Goal: Task Accomplishment & Management: Manage account settings

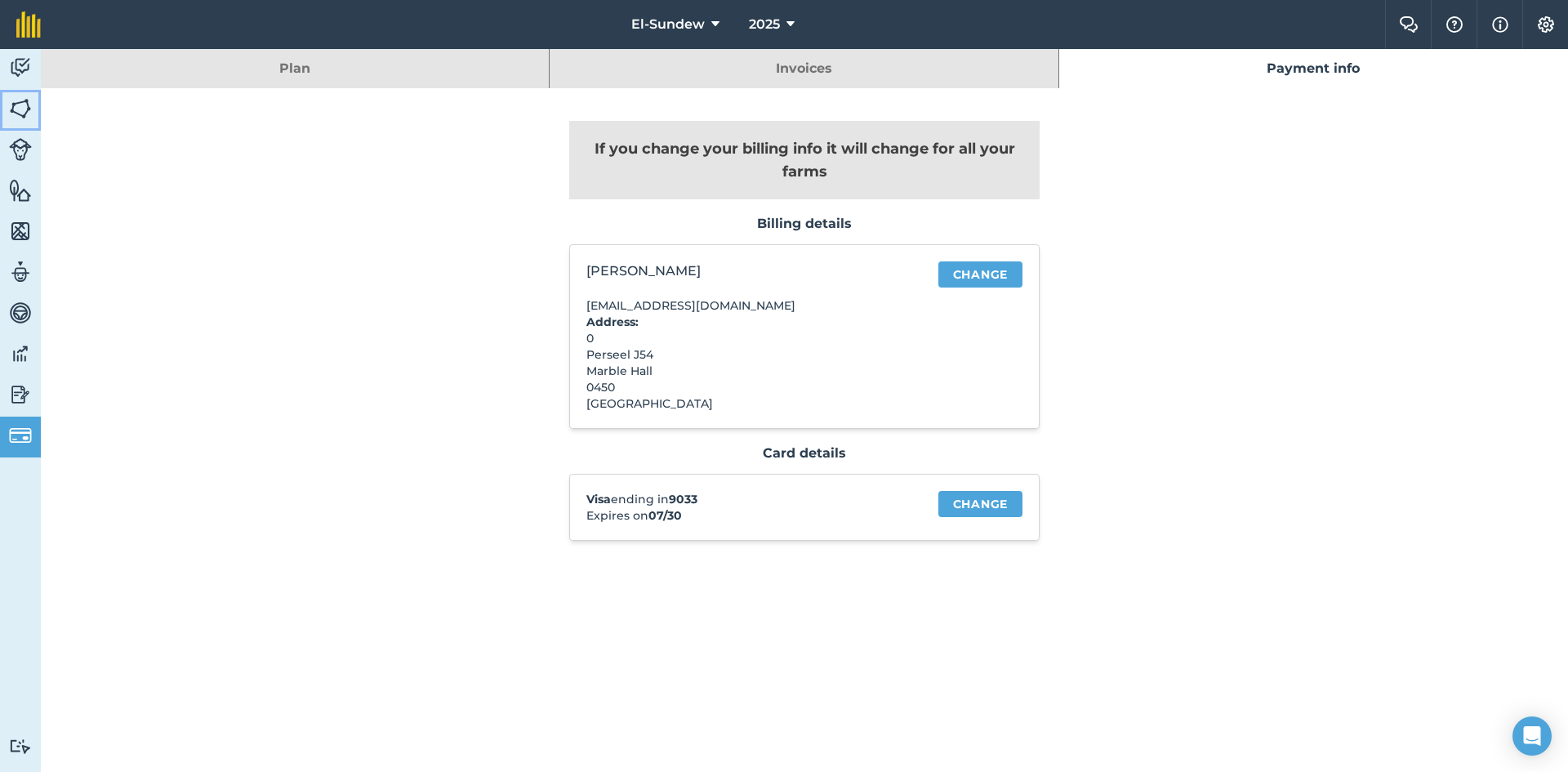
click at [22, 115] on img at bounding box center [20, 108] width 23 height 24
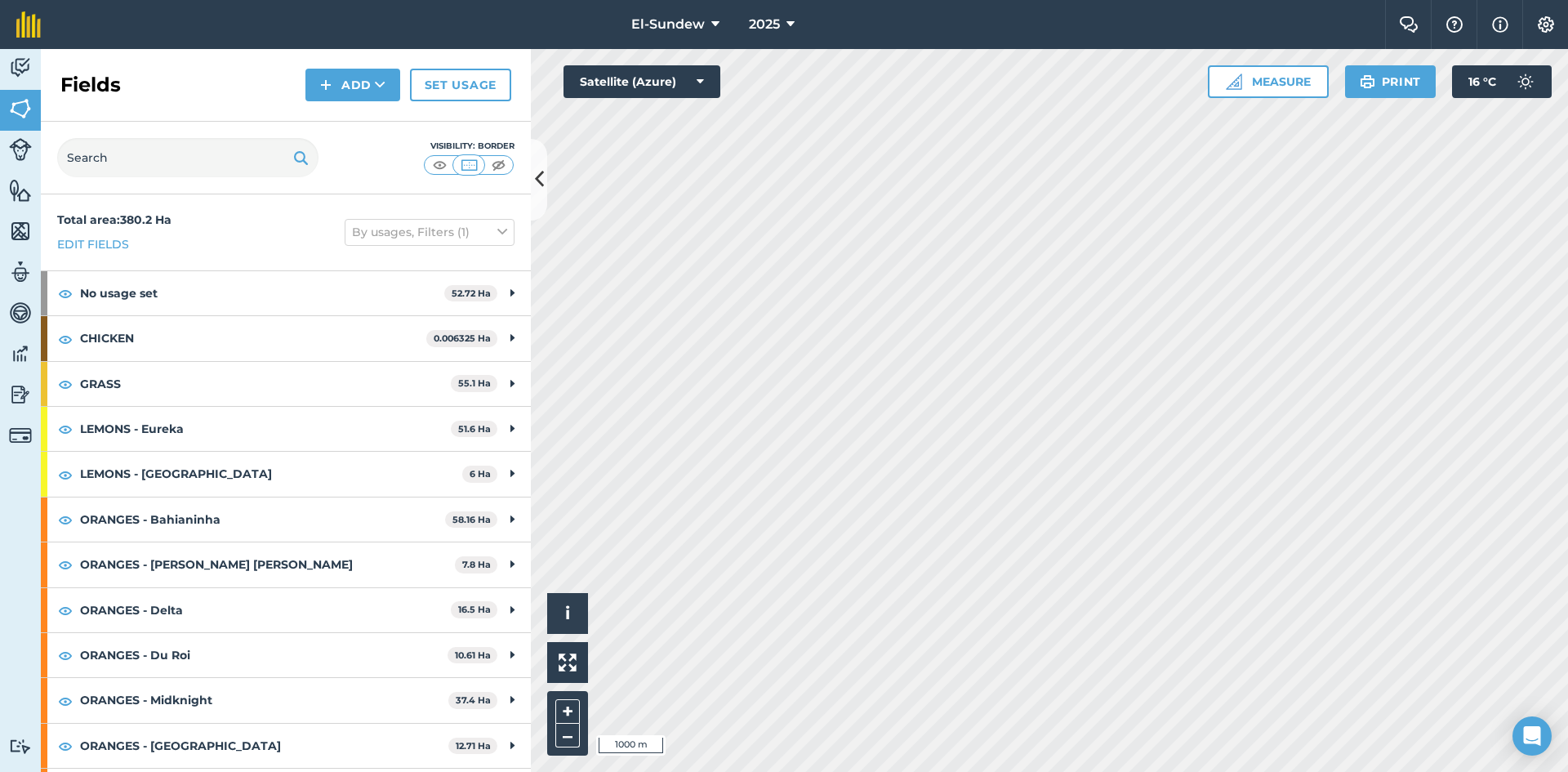
scroll to position [222, 0]
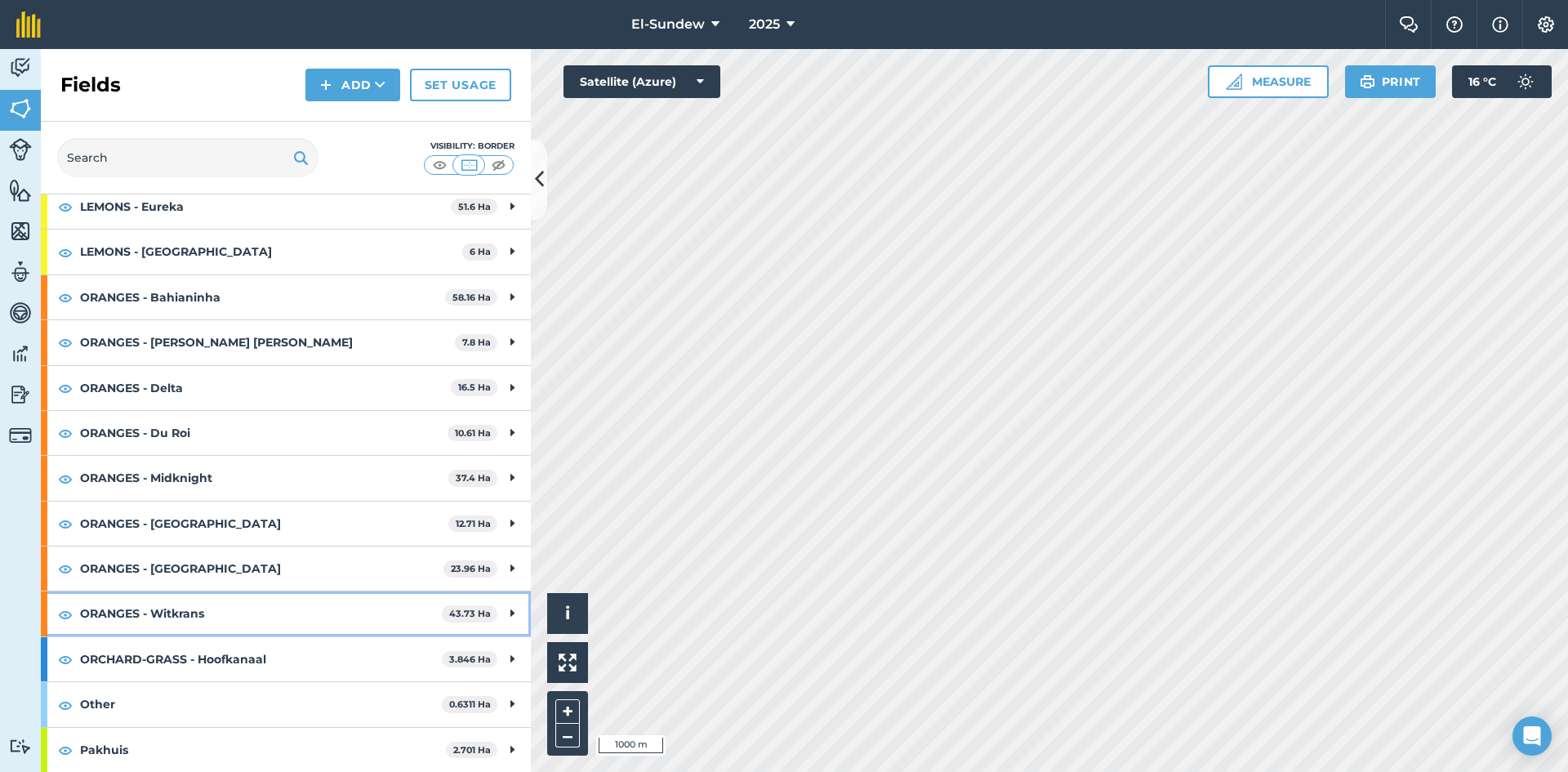
click at [268, 617] on strong "ORANGES - Witkrans" at bounding box center [261, 613] width 362 height 44
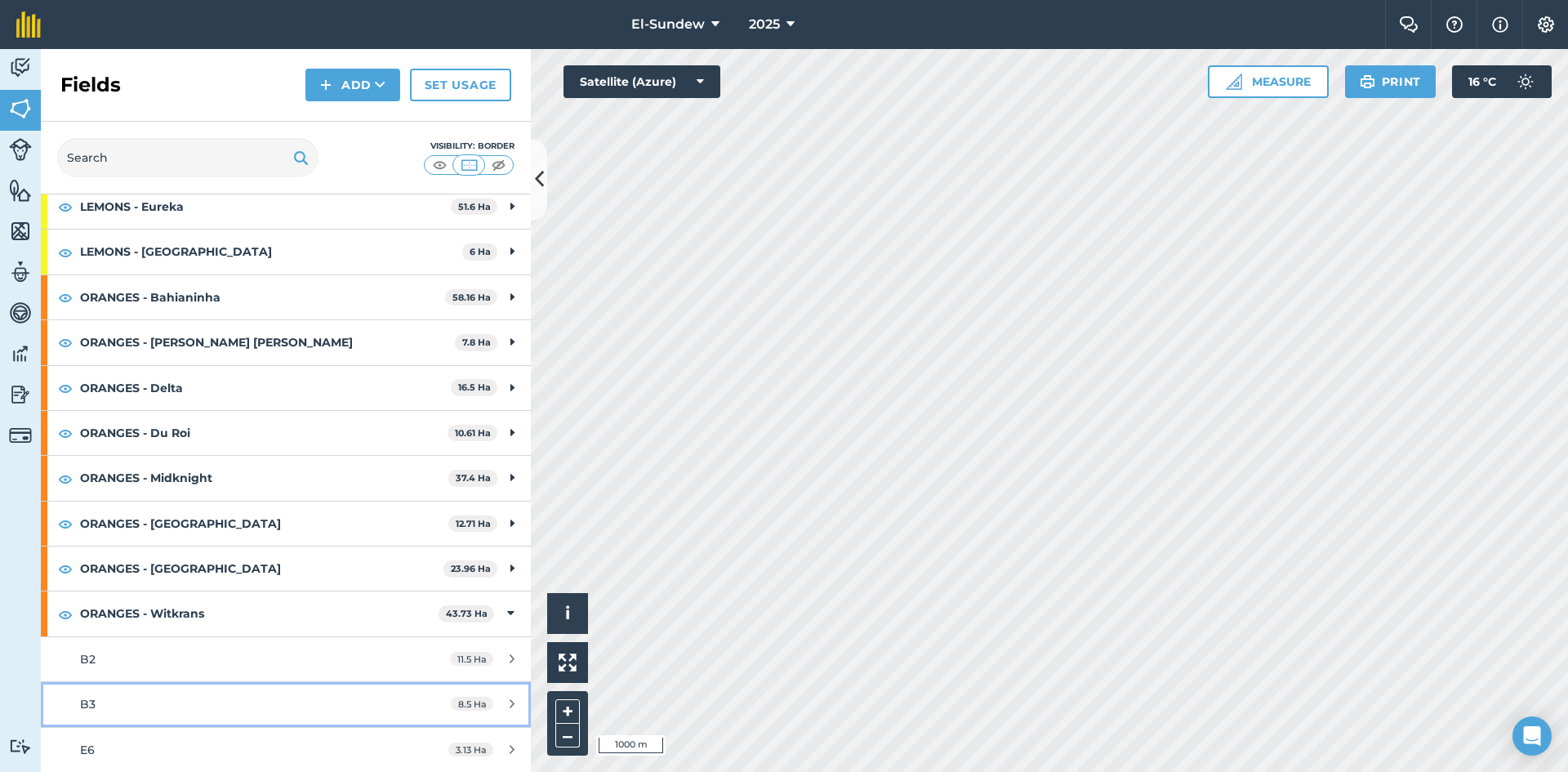
click at [216, 698] on div "B3" at bounding box center [233, 704] width 307 height 18
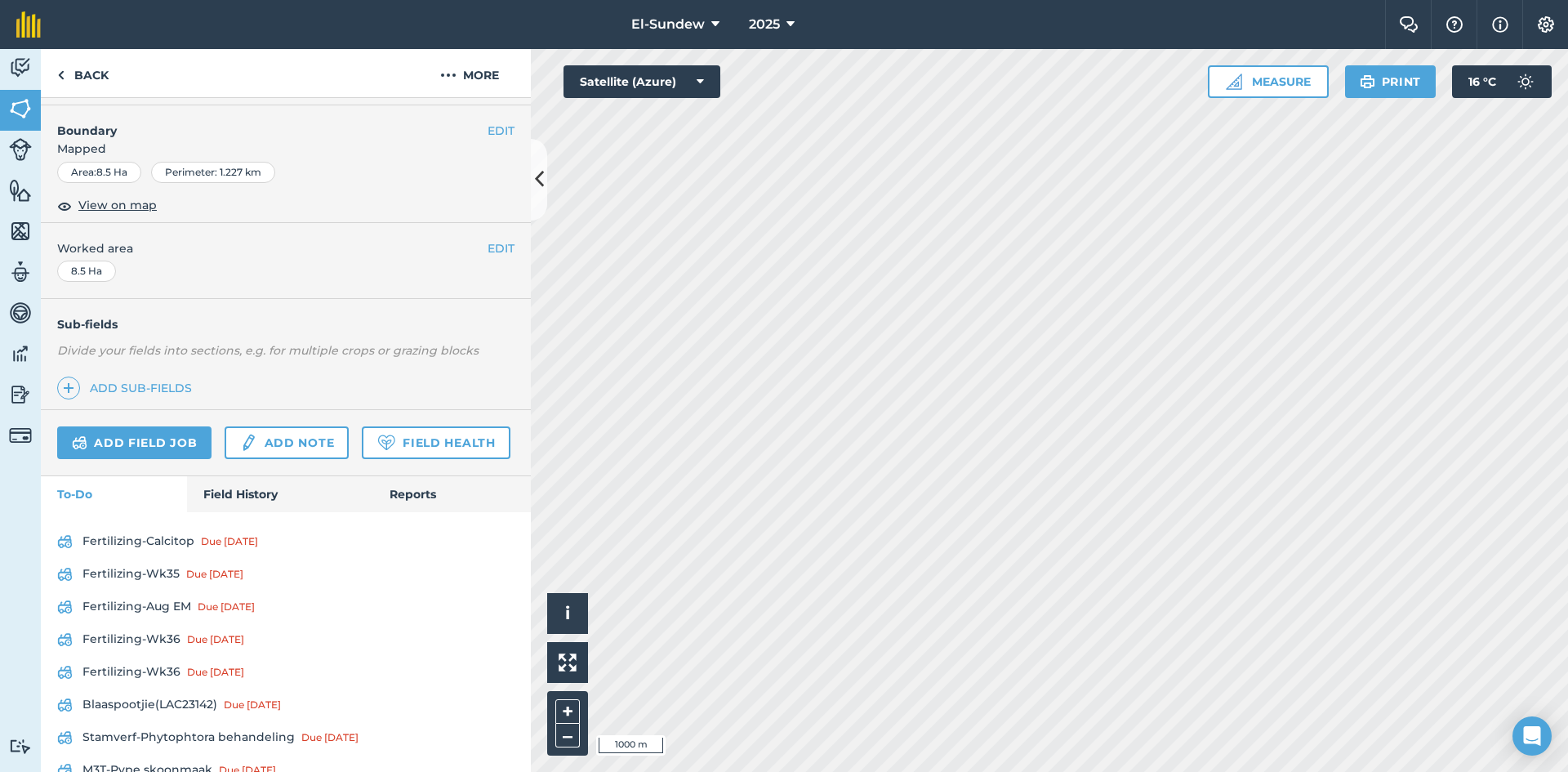
scroll to position [272, 0]
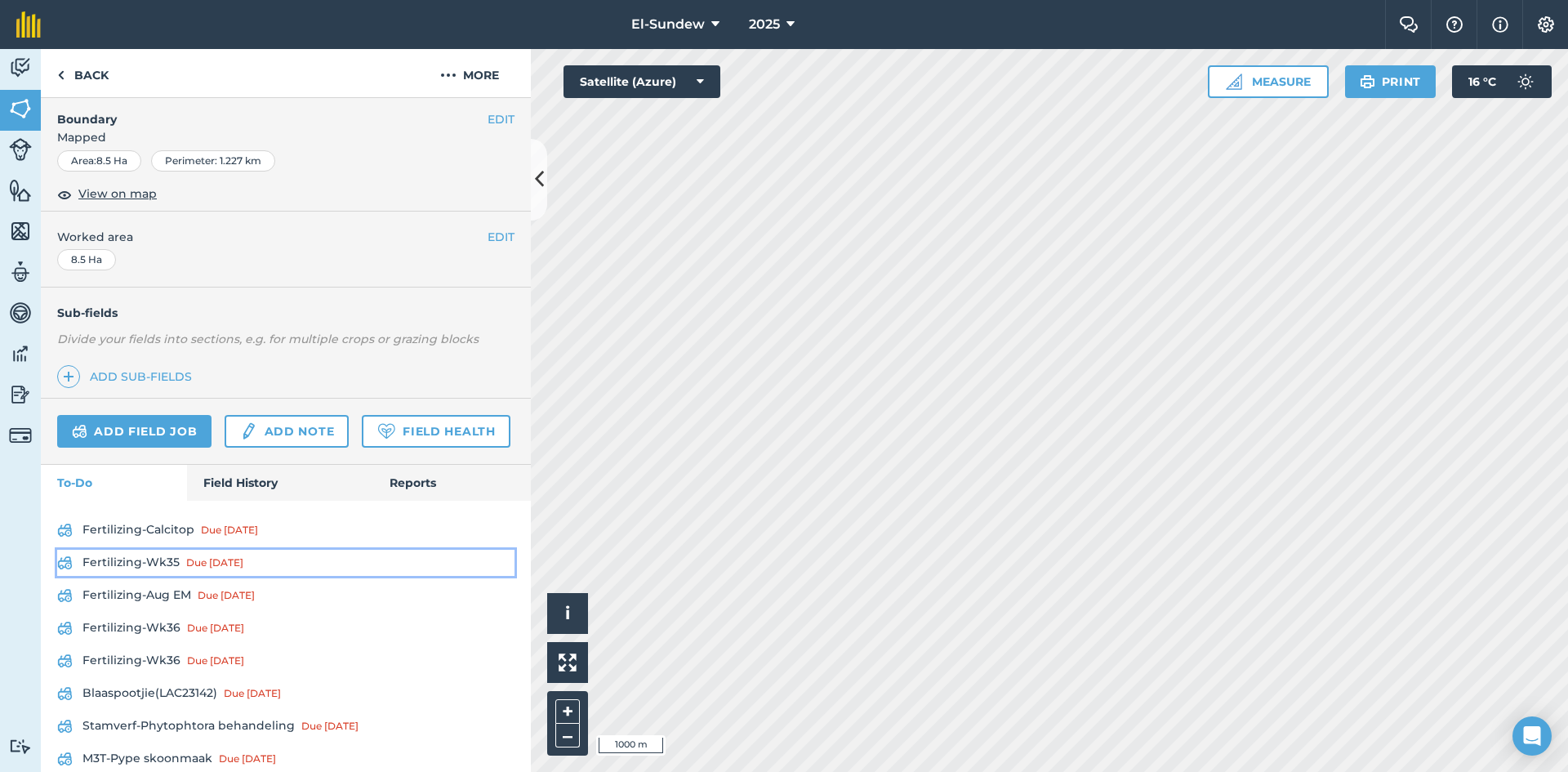
click at [164, 575] on link "Fertilizing-Wk35 Due [DATE]" at bounding box center [285, 563] width 457 height 26
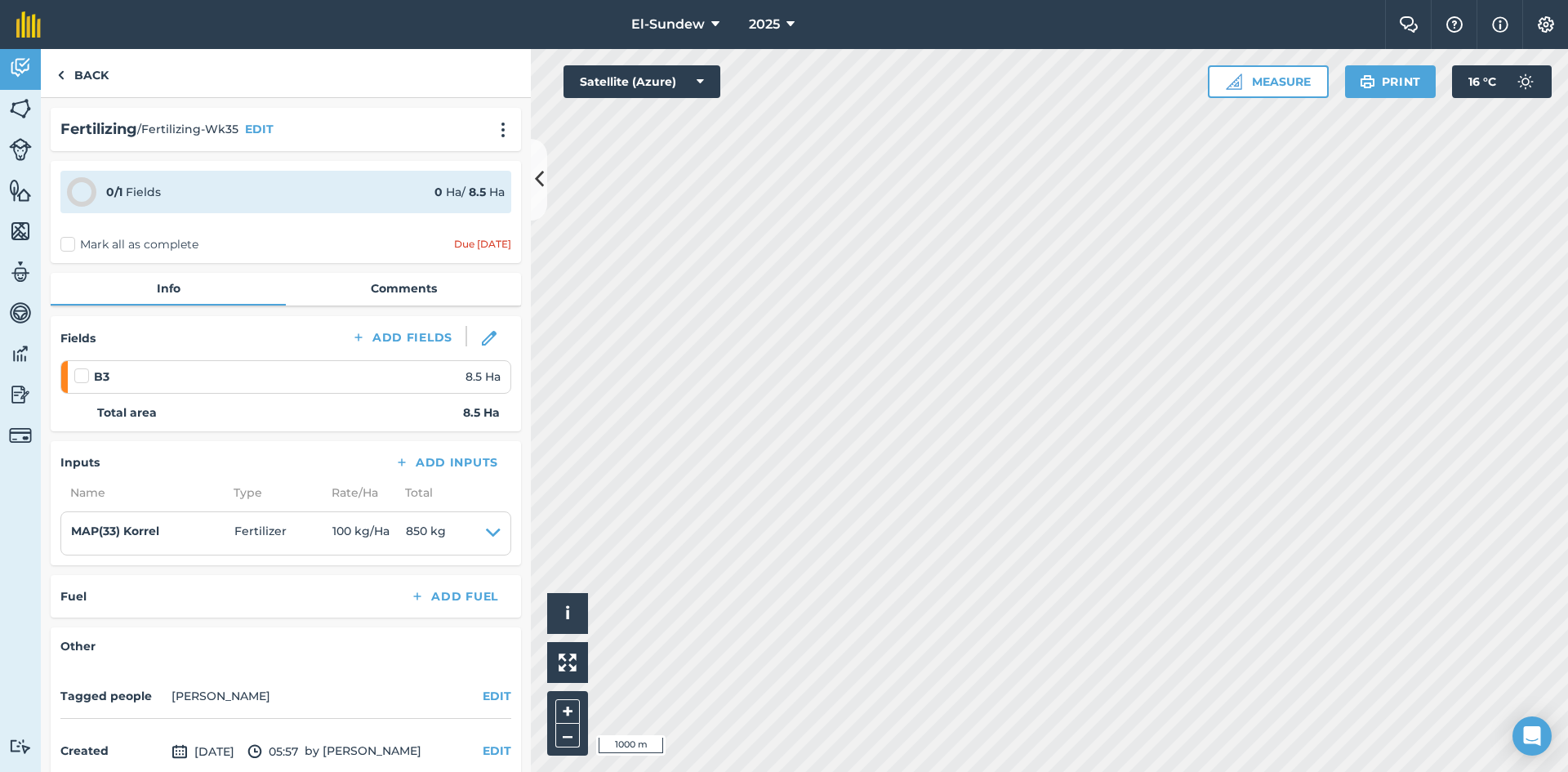
click at [82, 367] on label at bounding box center [84, 367] width 19 height 0
click at [82, 370] on input "checkbox" at bounding box center [80, 372] width 10 height 10
checkbox input "false"
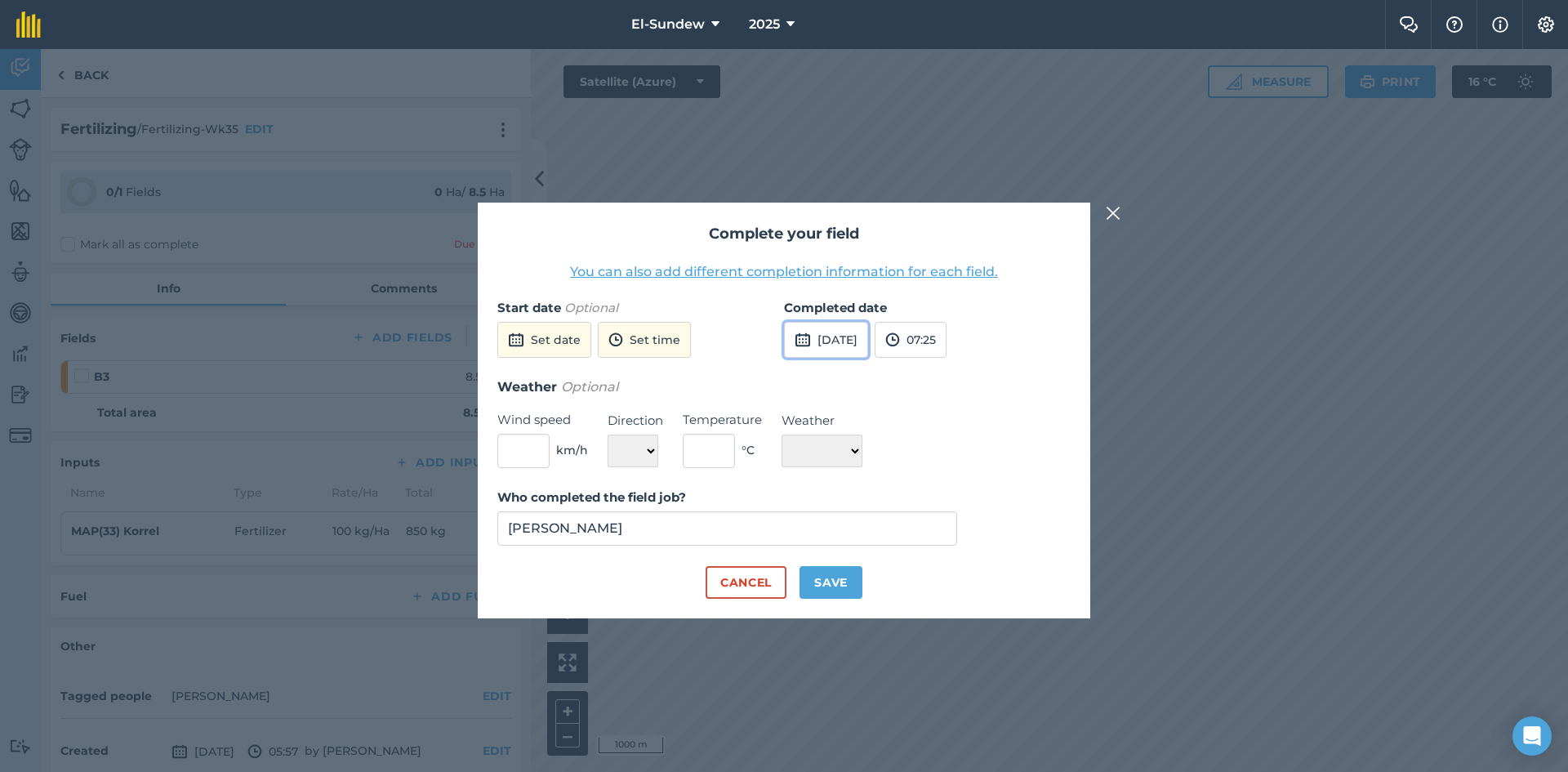
click at [853, 347] on button "[DATE]" at bounding box center [826, 339] width 84 height 36
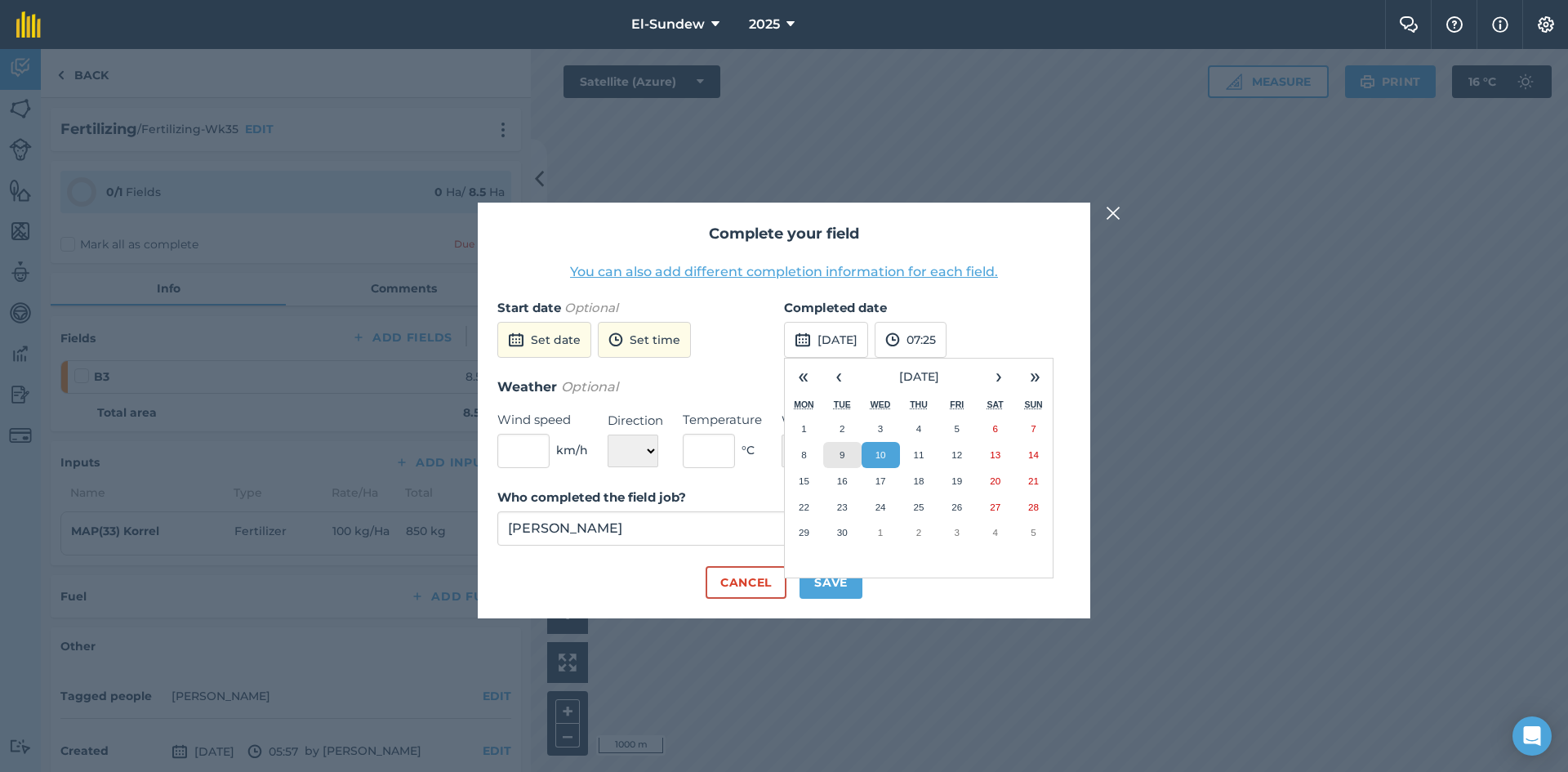
click at [842, 455] on abbr "9" at bounding box center [842, 455] width 5 height 10
click at [839, 592] on button "Save" at bounding box center [831, 581] width 63 height 32
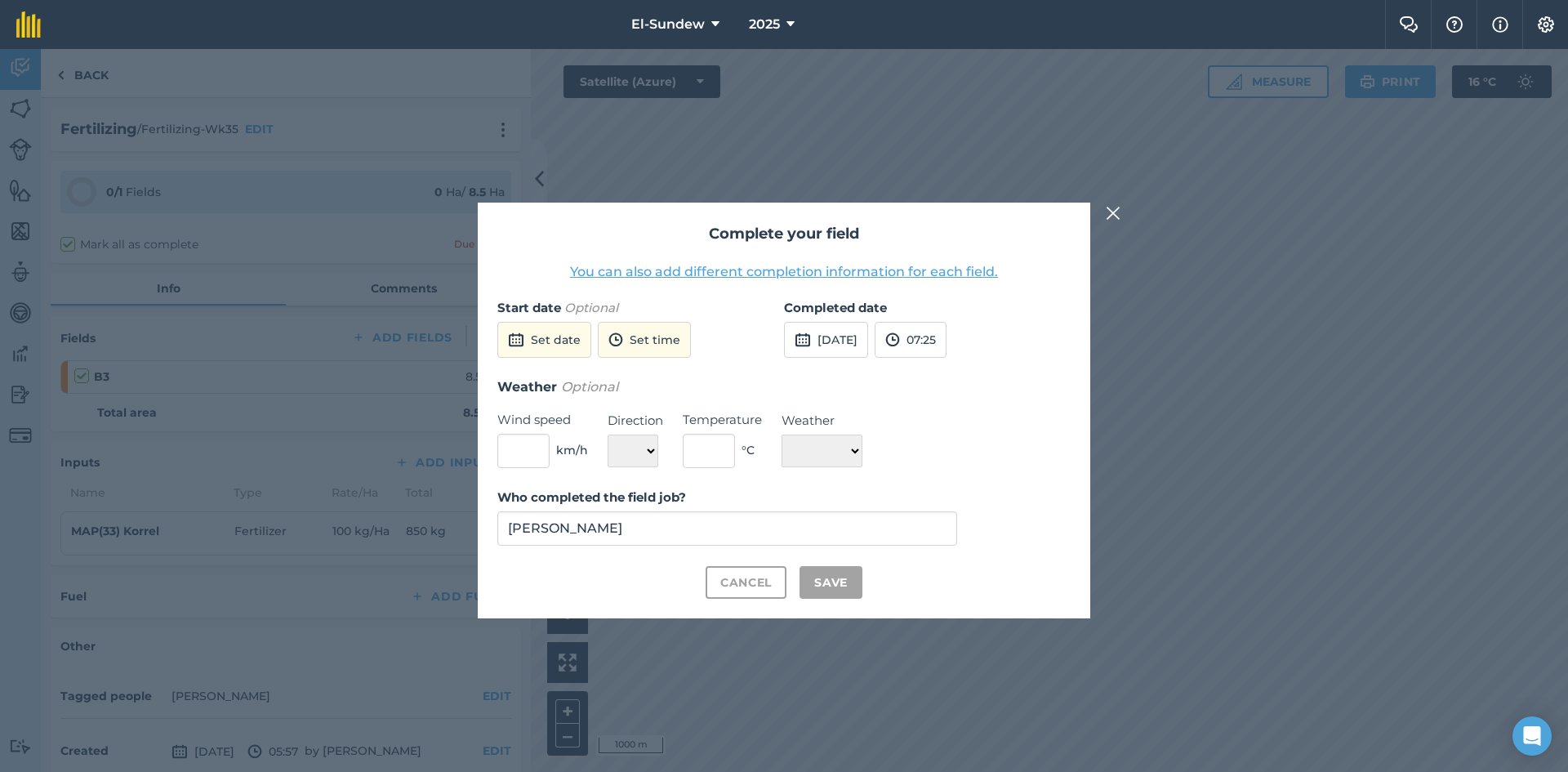
checkbox input "true"
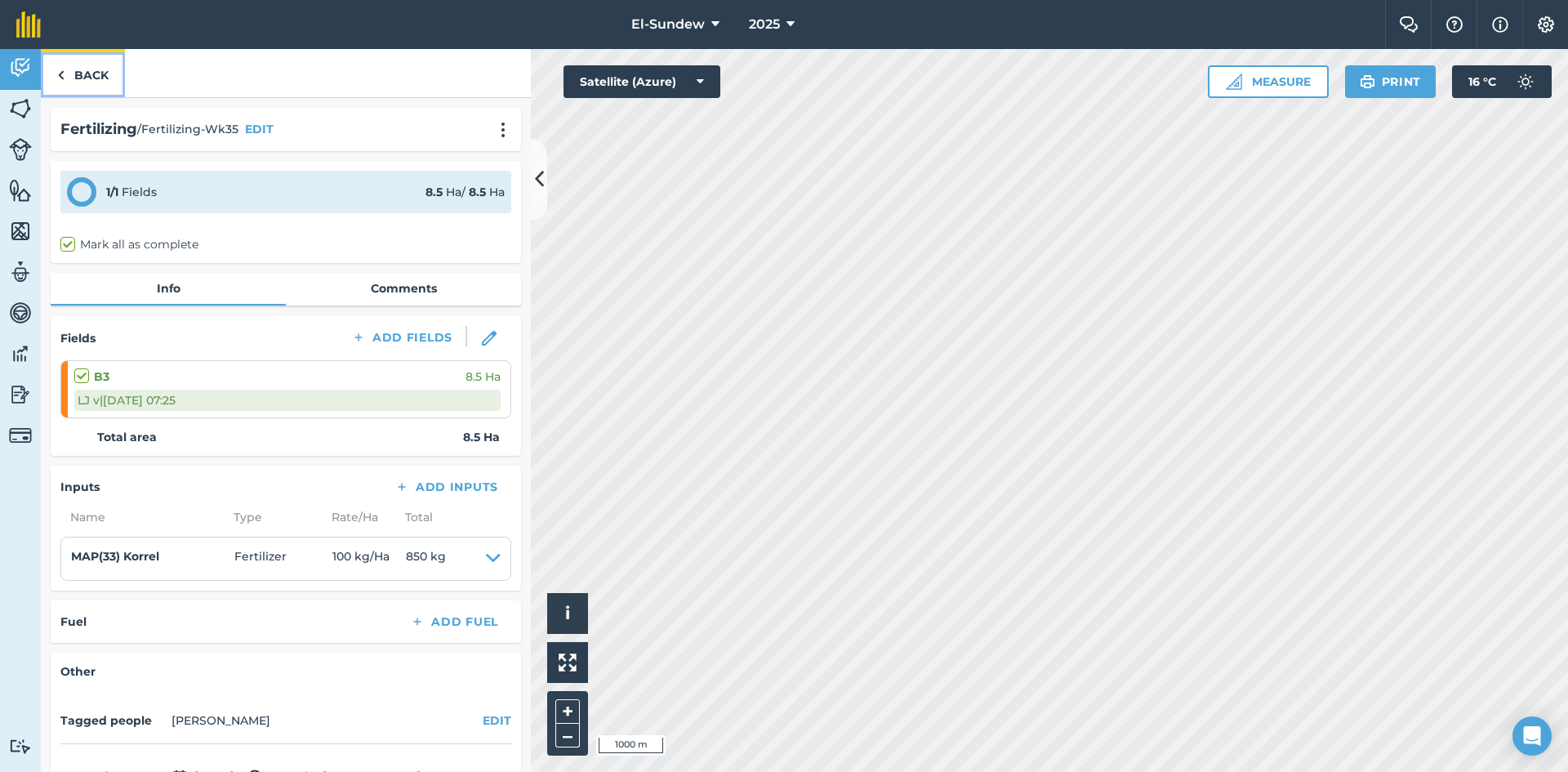
click at [105, 93] on link "Back" at bounding box center [83, 73] width 84 height 48
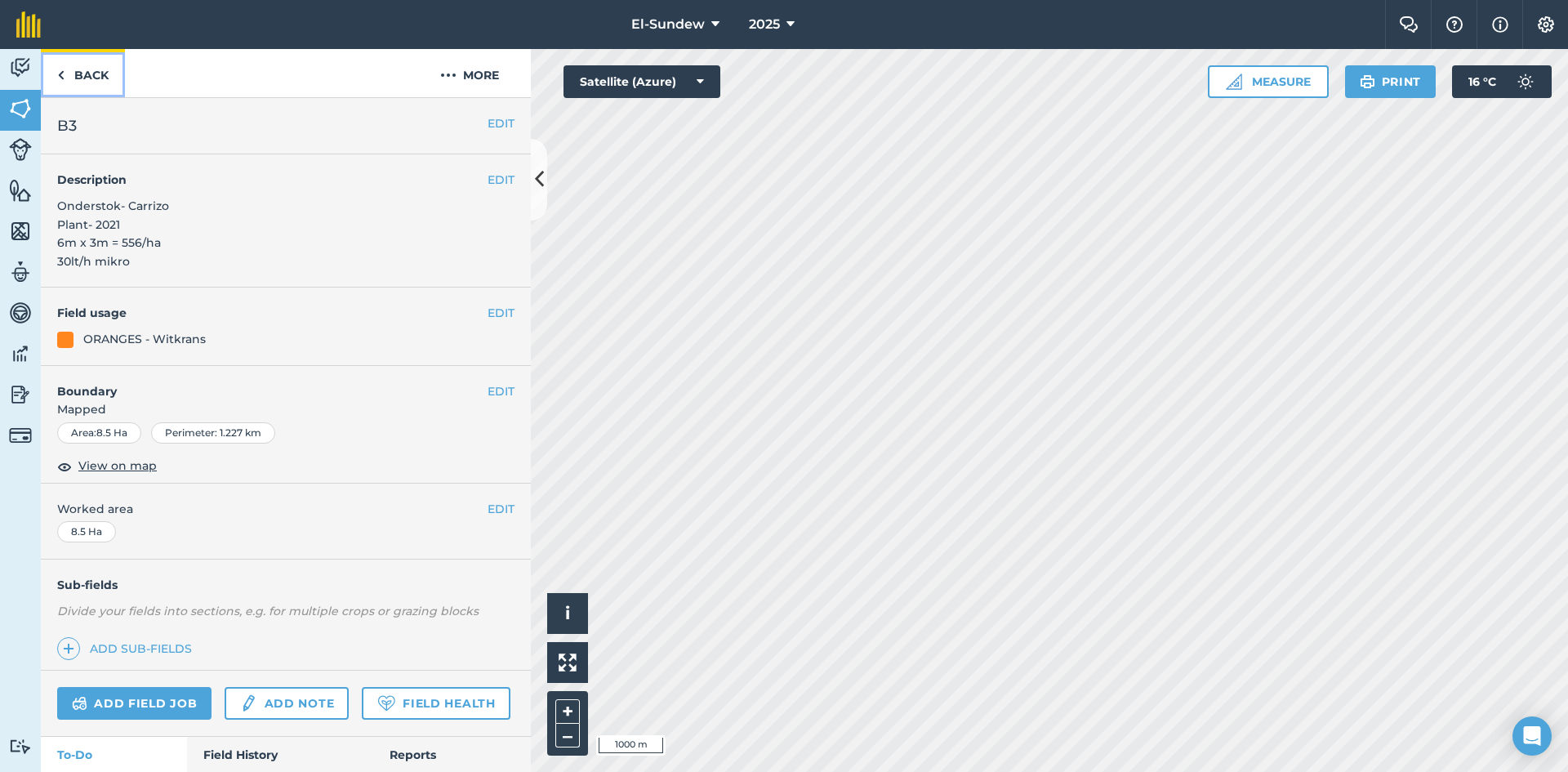
click at [105, 93] on link "Back" at bounding box center [83, 73] width 84 height 48
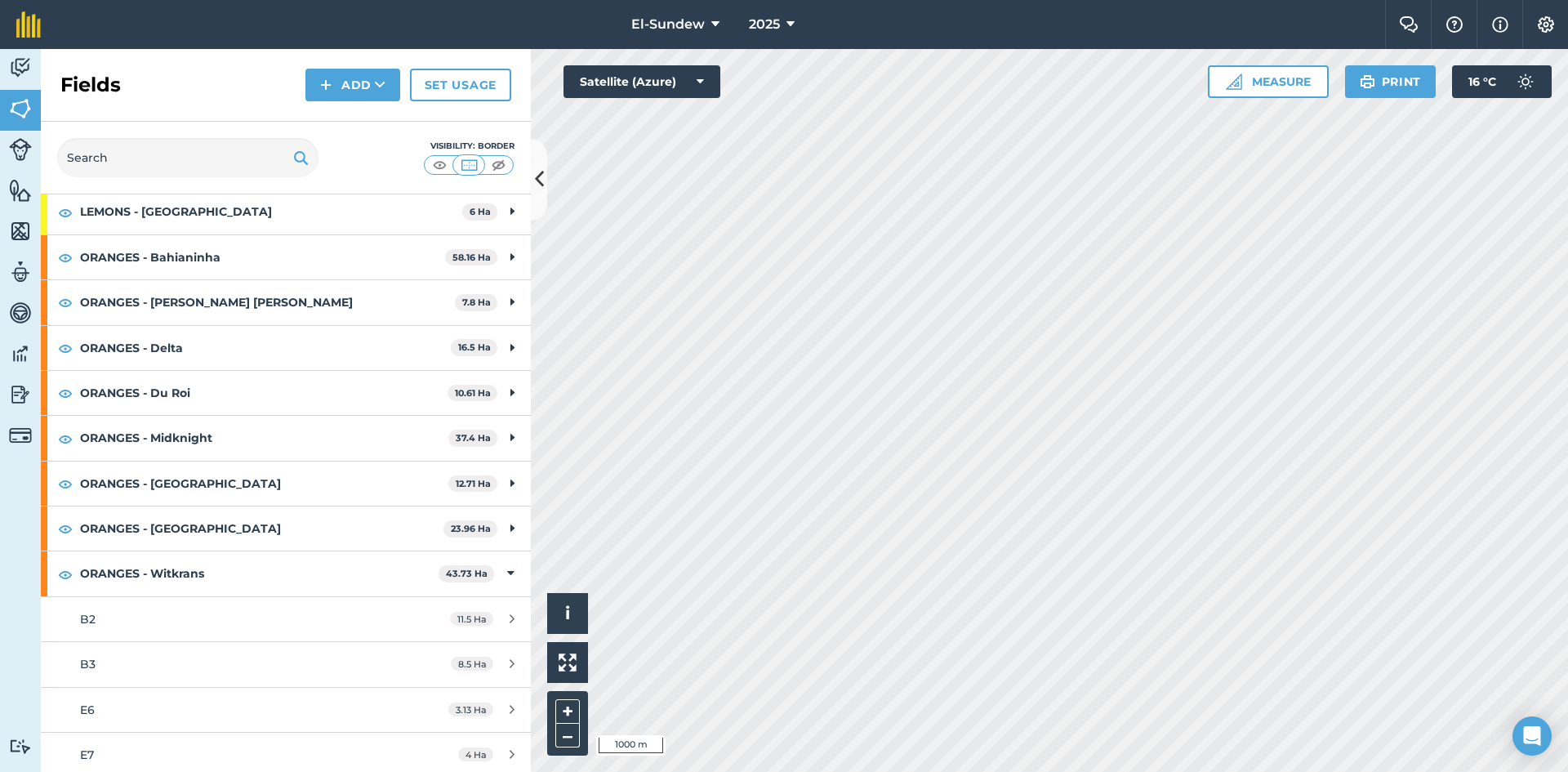
scroll to position [272, 0]
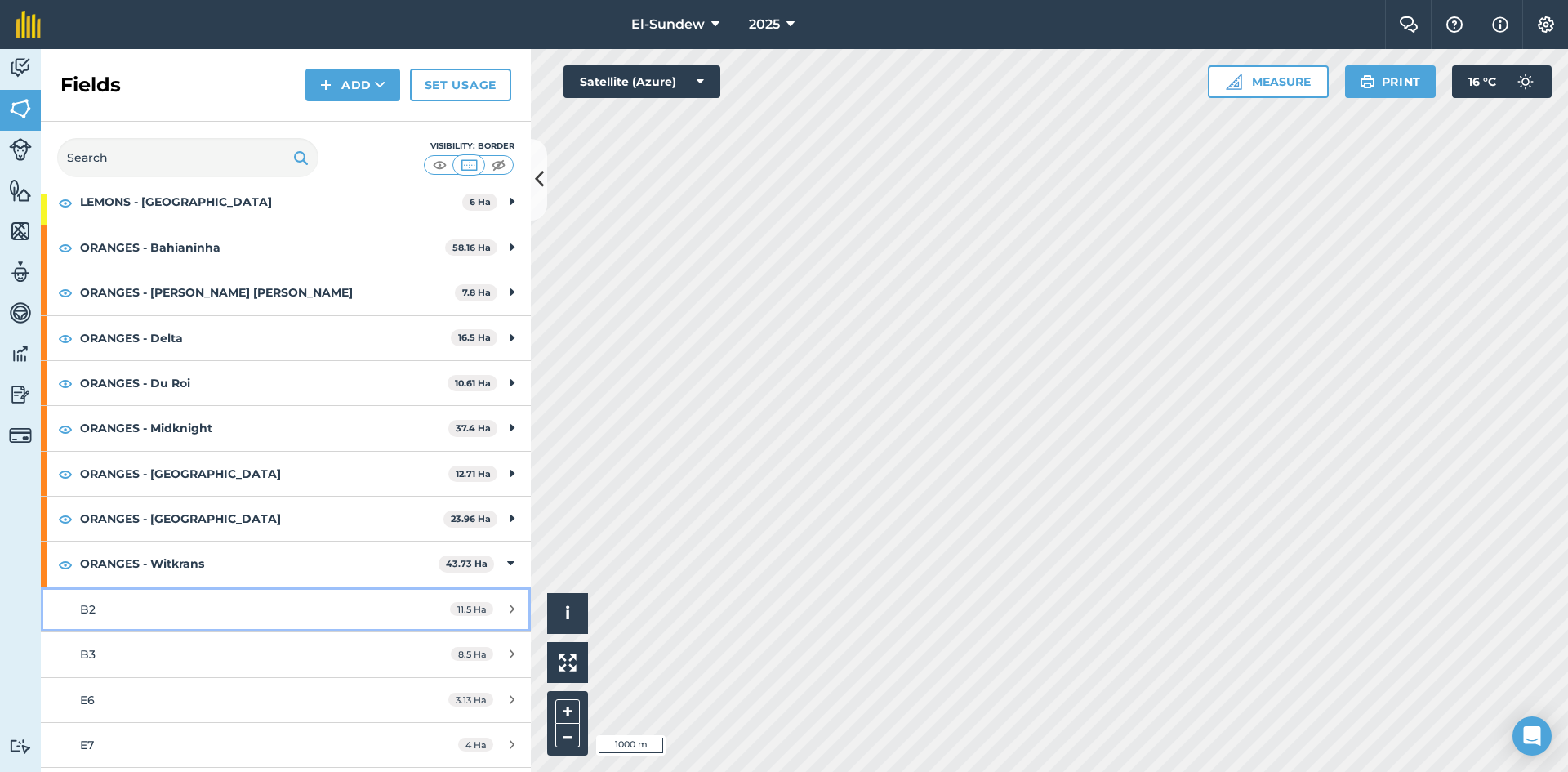
click at [182, 615] on div "B2" at bounding box center [233, 609] width 307 height 18
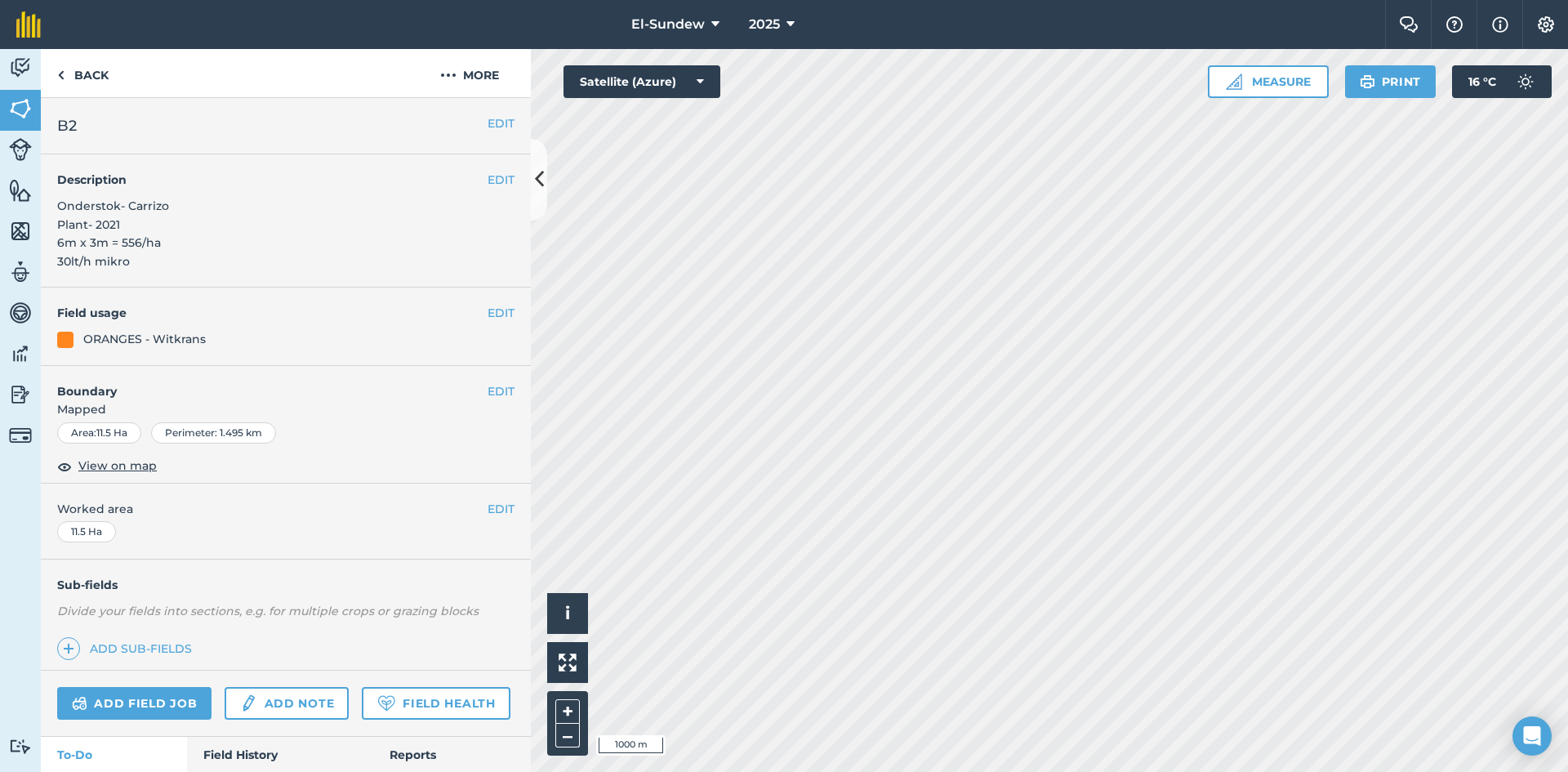
scroll to position [545, 0]
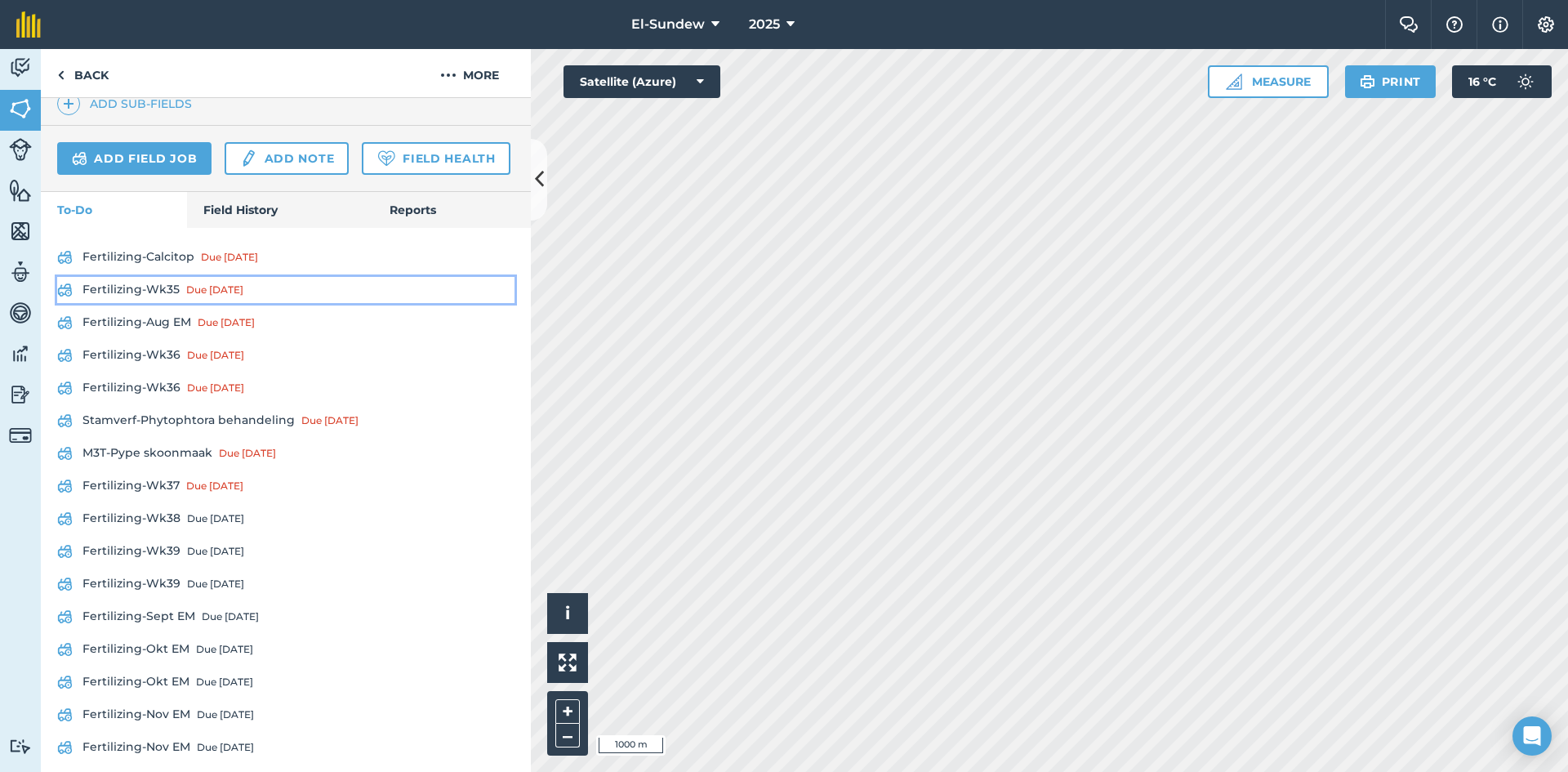
click at [158, 303] on link "Fertilizing-Wk35 Due [DATE]" at bounding box center [285, 290] width 457 height 26
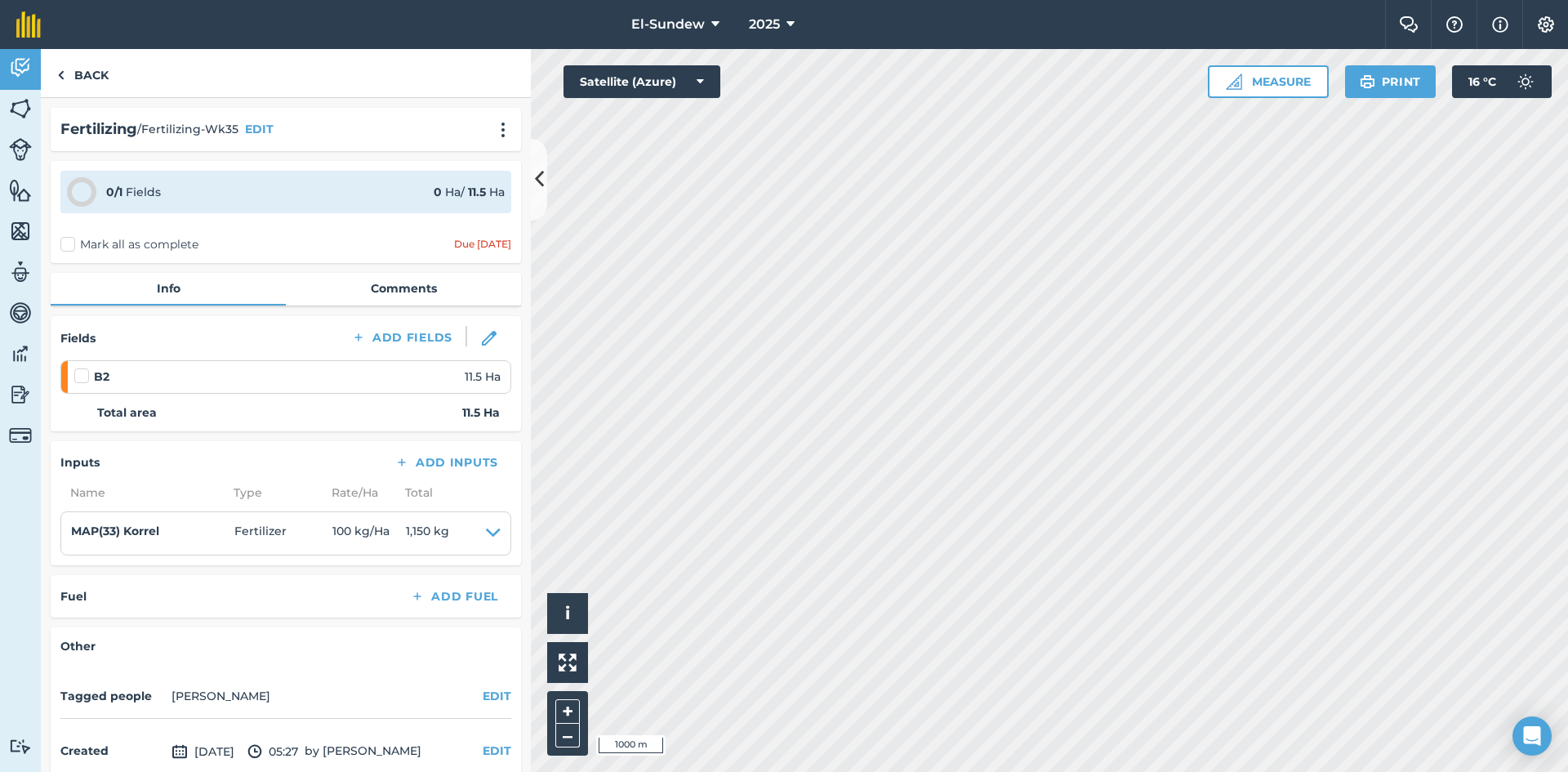
click at [78, 367] on label at bounding box center [84, 367] width 19 height 0
click at [78, 373] on input "checkbox" at bounding box center [80, 372] width 10 height 10
checkbox input "false"
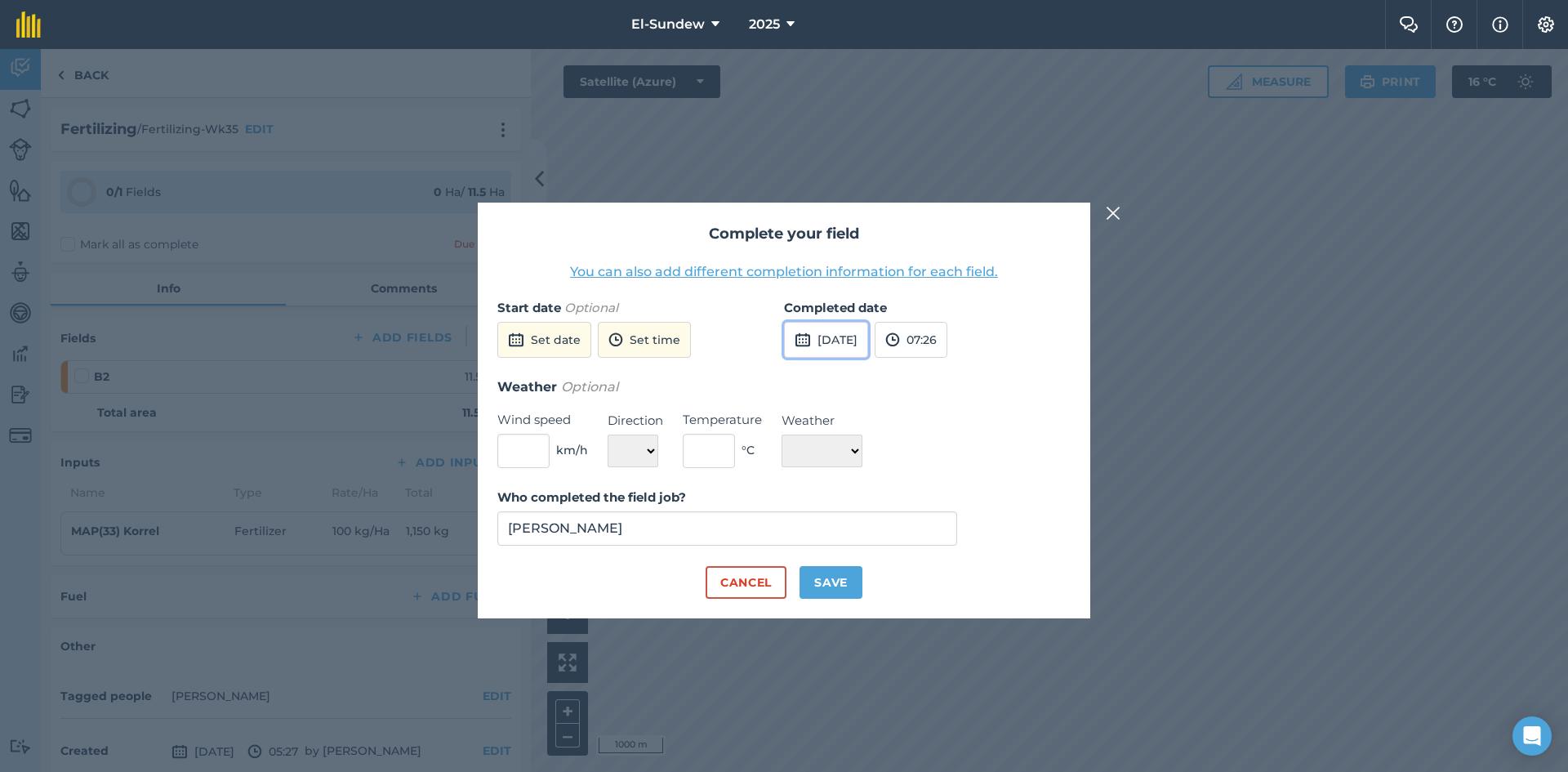
click at [863, 340] on button "[DATE]" at bounding box center [826, 339] width 84 height 36
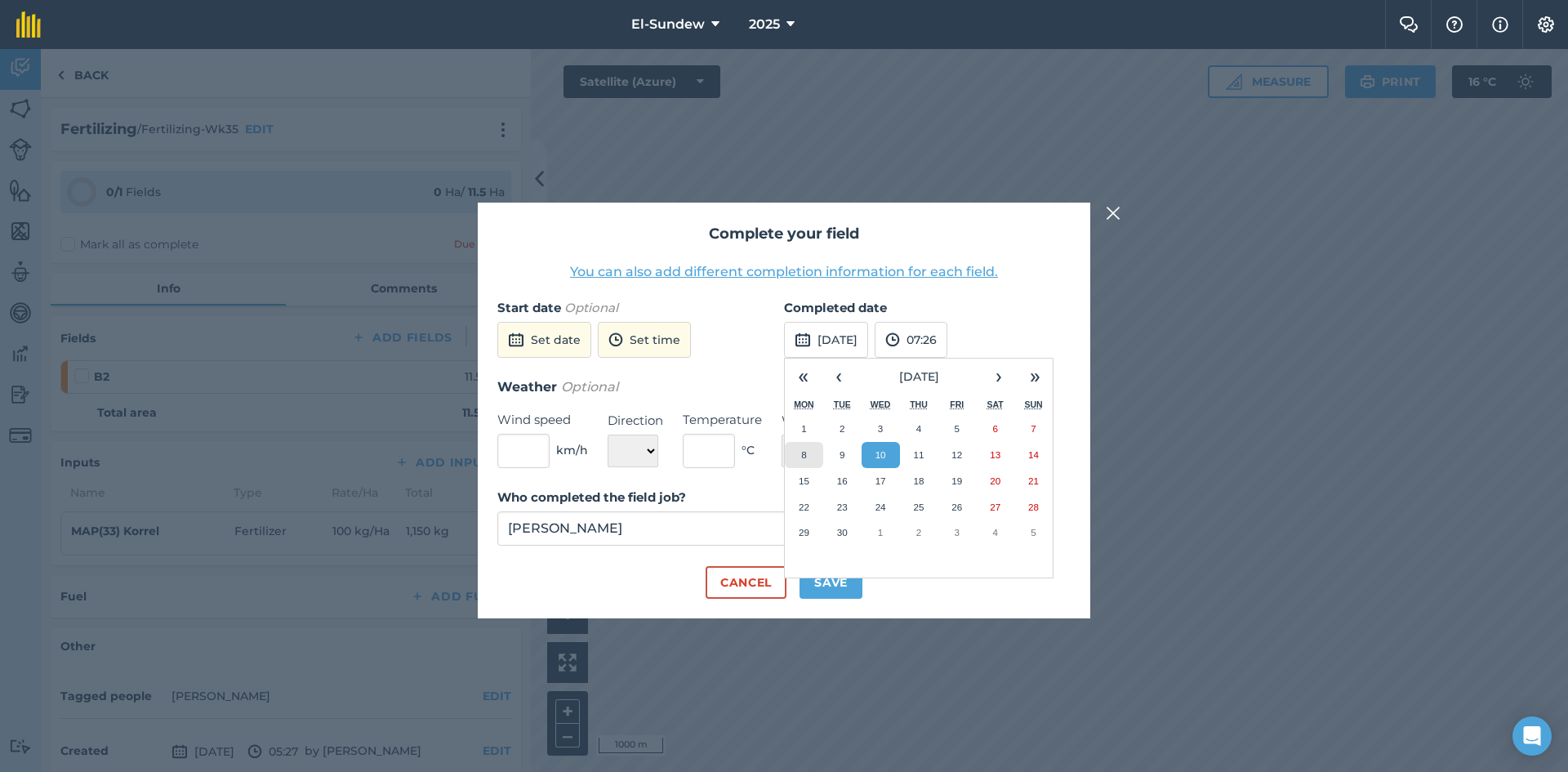
click at [808, 461] on button "8" at bounding box center [804, 455] width 38 height 26
click at [835, 564] on div "Who completed the field job? [PERSON_NAME]" at bounding box center [784, 527] width 574 height 79
click at [835, 589] on button "Save" at bounding box center [831, 581] width 63 height 32
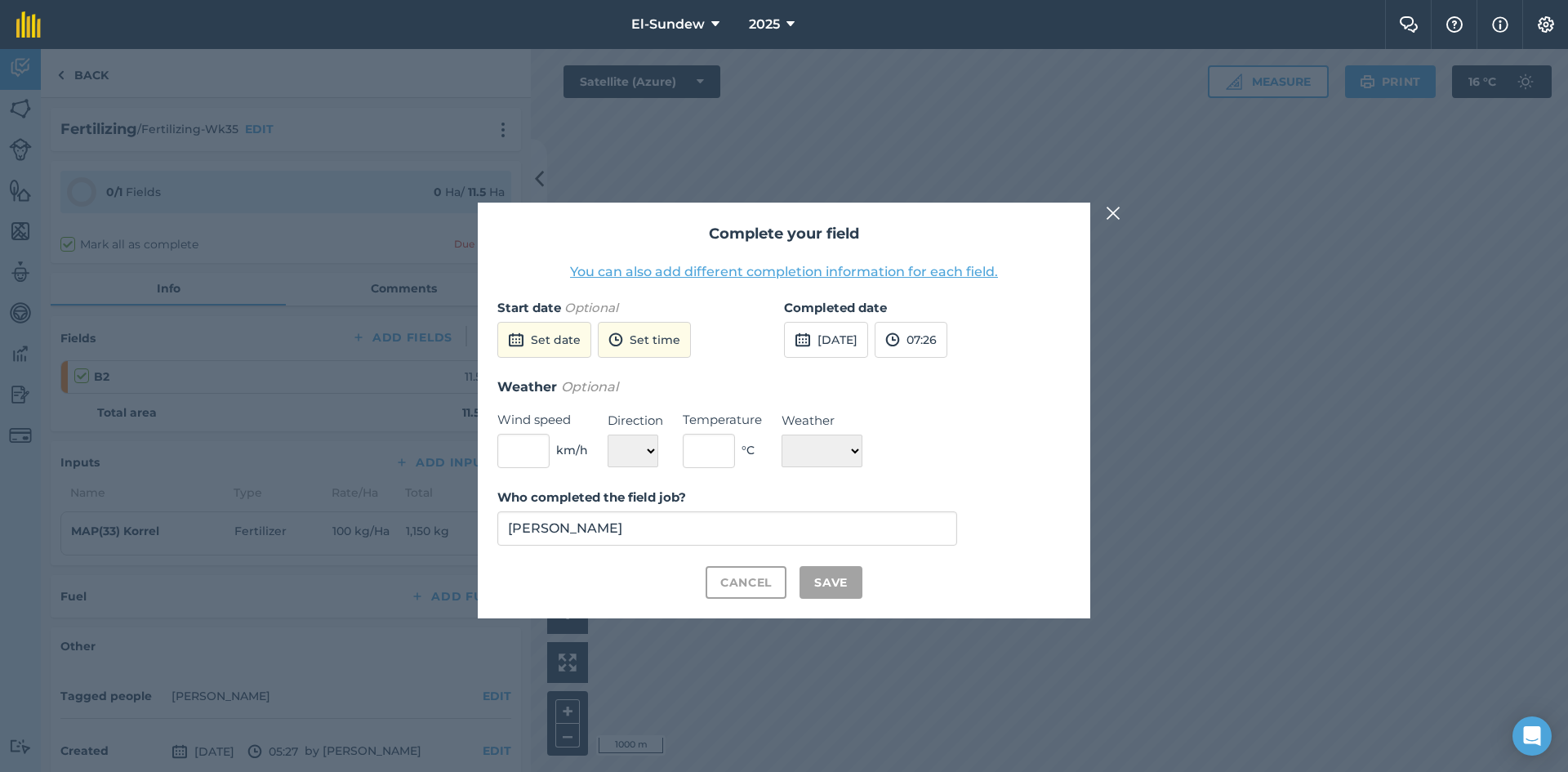
checkbox input "true"
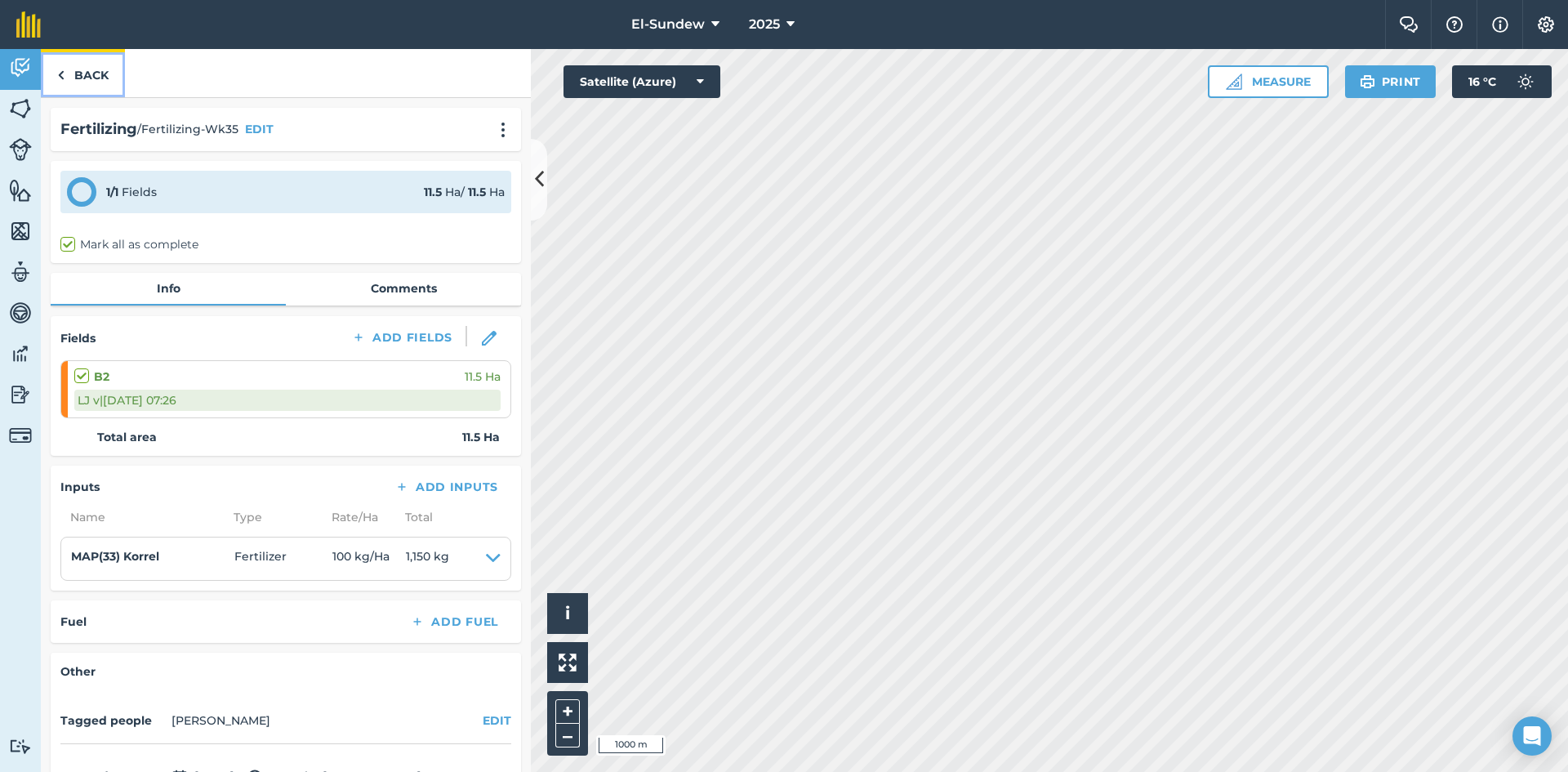
click at [111, 76] on link "Back" at bounding box center [83, 73] width 84 height 48
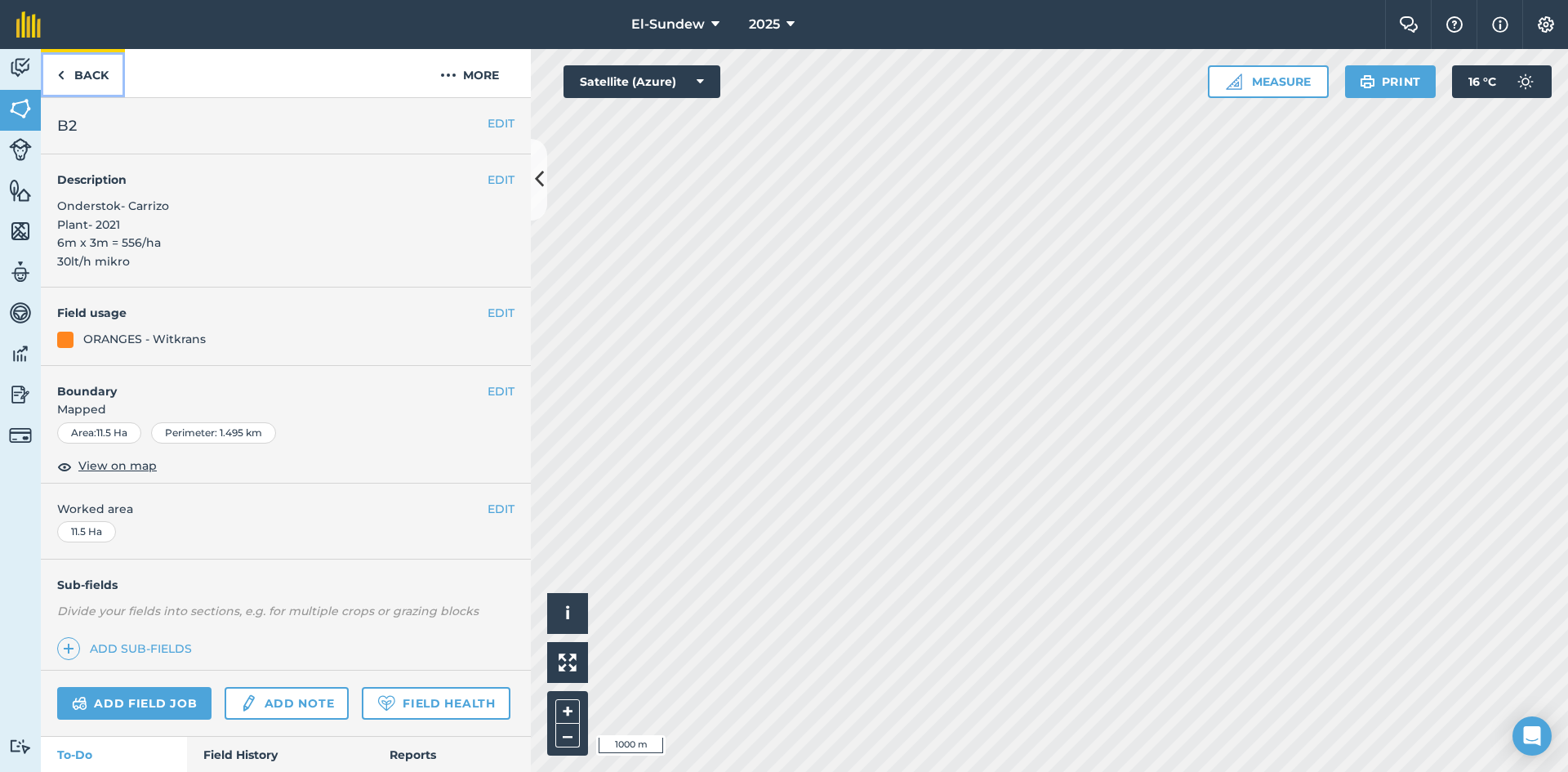
click at [111, 76] on link "Back" at bounding box center [83, 73] width 84 height 48
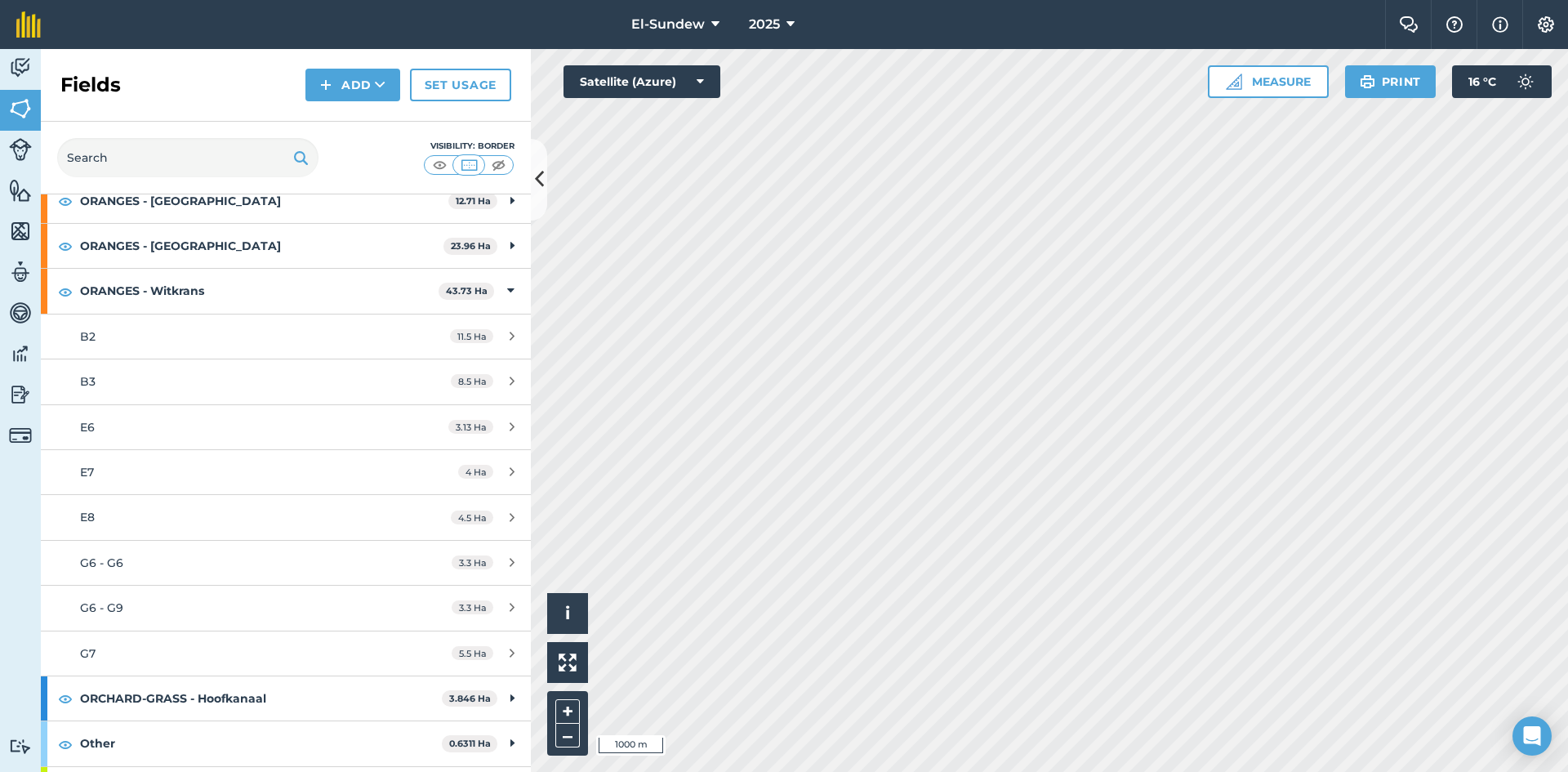
scroll to position [272, 0]
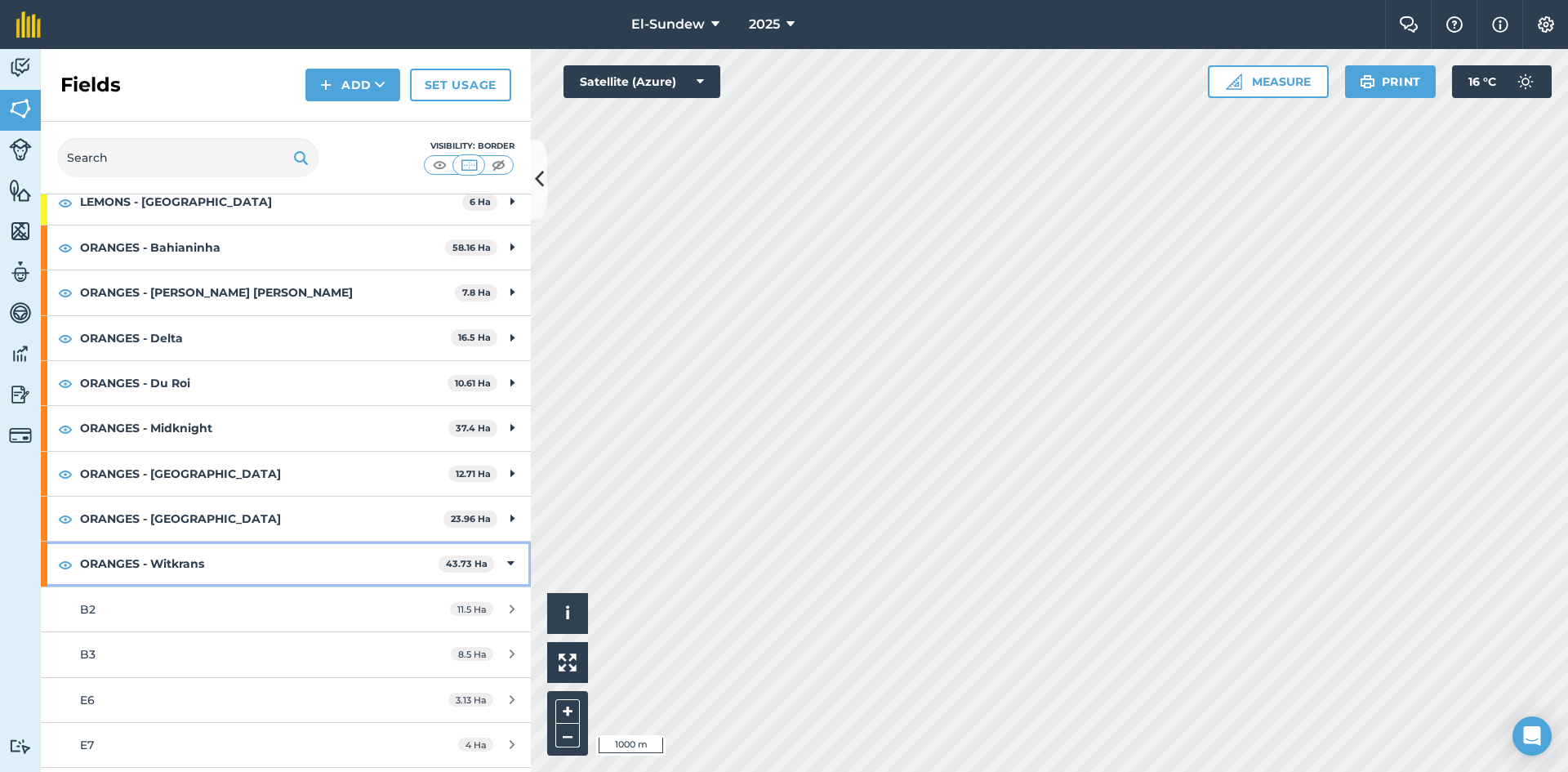
click at [207, 562] on strong "ORANGES - Witkrans" at bounding box center [260, 563] width 359 height 44
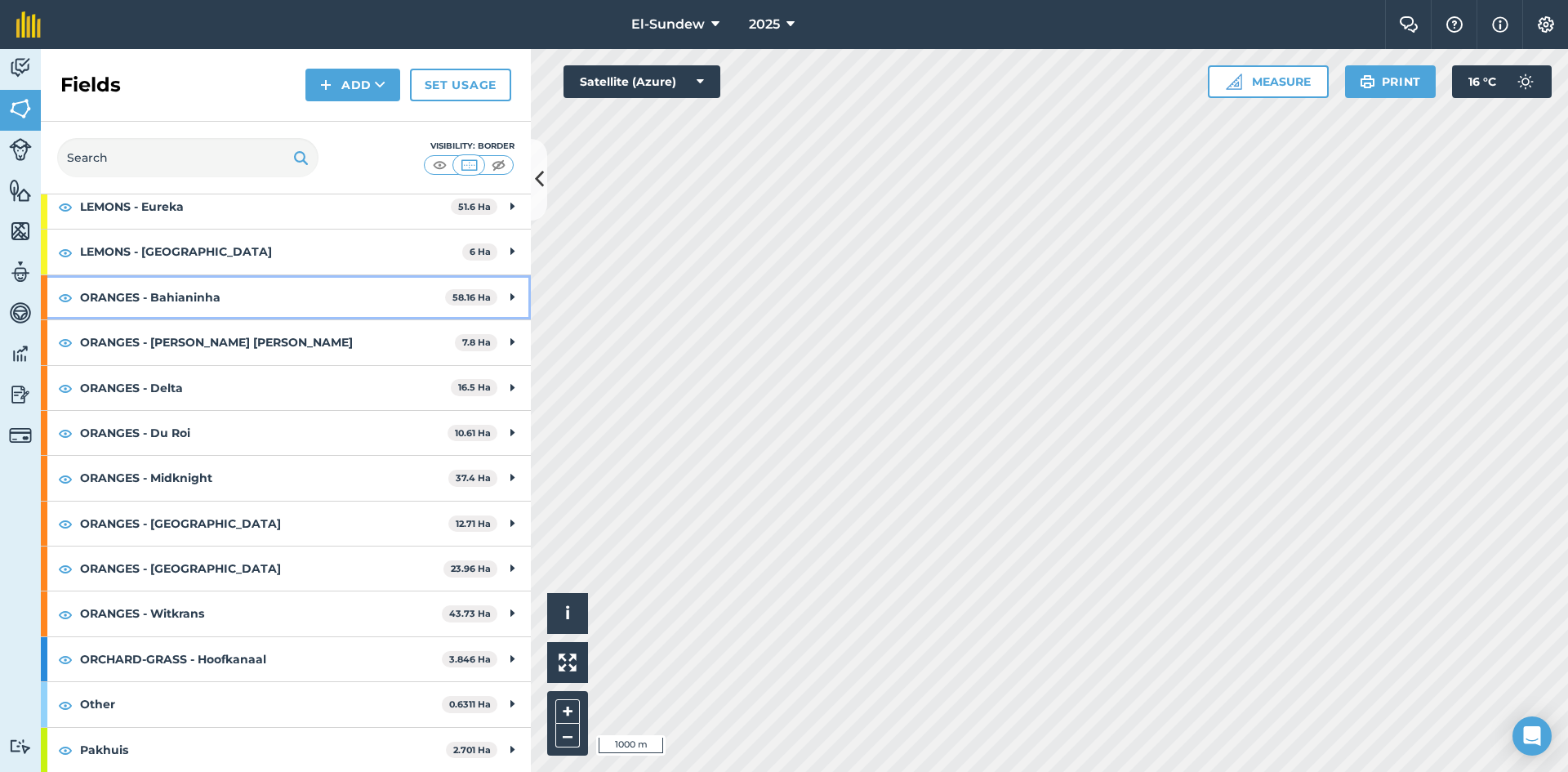
click at [207, 297] on strong "ORANGES - Bahianinha" at bounding box center [262, 297] width 365 height 44
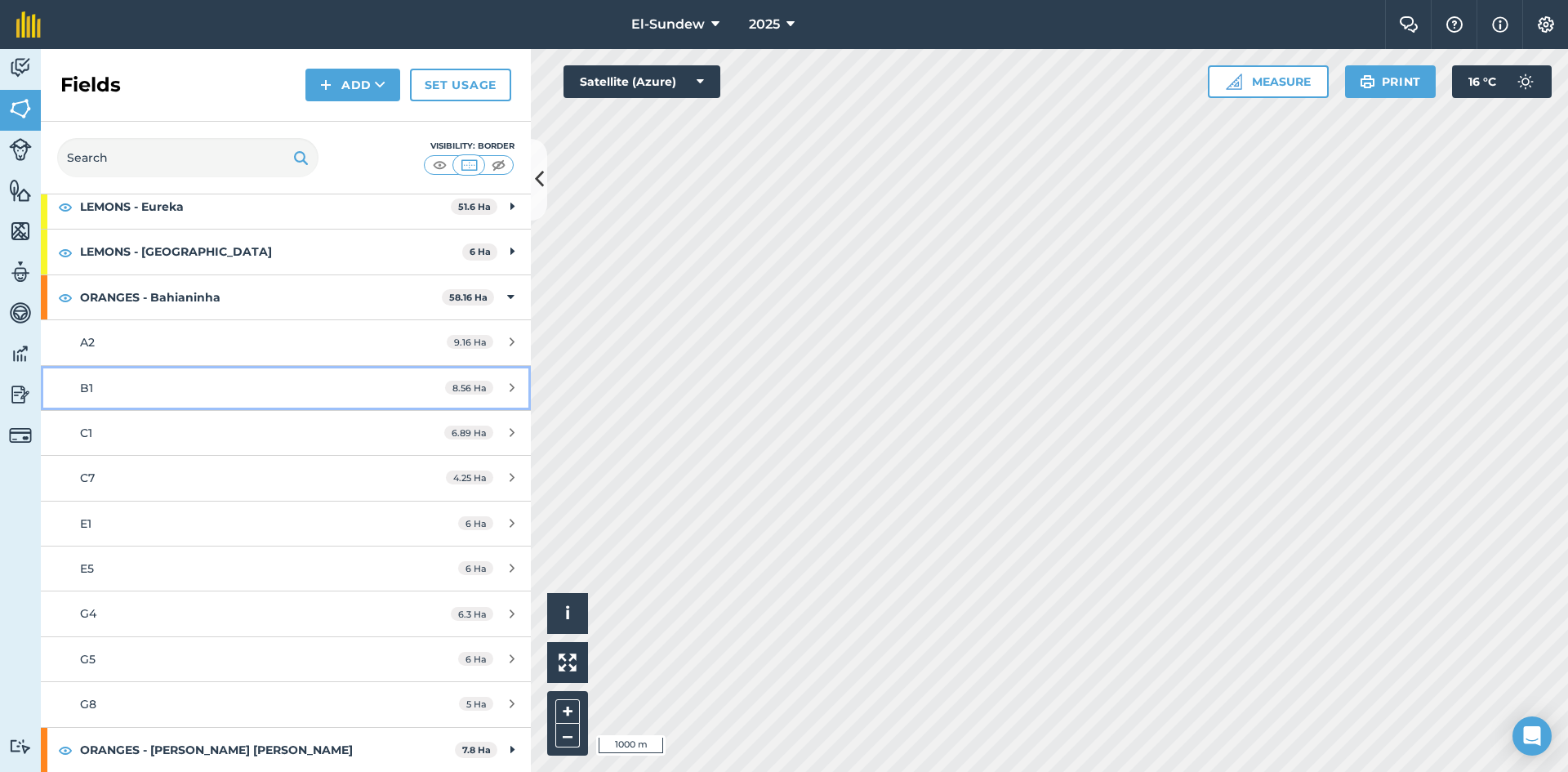
click at [169, 398] on link "B1 8.56 Ha" at bounding box center [286, 387] width 490 height 44
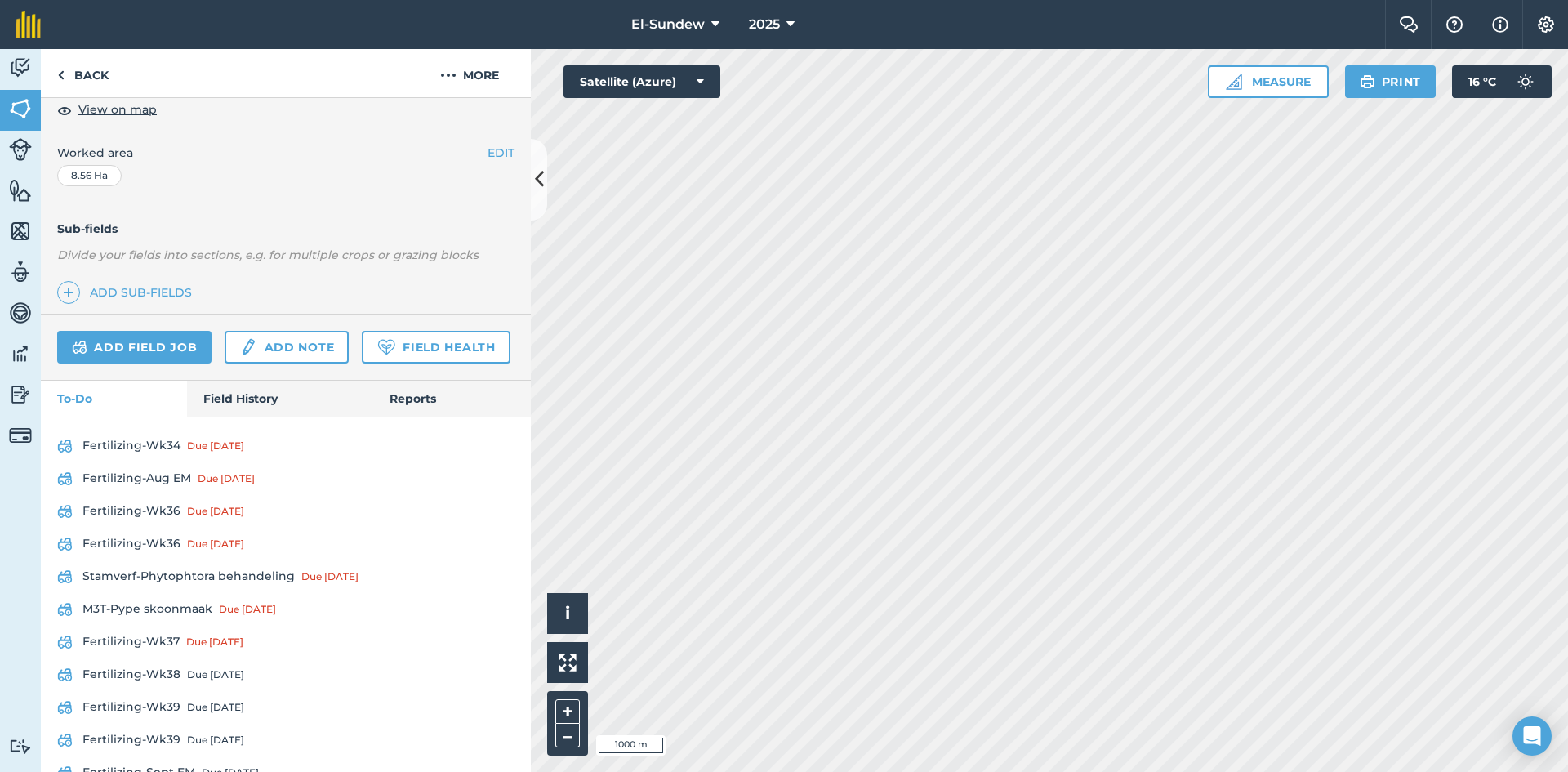
scroll to position [545, 0]
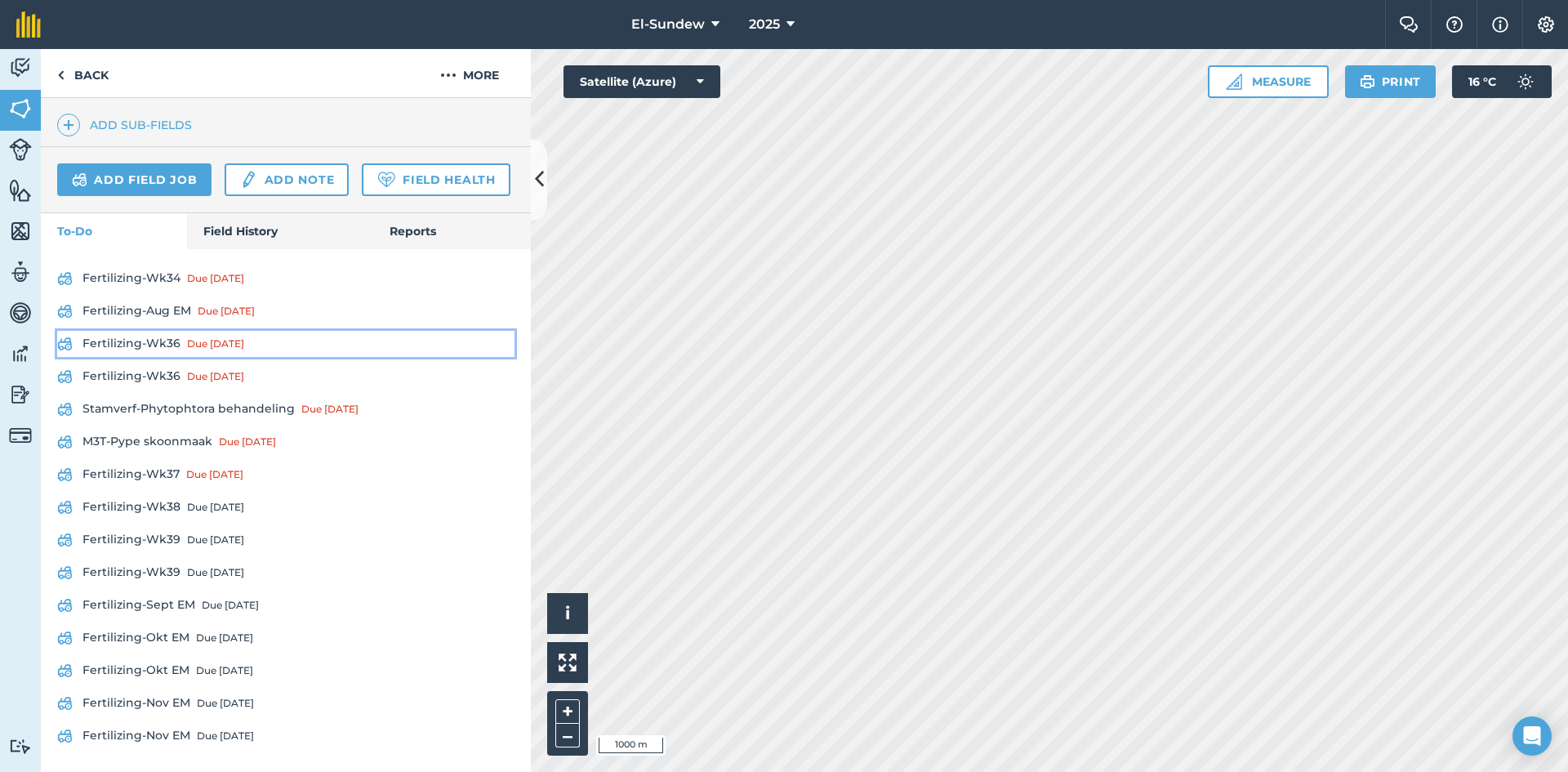
click at [160, 357] on link "Fertilizing-Wk36 Due [DATE]" at bounding box center [285, 344] width 457 height 26
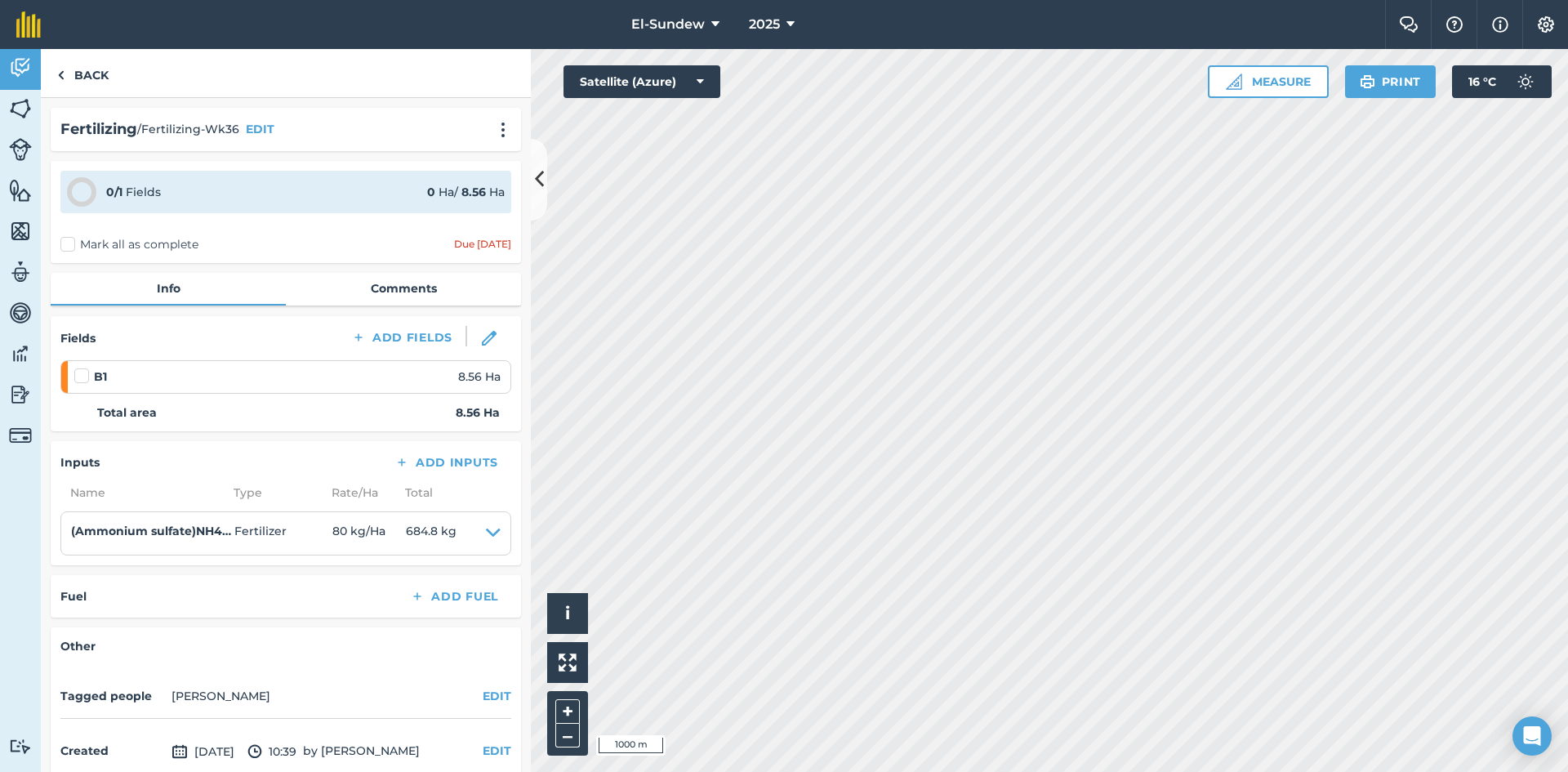
click at [80, 367] on label at bounding box center [84, 367] width 19 height 0
click at [80, 373] on input "checkbox" at bounding box center [80, 372] width 10 height 10
checkbox input "false"
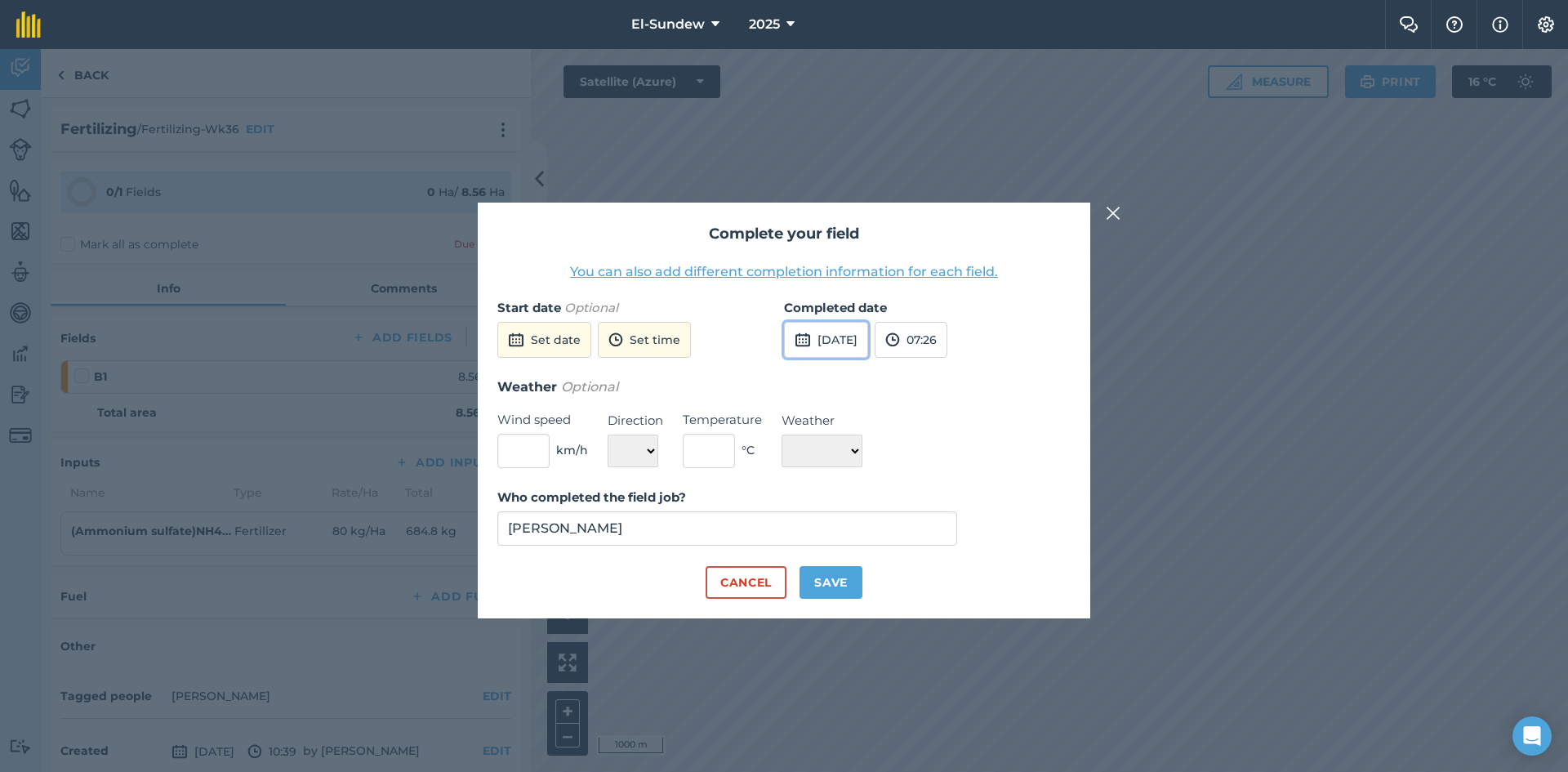
click at [836, 354] on button "[DATE]" at bounding box center [826, 339] width 84 height 36
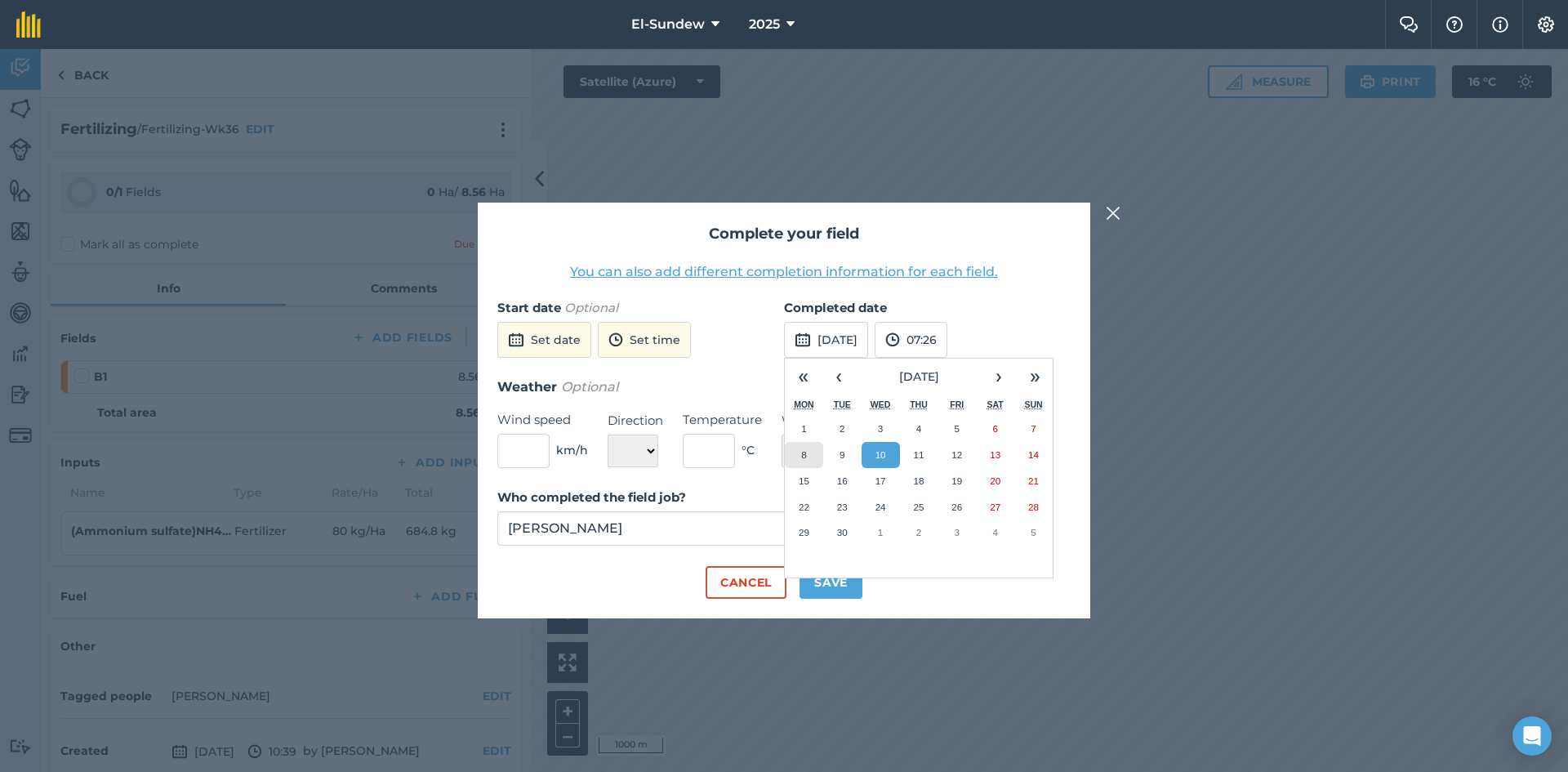
click at [808, 456] on button "8" at bounding box center [804, 455] width 38 height 26
click at [839, 574] on button "Save" at bounding box center [831, 581] width 63 height 32
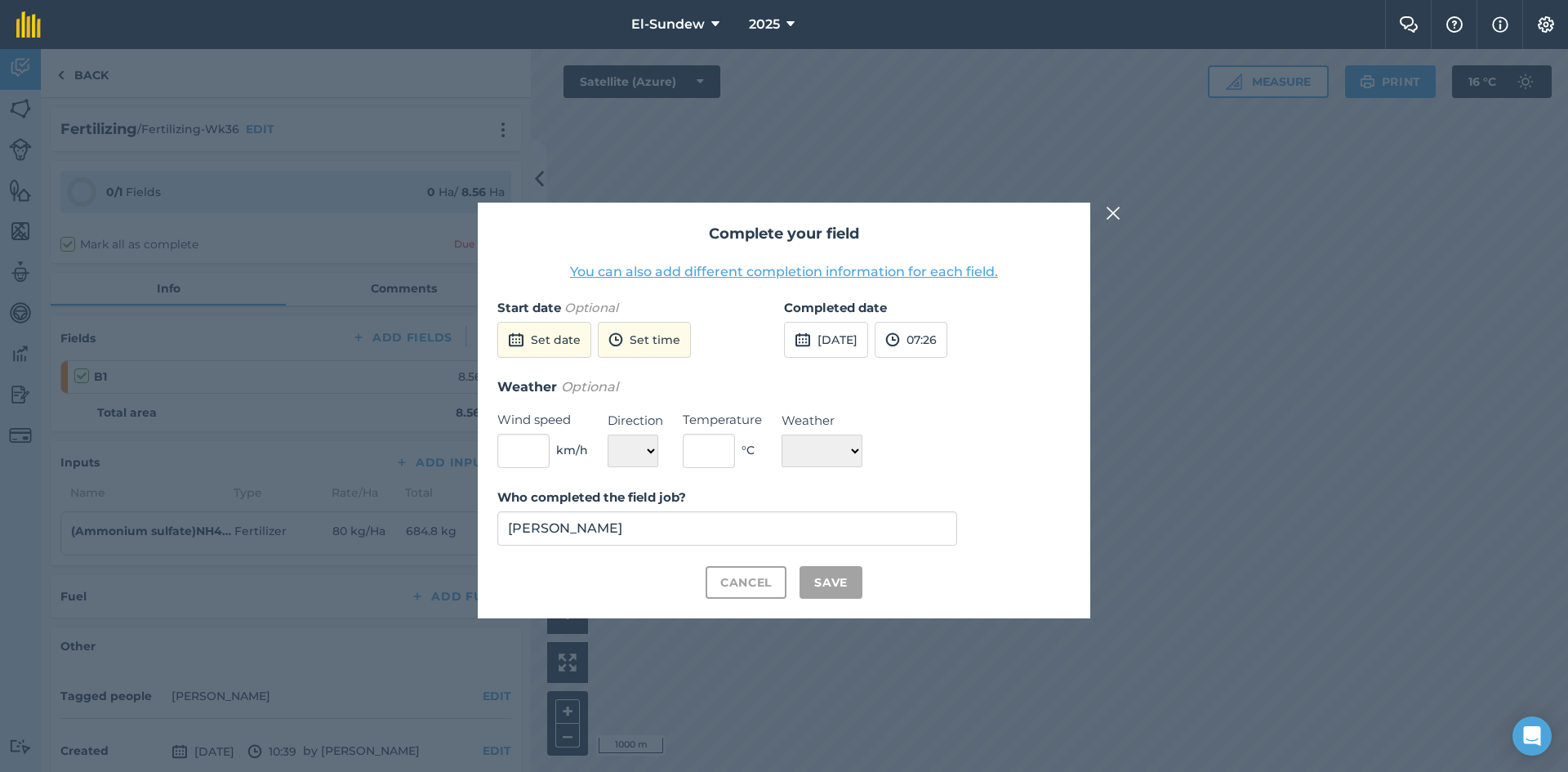
checkbox input "true"
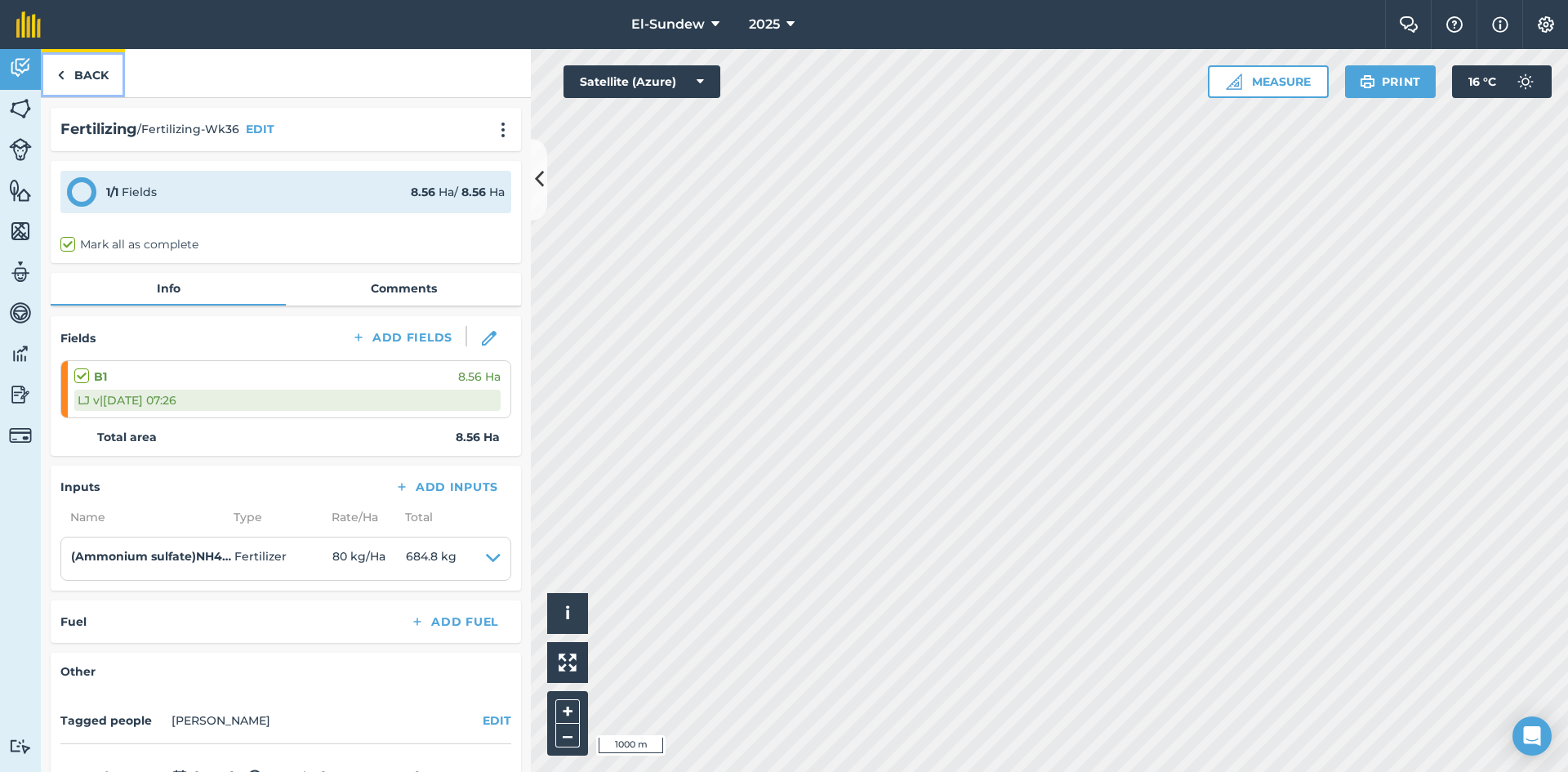
click at [100, 81] on link "Back" at bounding box center [83, 73] width 84 height 48
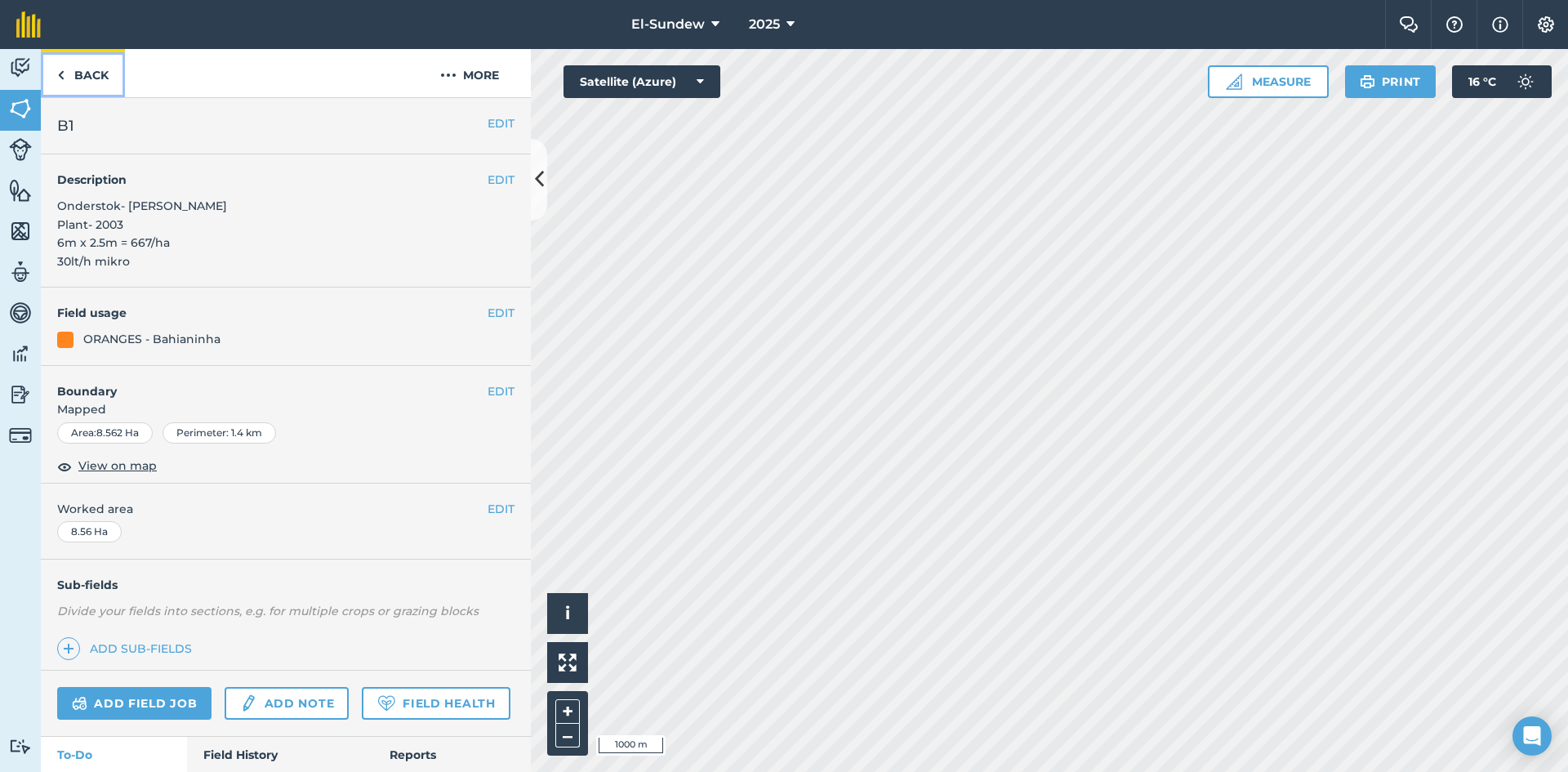
click at [100, 81] on link "Back" at bounding box center [83, 73] width 84 height 48
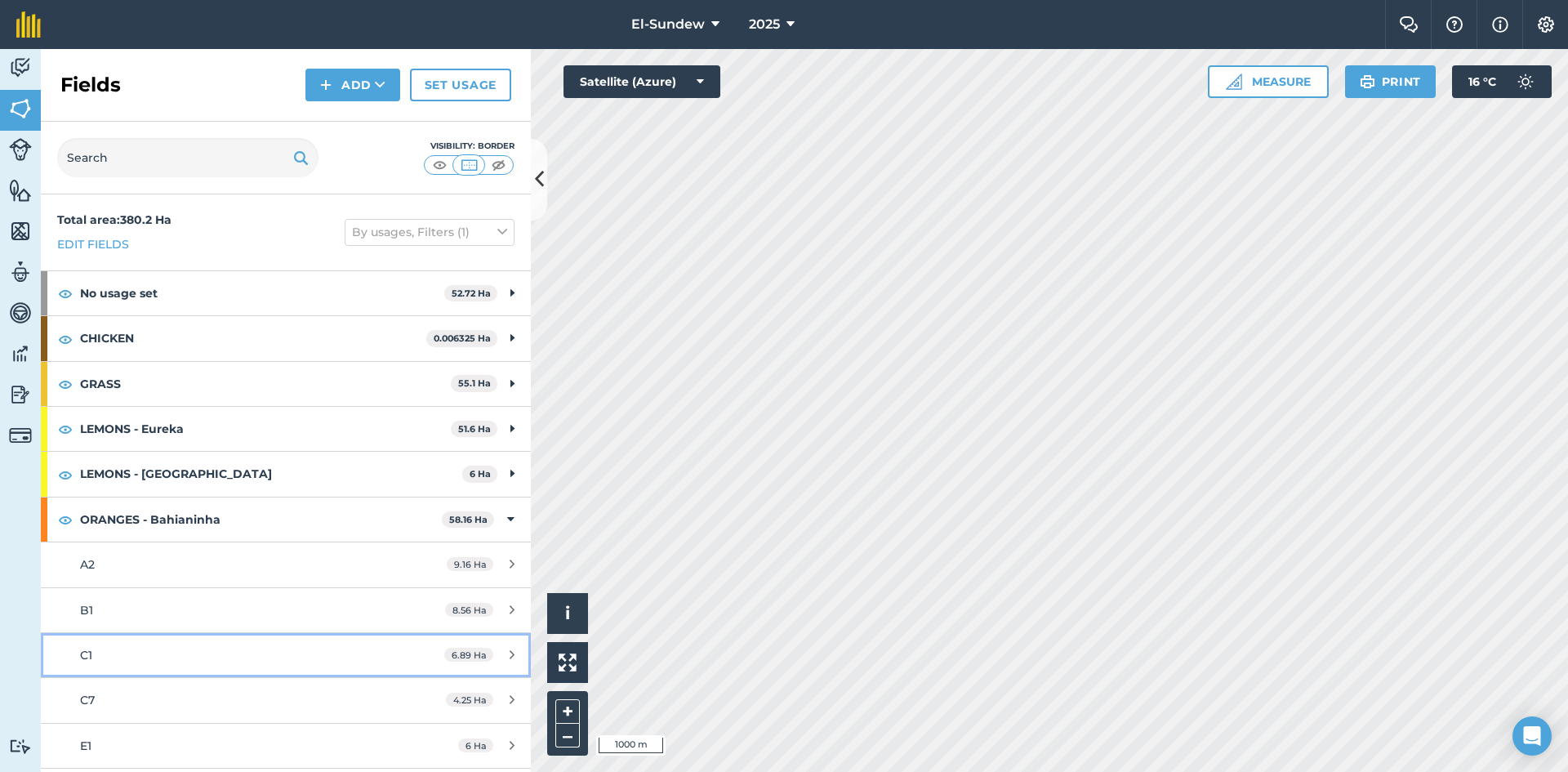
click at [196, 646] on div "C1" at bounding box center [233, 655] width 307 height 18
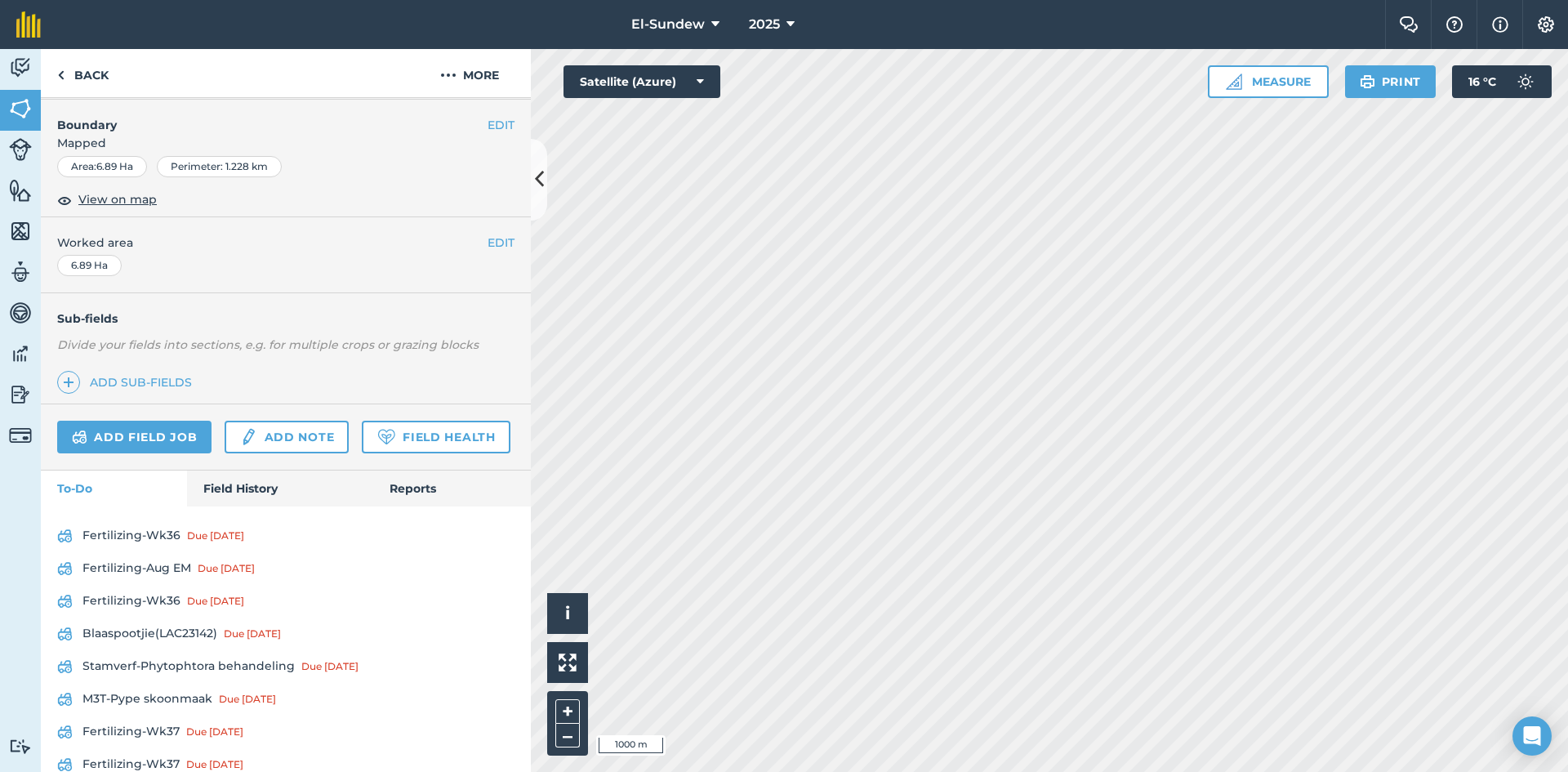
scroll to position [272, 0]
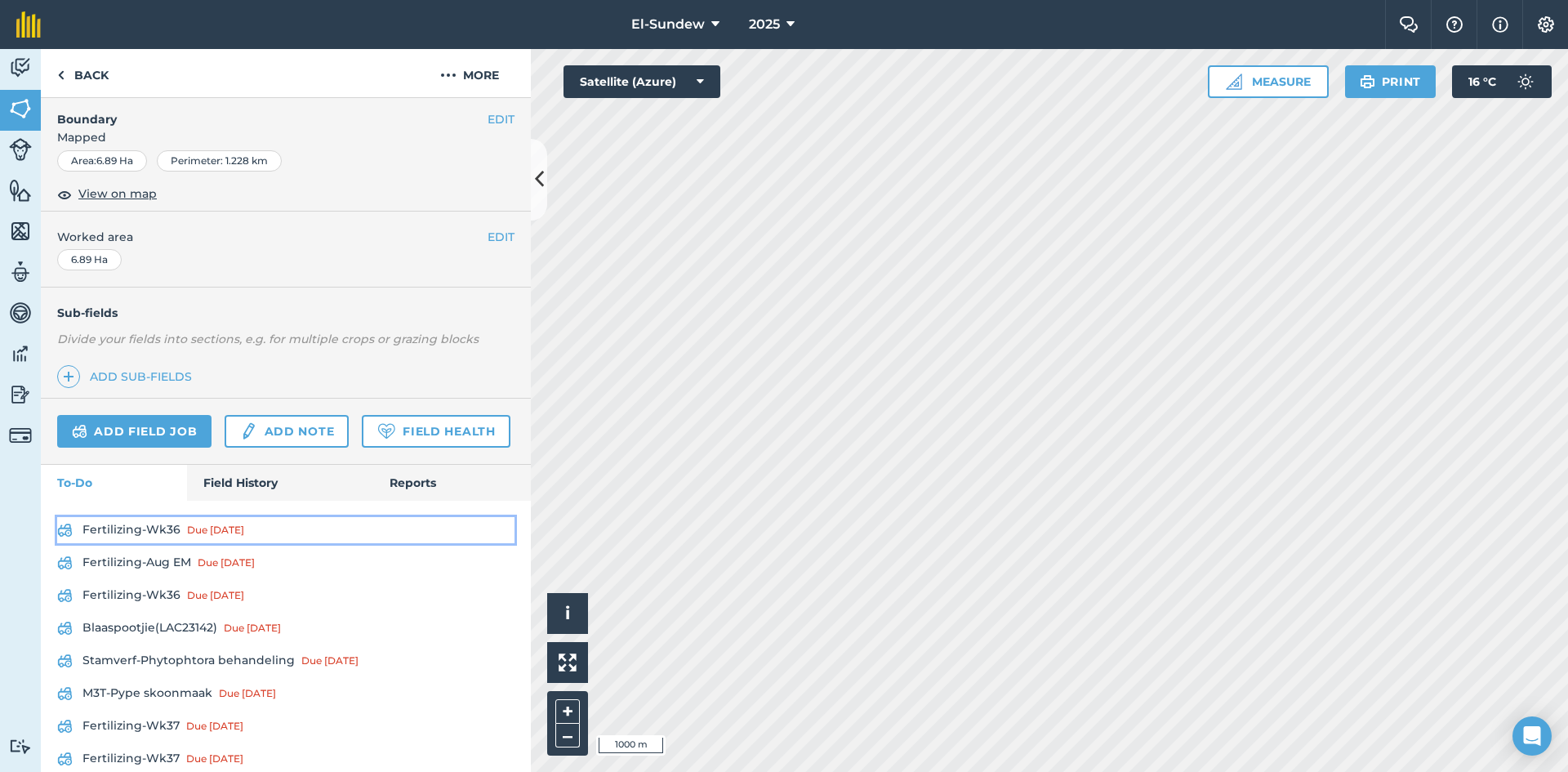
click at [155, 543] on link "Fertilizing-Wk36 Due [DATE]" at bounding box center [285, 530] width 457 height 26
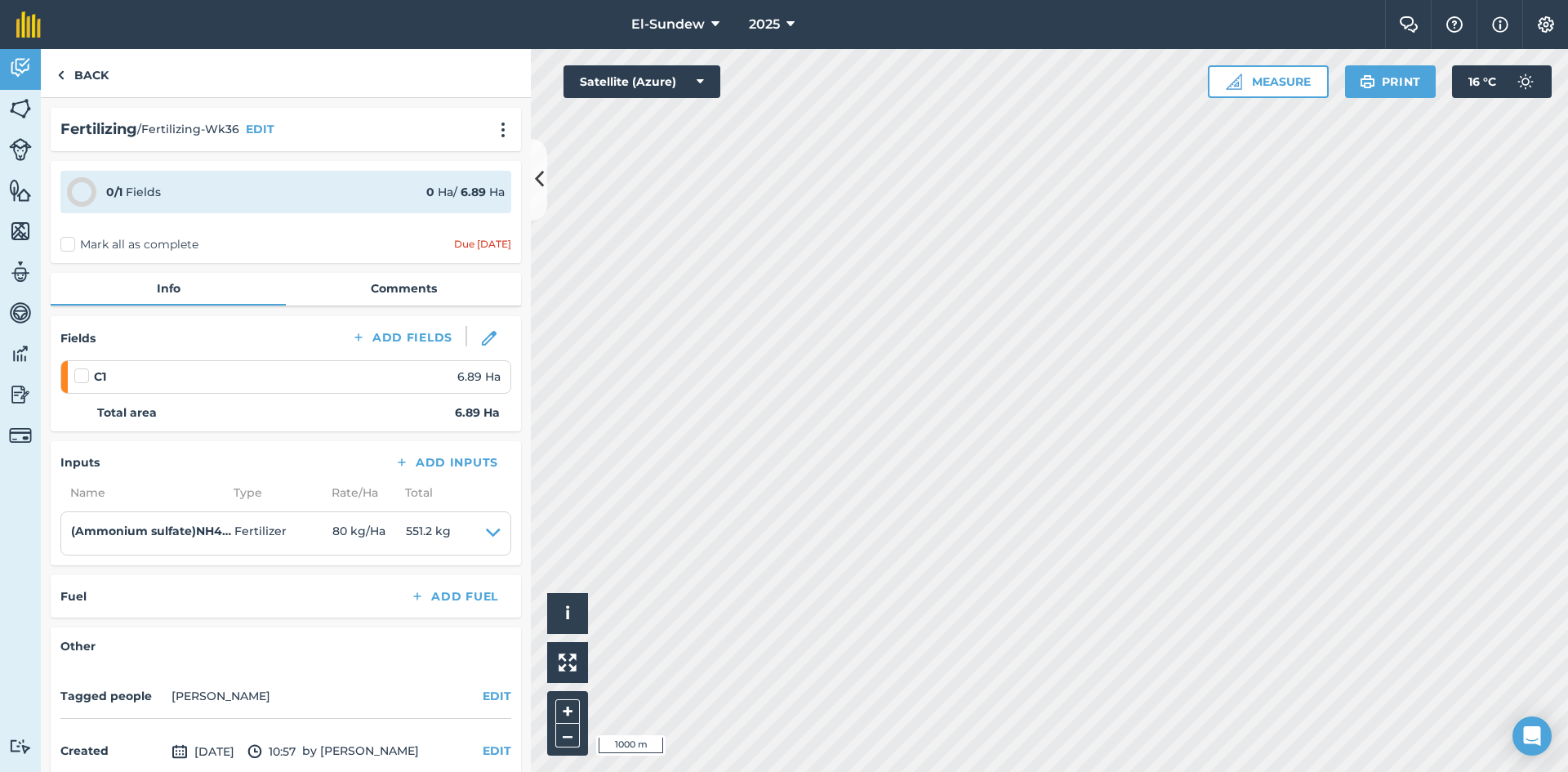
click at [85, 367] on label at bounding box center [84, 367] width 19 height 0
click at [85, 378] on input "checkbox" at bounding box center [80, 372] width 10 height 10
checkbox input "false"
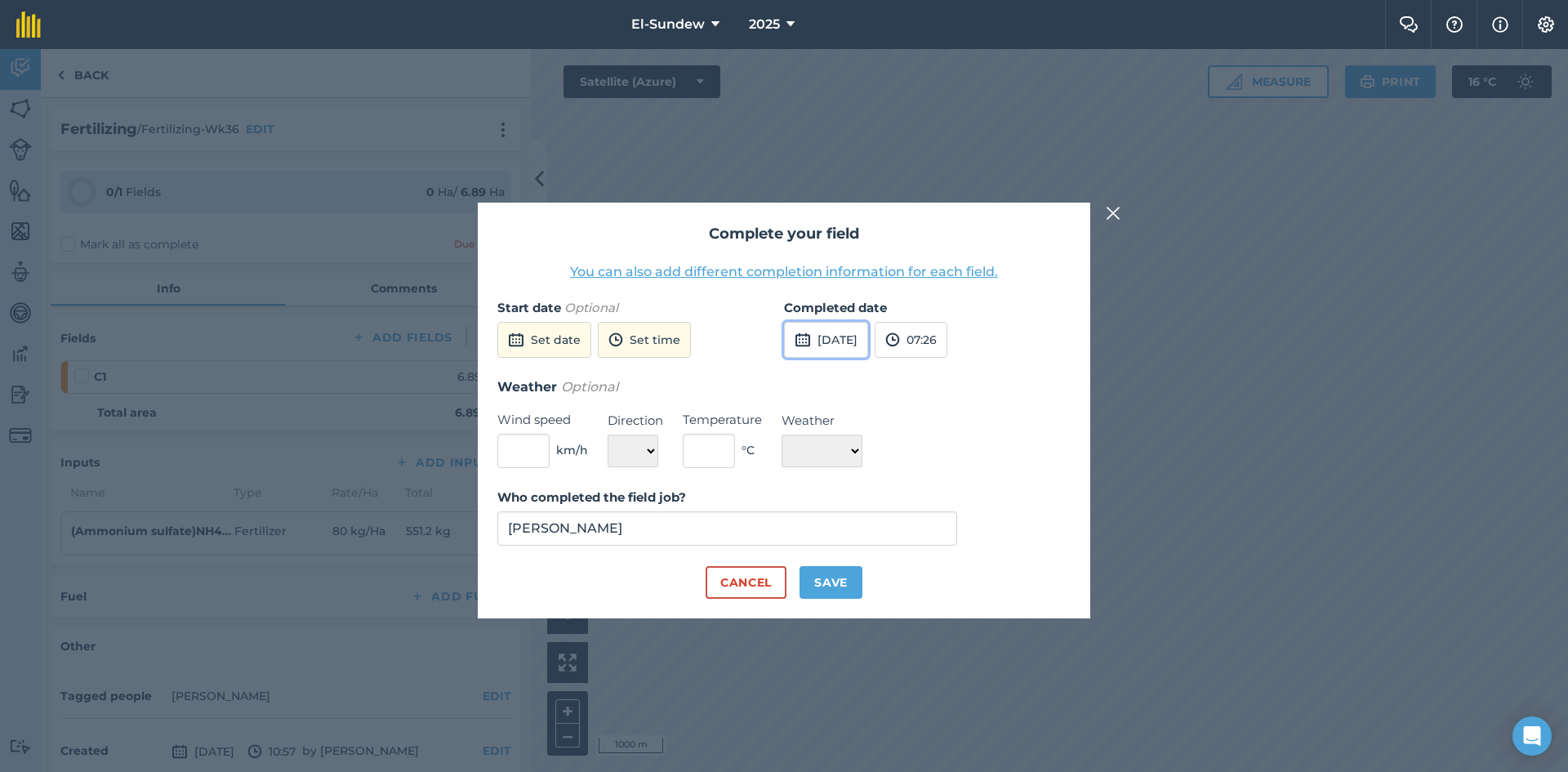
click at [841, 337] on button "[DATE]" at bounding box center [826, 339] width 84 height 36
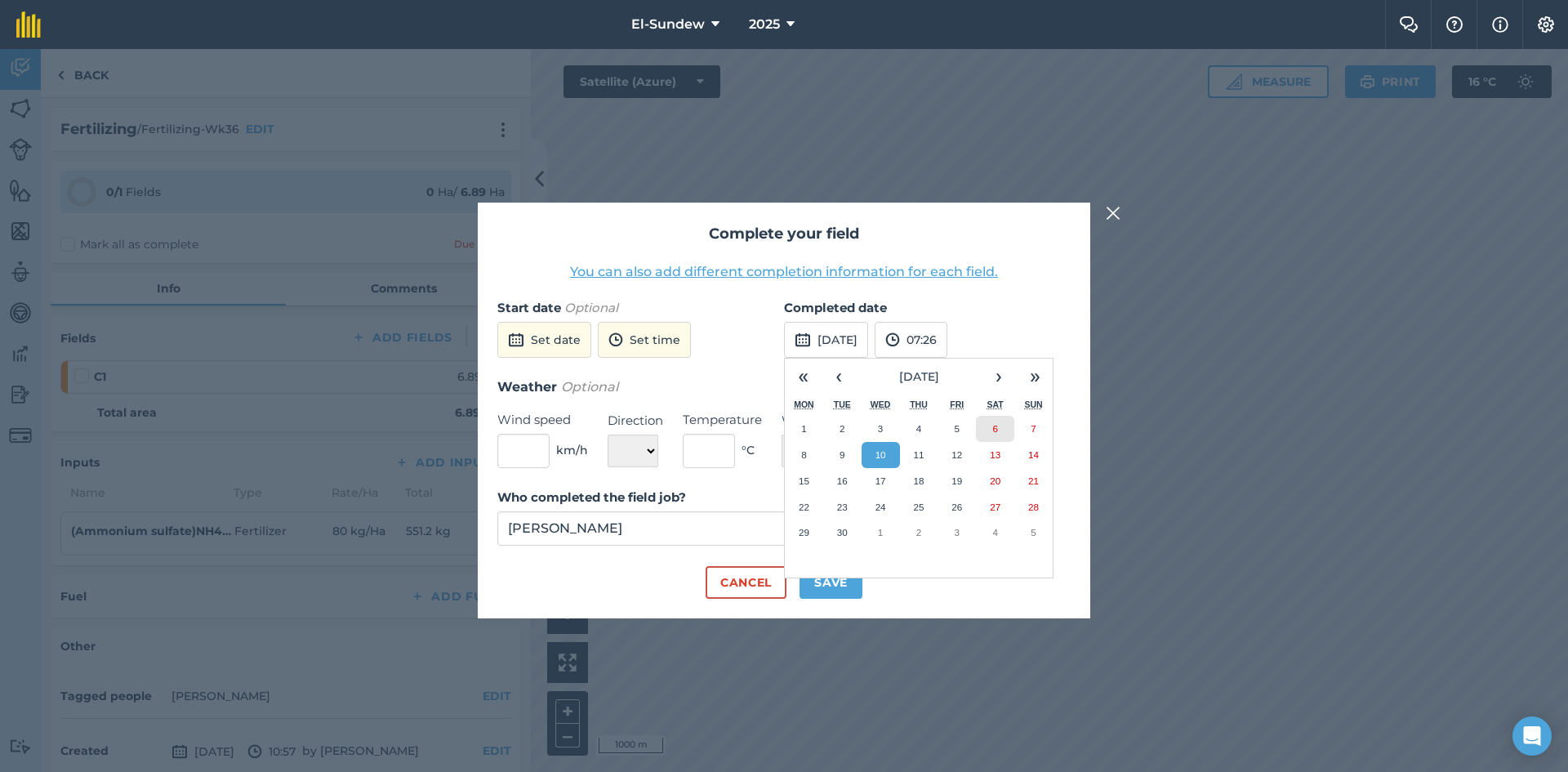
click at [1005, 436] on button "6" at bounding box center [995, 428] width 38 height 26
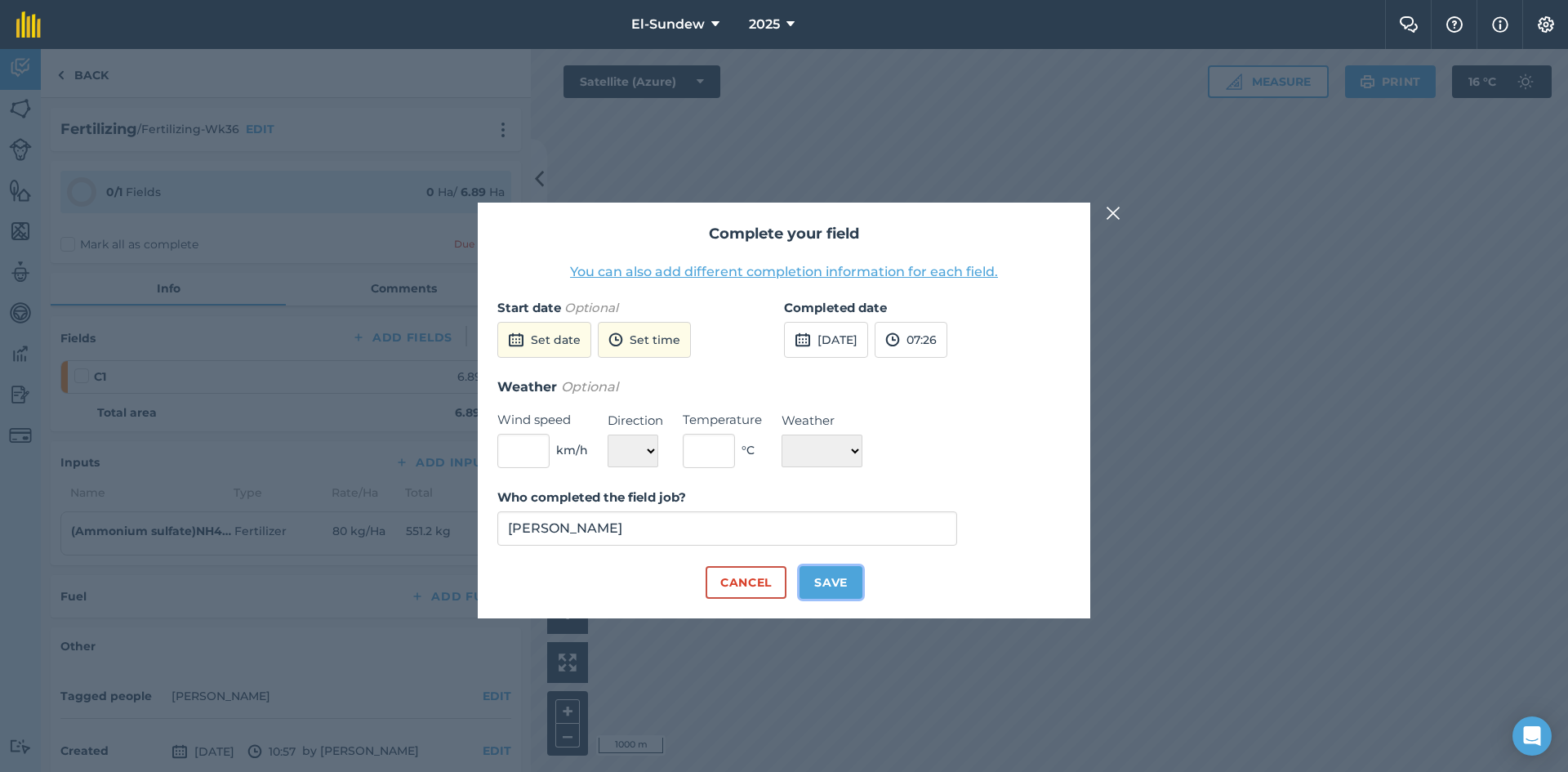
click at [831, 587] on button "Save" at bounding box center [831, 581] width 63 height 32
checkbox input "true"
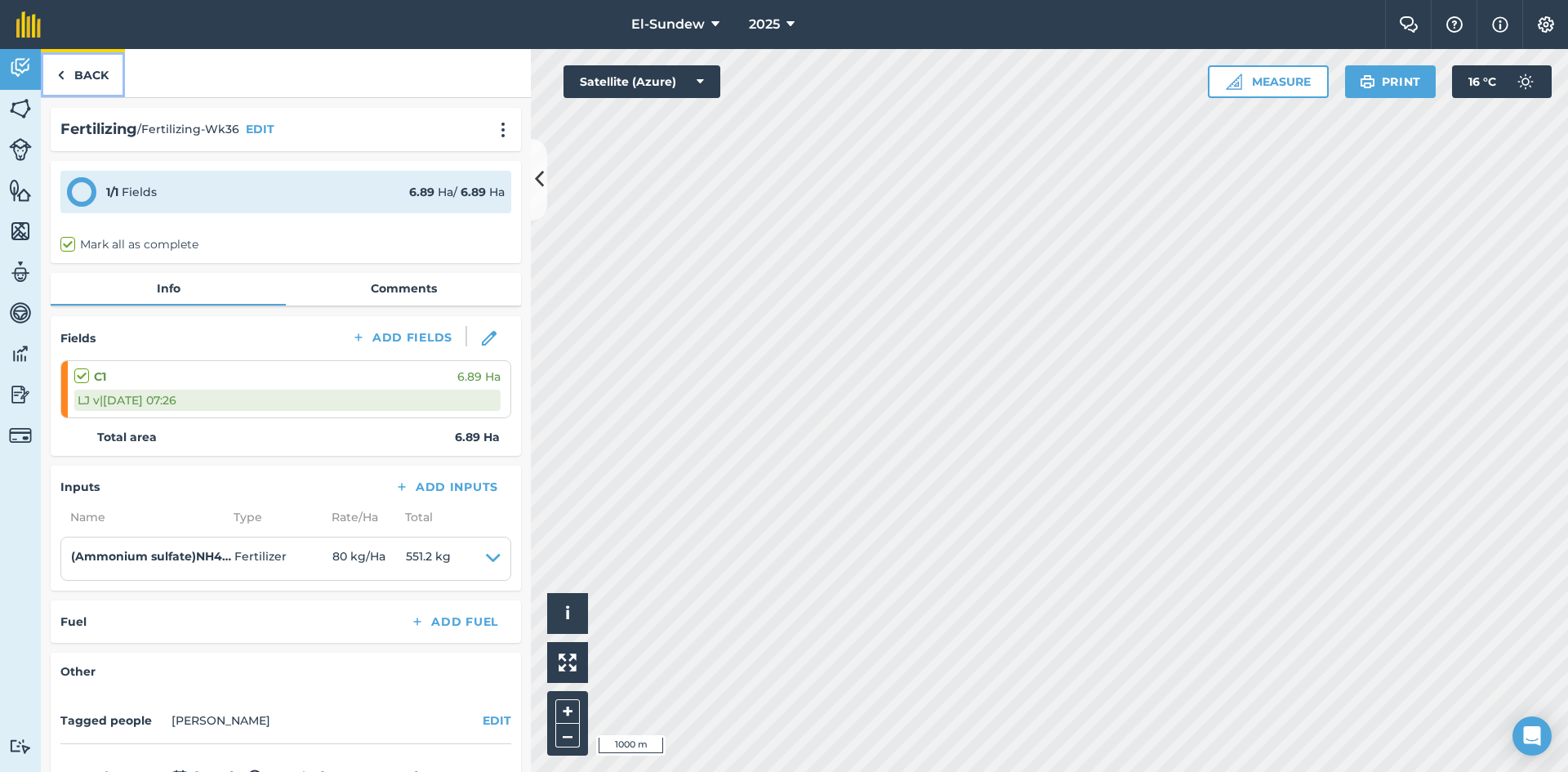
click at [105, 78] on link "Back" at bounding box center [83, 73] width 84 height 48
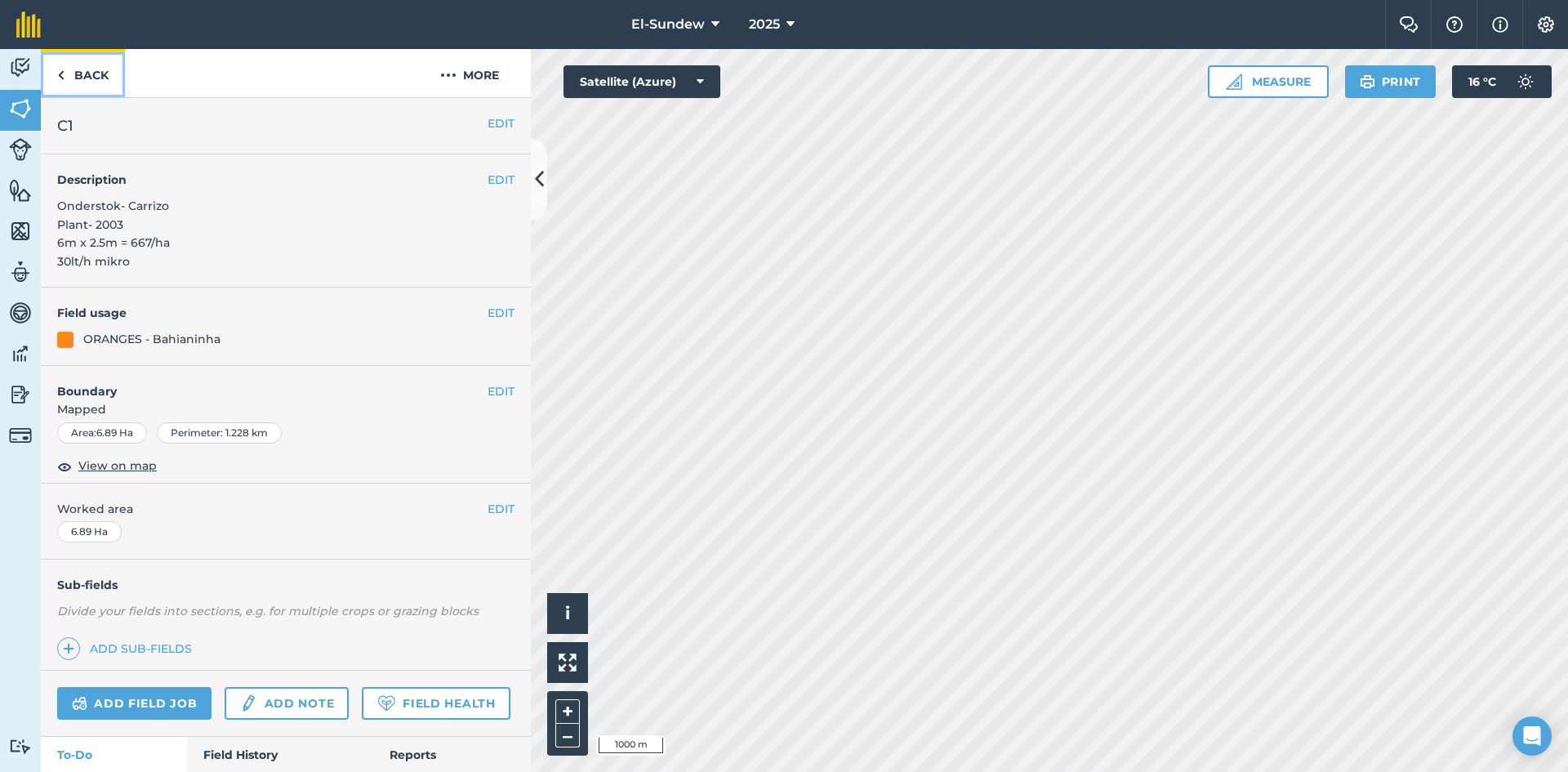
click at [105, 78] on link "Back" at bounding box center [83, 73] width 84 height 48
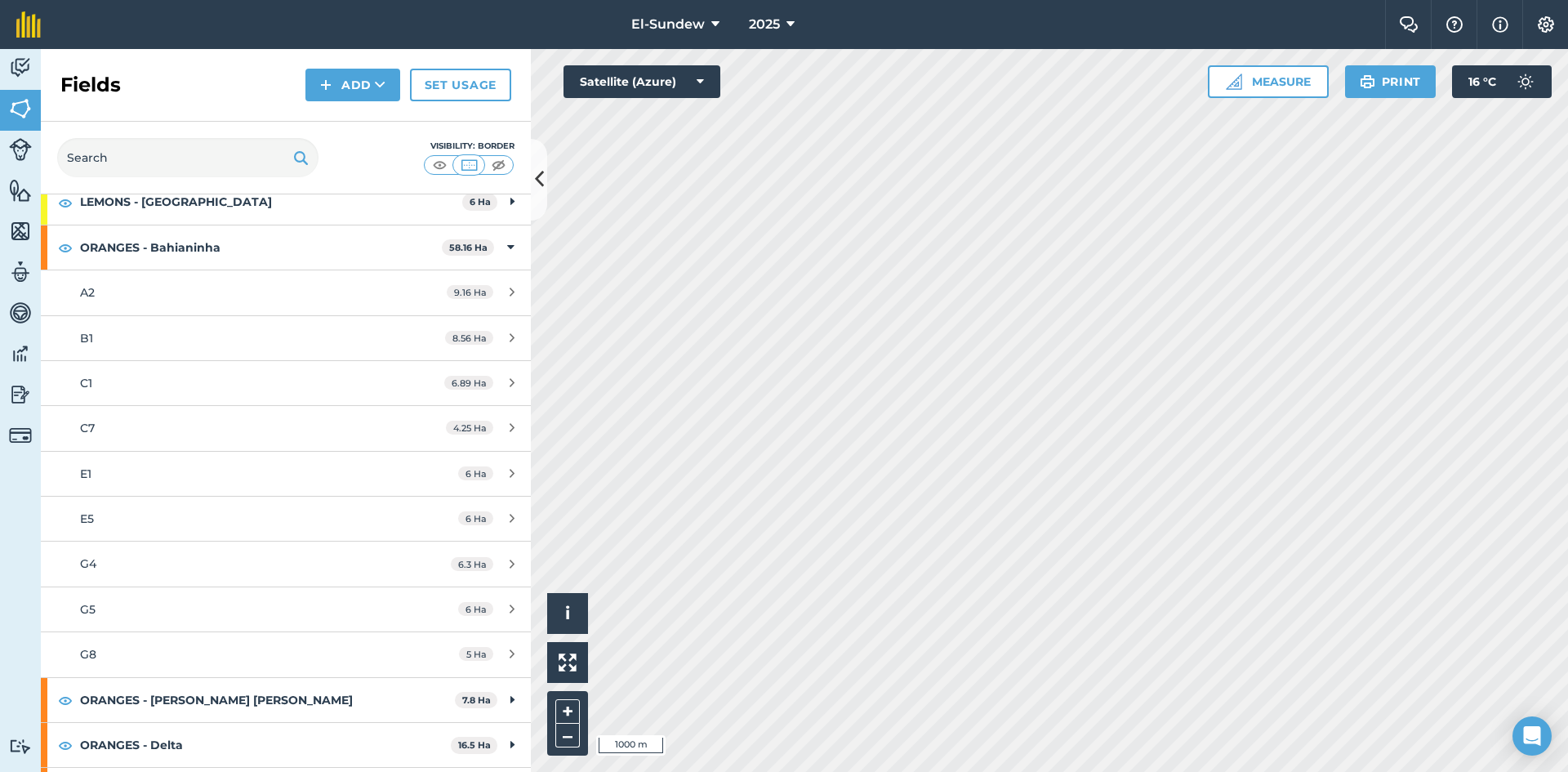
scroll to position [545, 0]
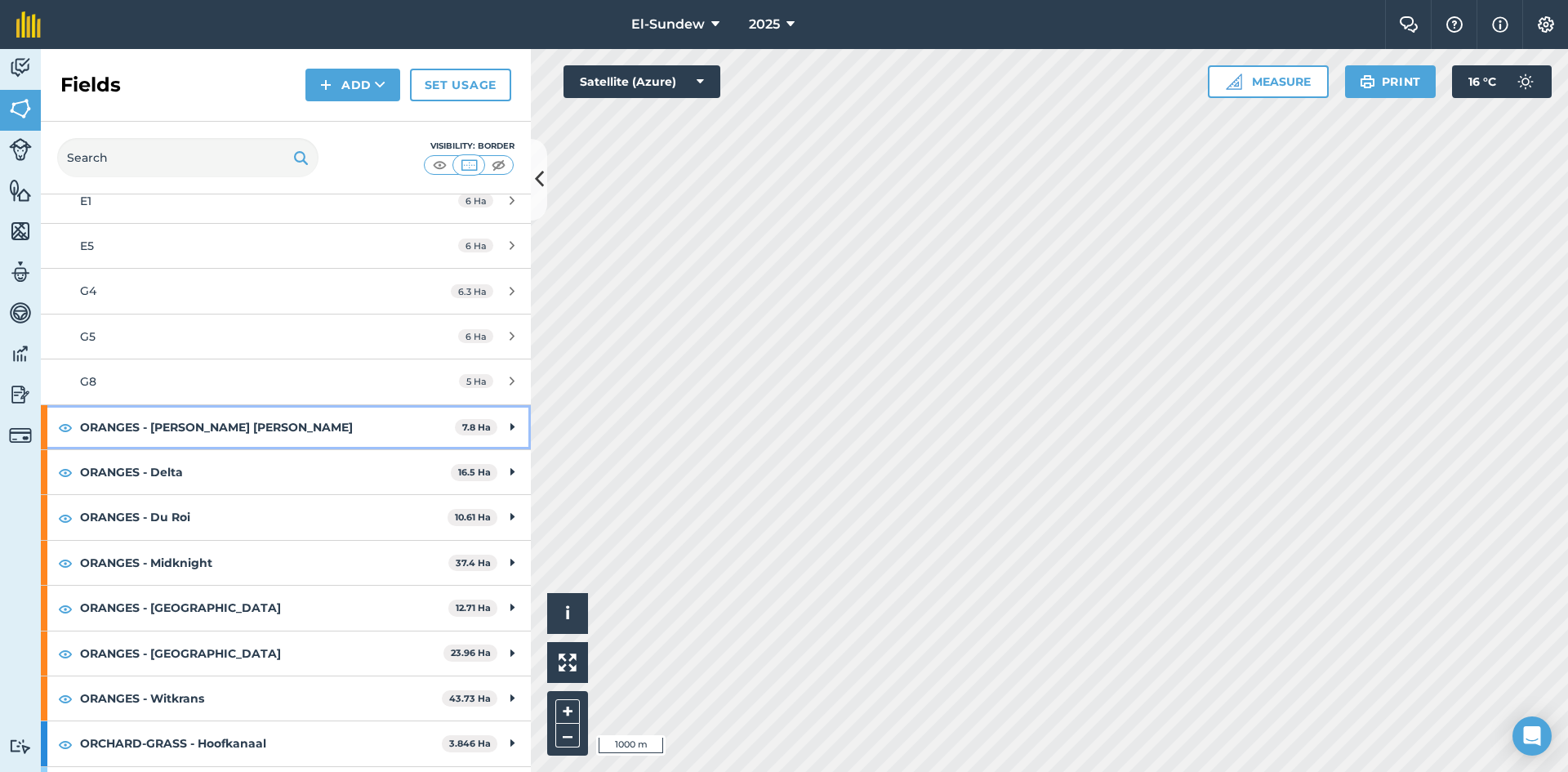
click at [236, 440] on strong "ORANGES - [PERSON_NAME] [PERSON_NAME]" at bounding box center [268, 427] width 375 height 44
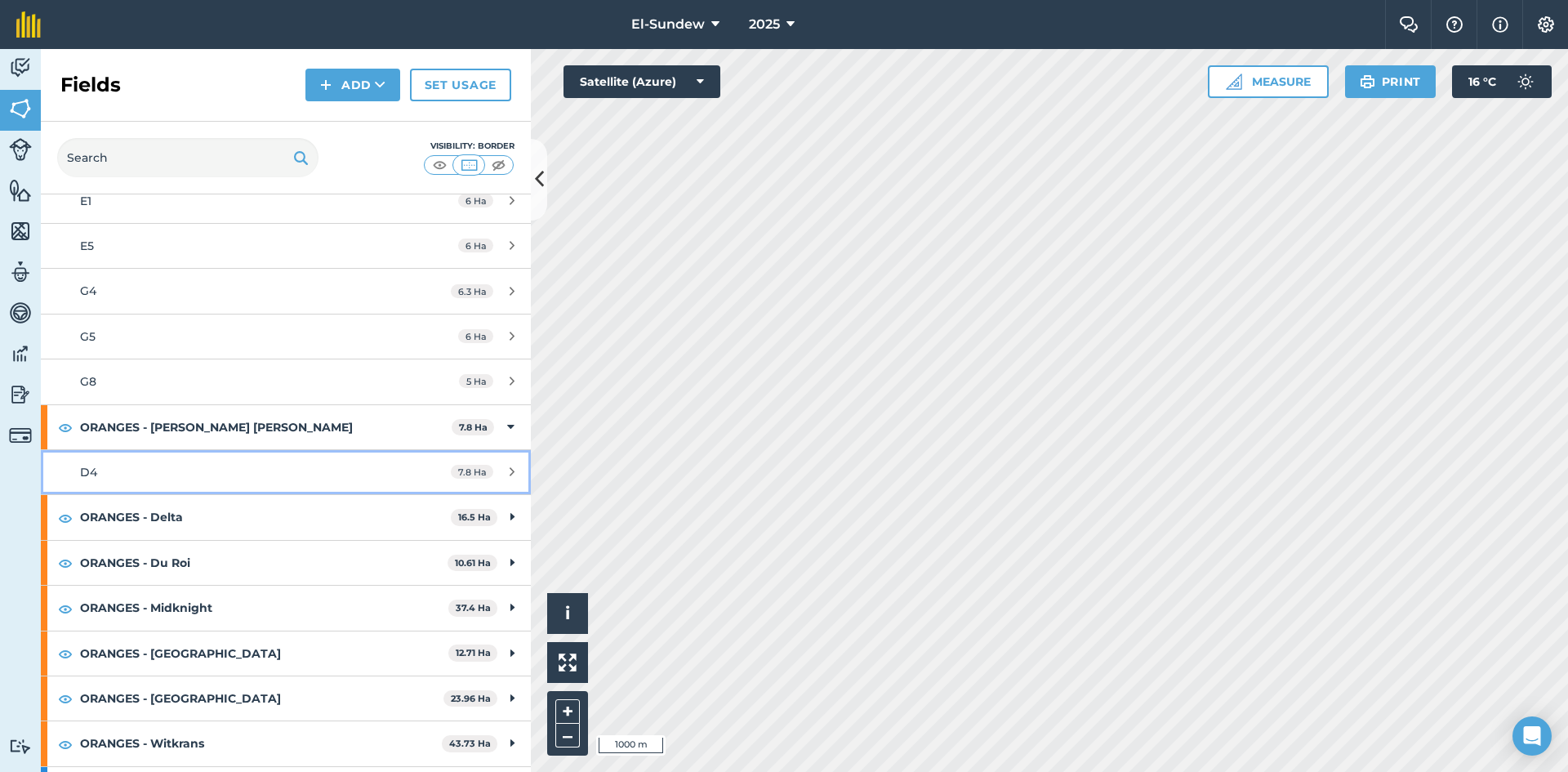
click at [236, 471] on div "D4" at bounding box center [233, 472] width 307 height 18
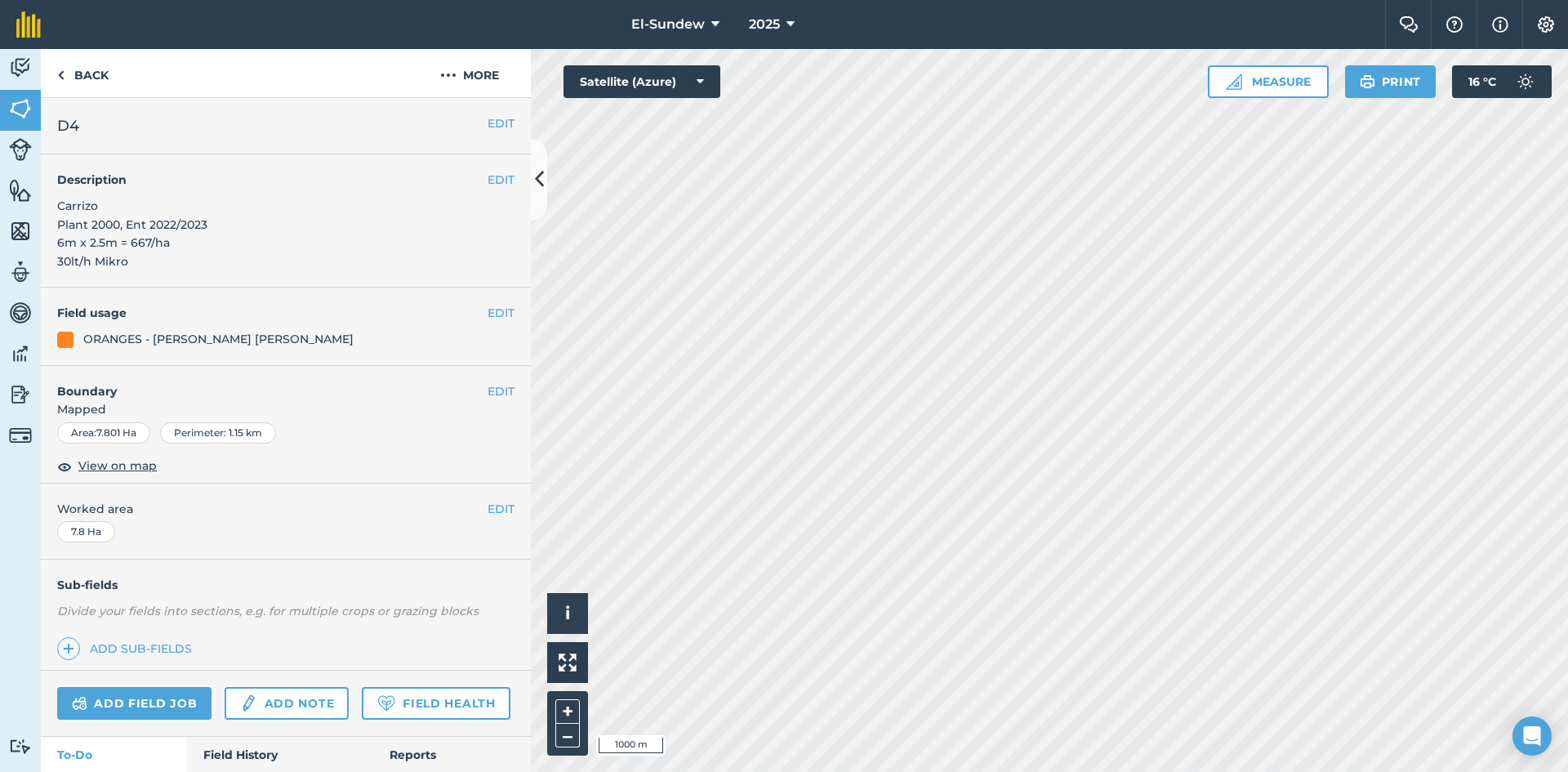
scroll to position [272, 0]
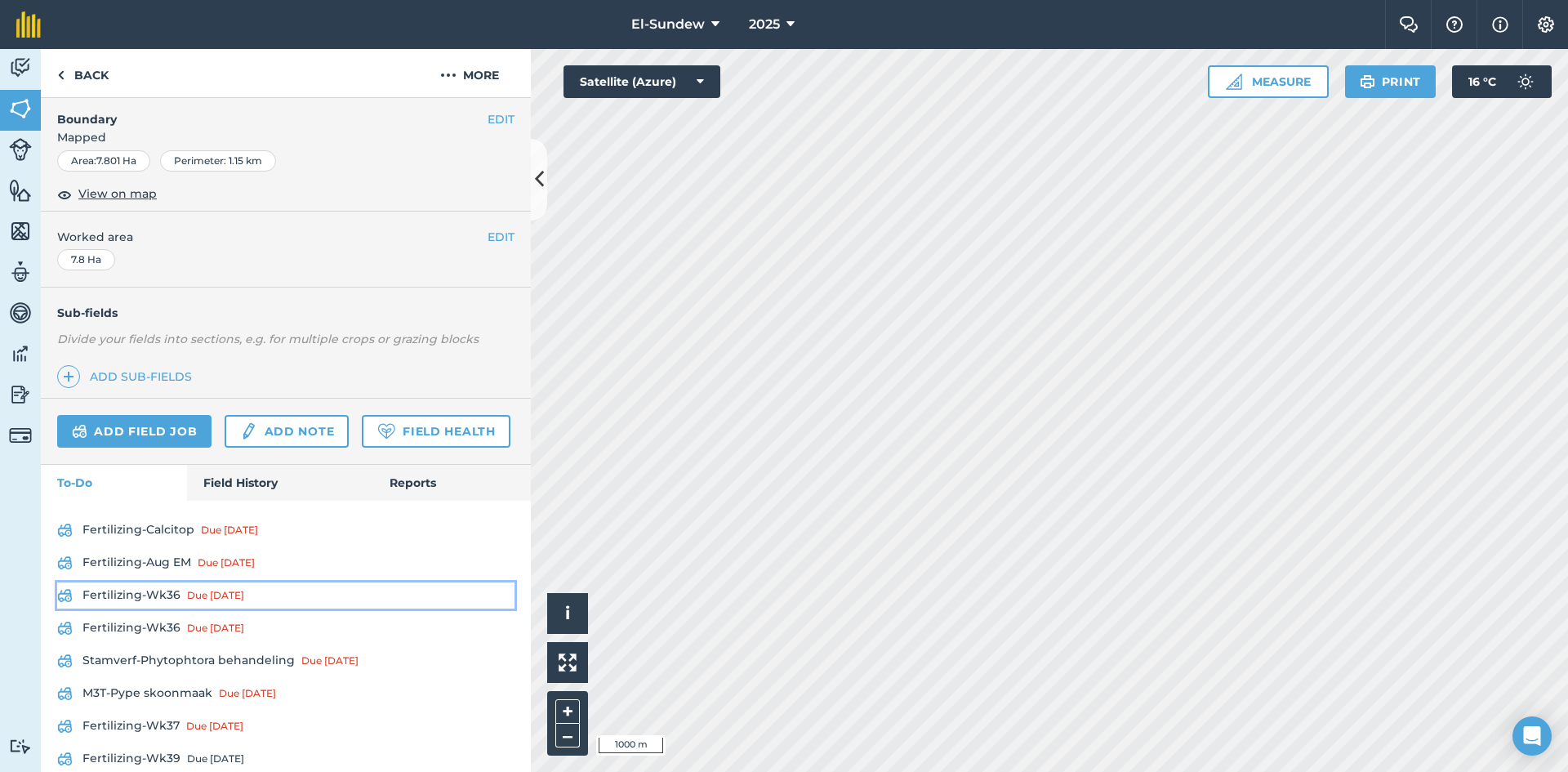
click at [157, 609] on link "Fertilizing-Wk36 Due [DATE]" at bounding box center [285, 595] width 457 height 26
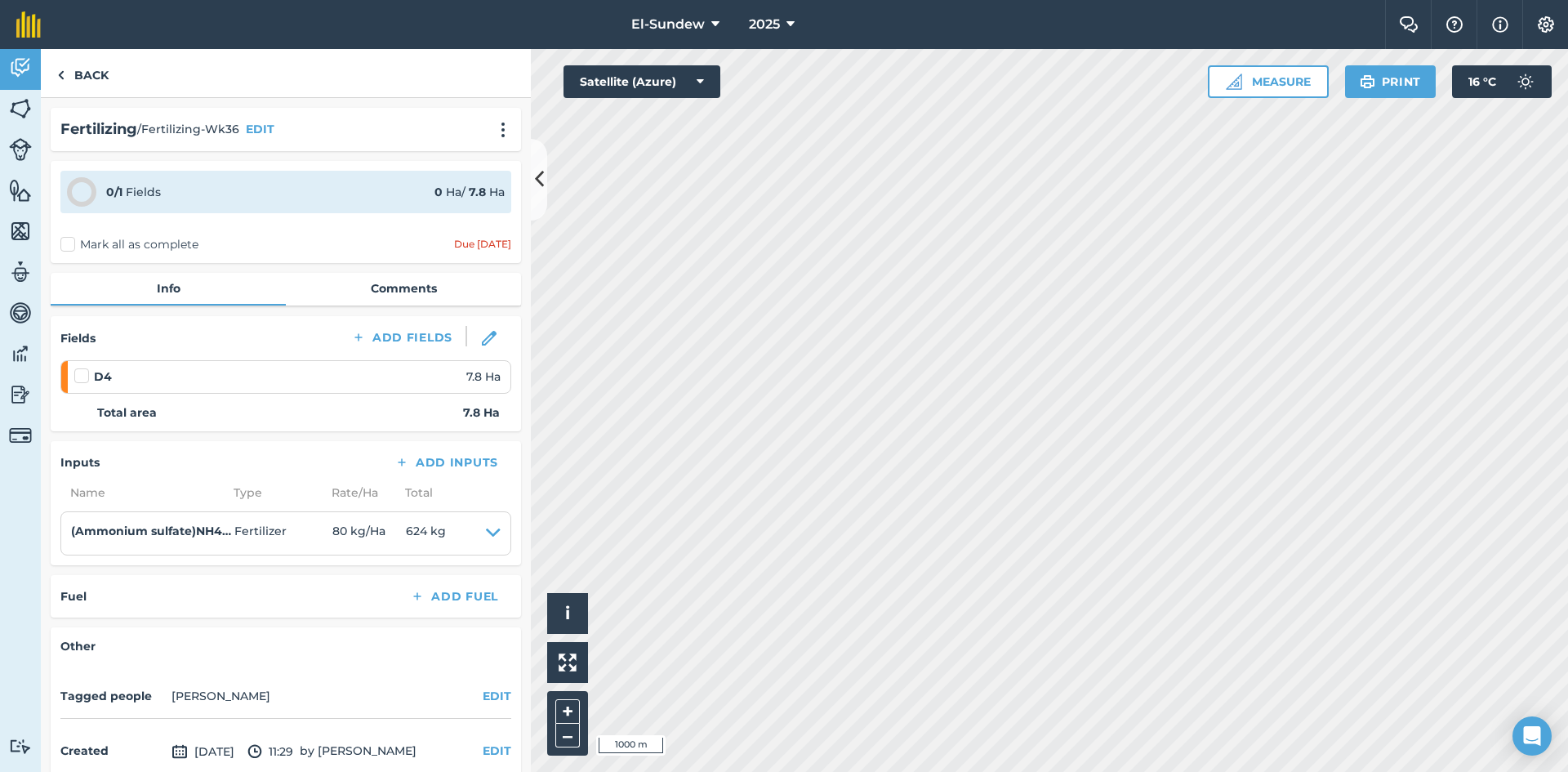
click at [82, 367] on label at bounding box center [84, 367] width 19 height 0
click at [82, 372] on input "checkbox" at bounding box center [80, 372] width 10 height 10
checkbox input "false"
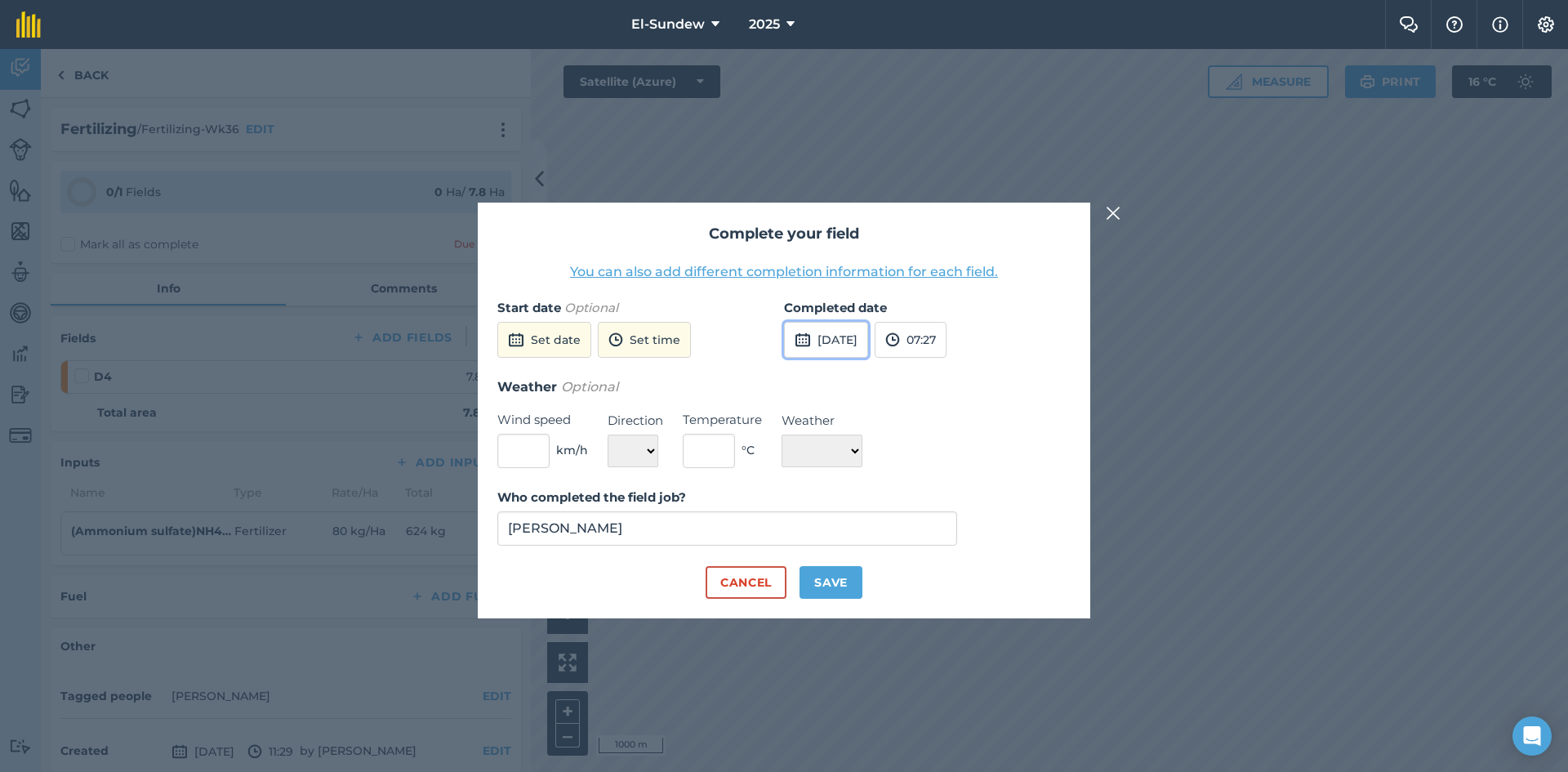
click at [862, 339] on button "[DATE]" at bounding box center [826, 339] width 84 height 36
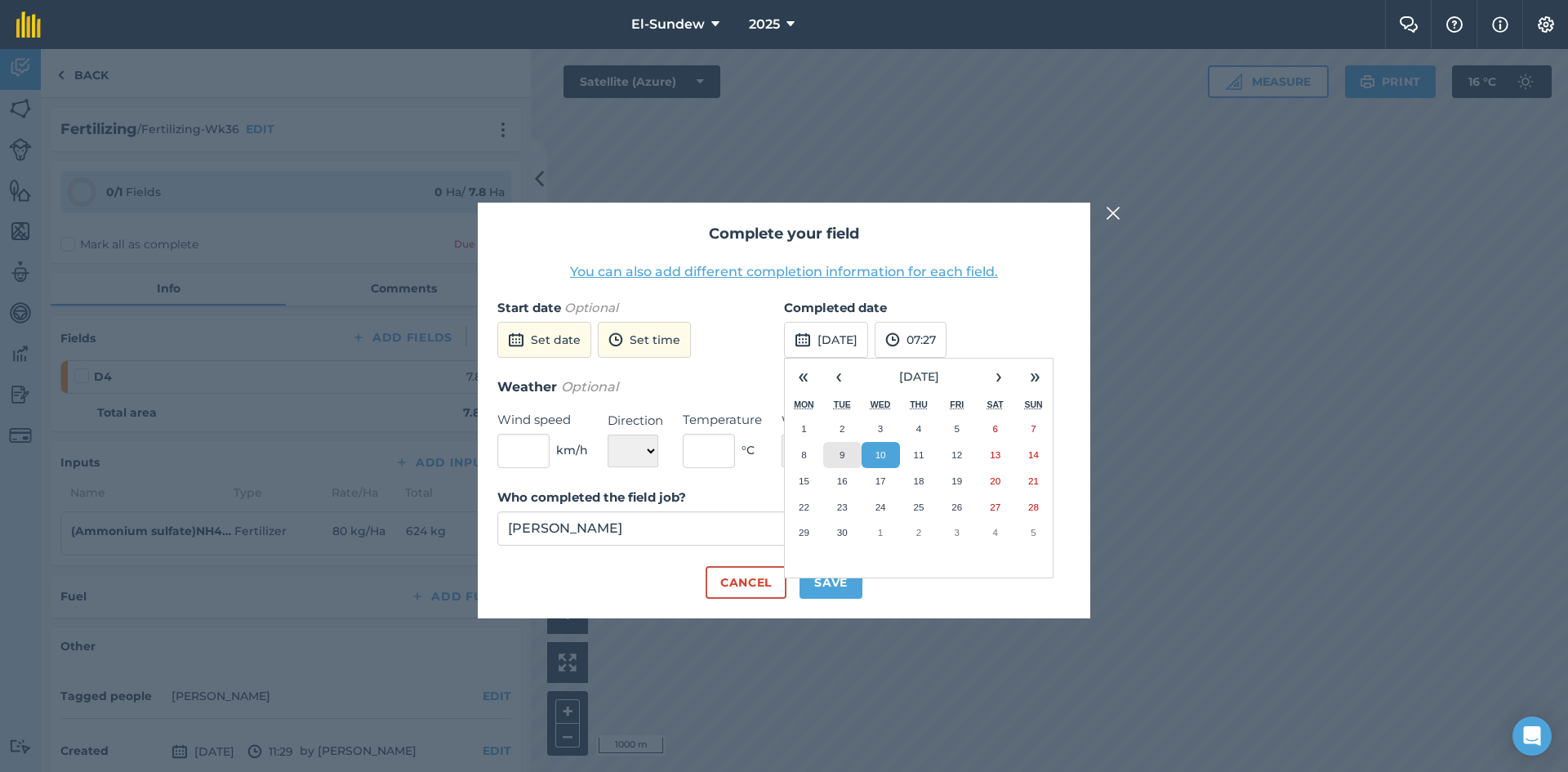
click at [847, 452] on button "9" at bounding box center [842, 455] width 38 height 26
click at [847, 588] on button "Save" at bounding box center [831, 581] width 63 height 32
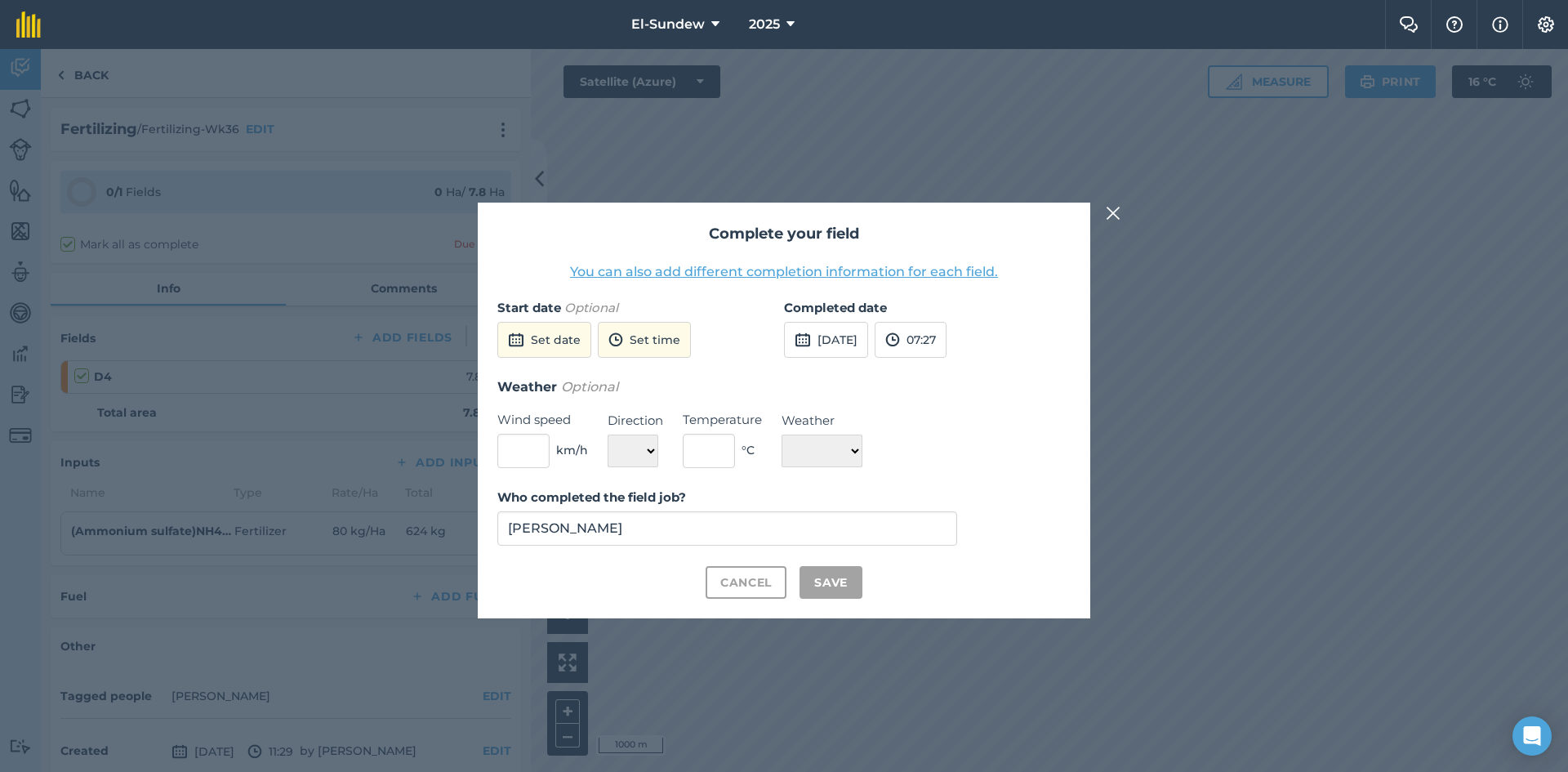
checkbox input "true"
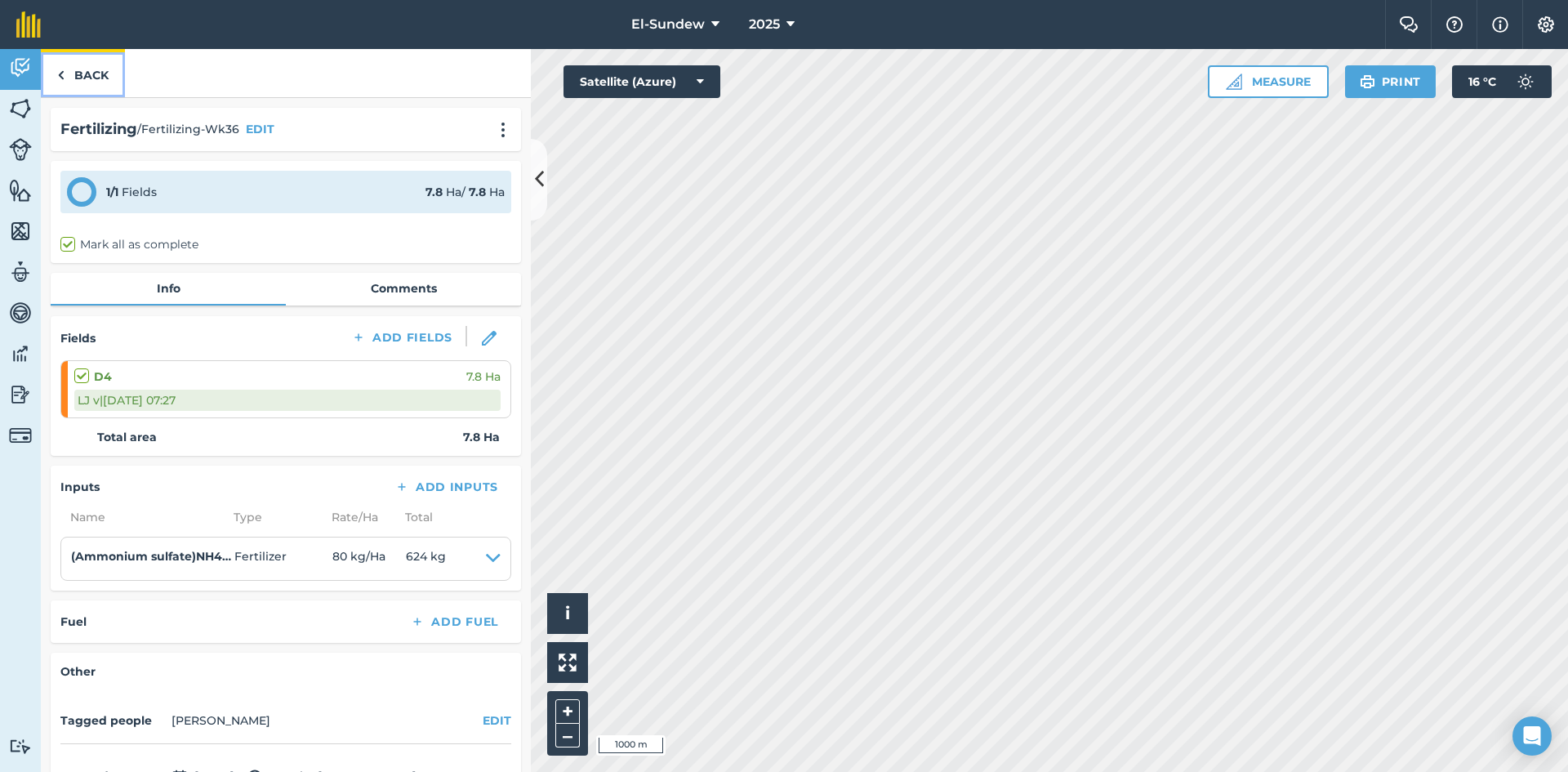
click at [101, 73] on link "Back" at bounding box center [83, 73] width 84 height 48
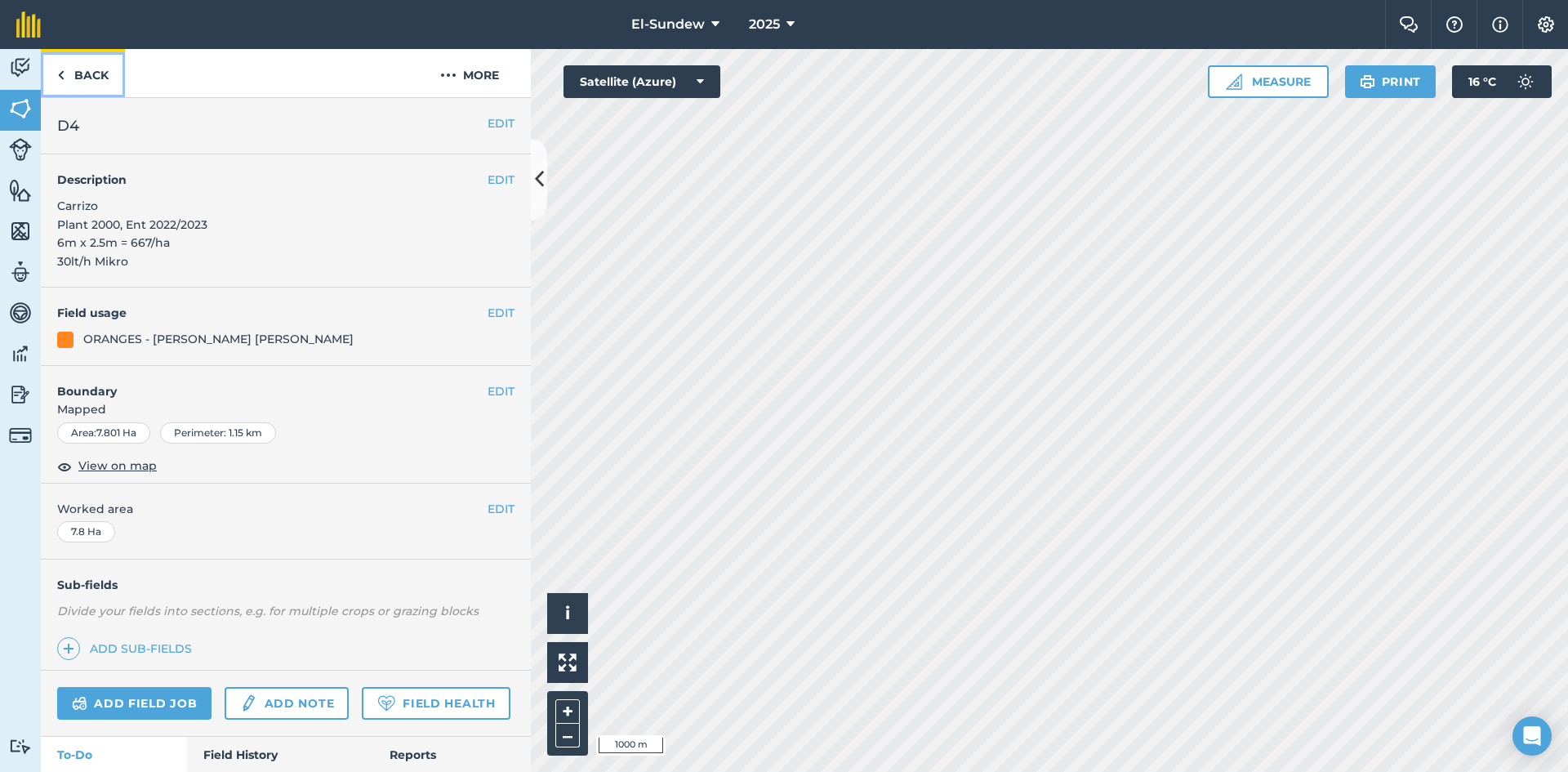
click at [101, 73] on link "Back" at bounding box center [83, 73] width 84 height 48
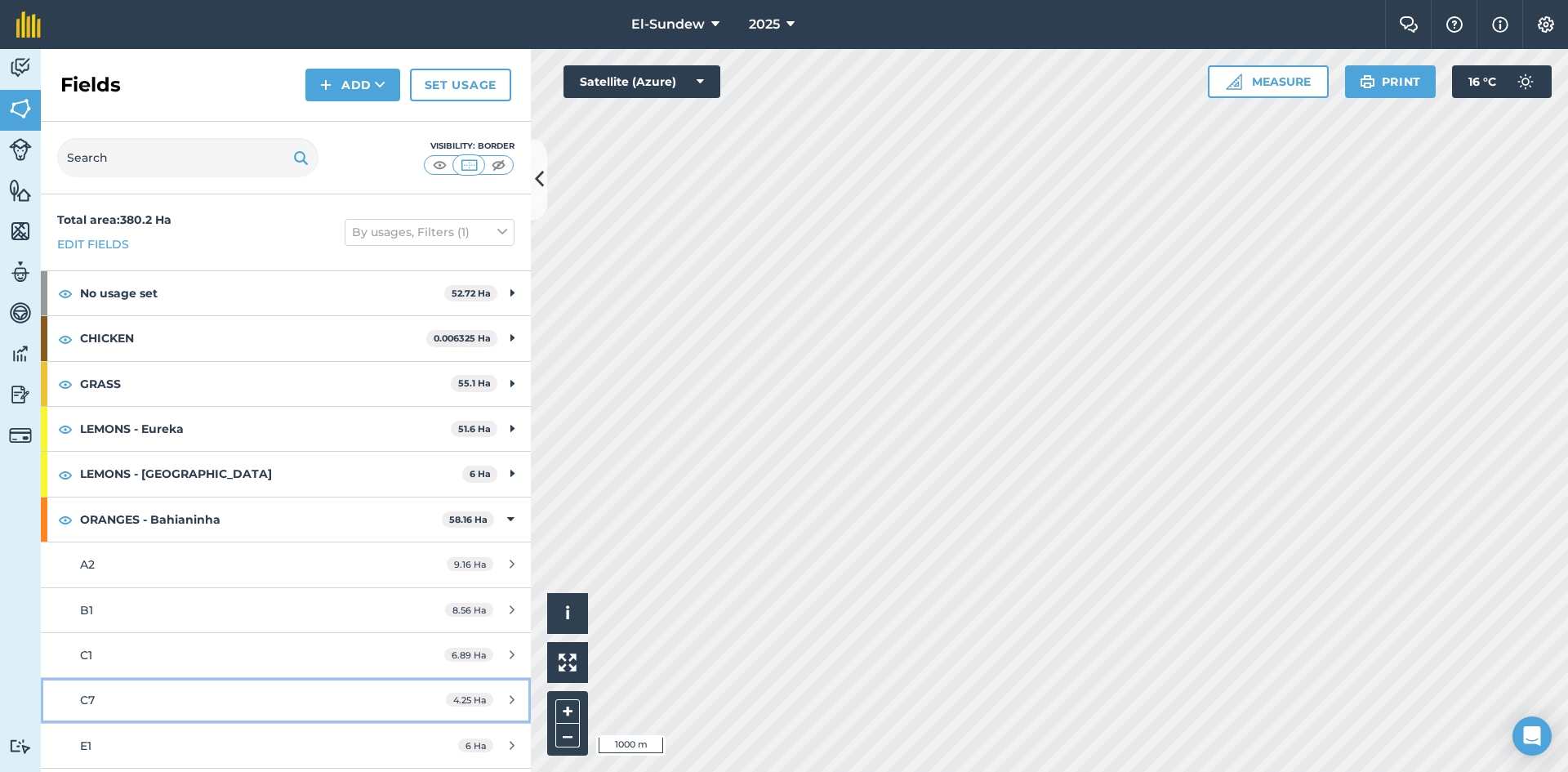
click at [216, 702] on div "C7" at bounding box center [233, 699] width 307 height 18
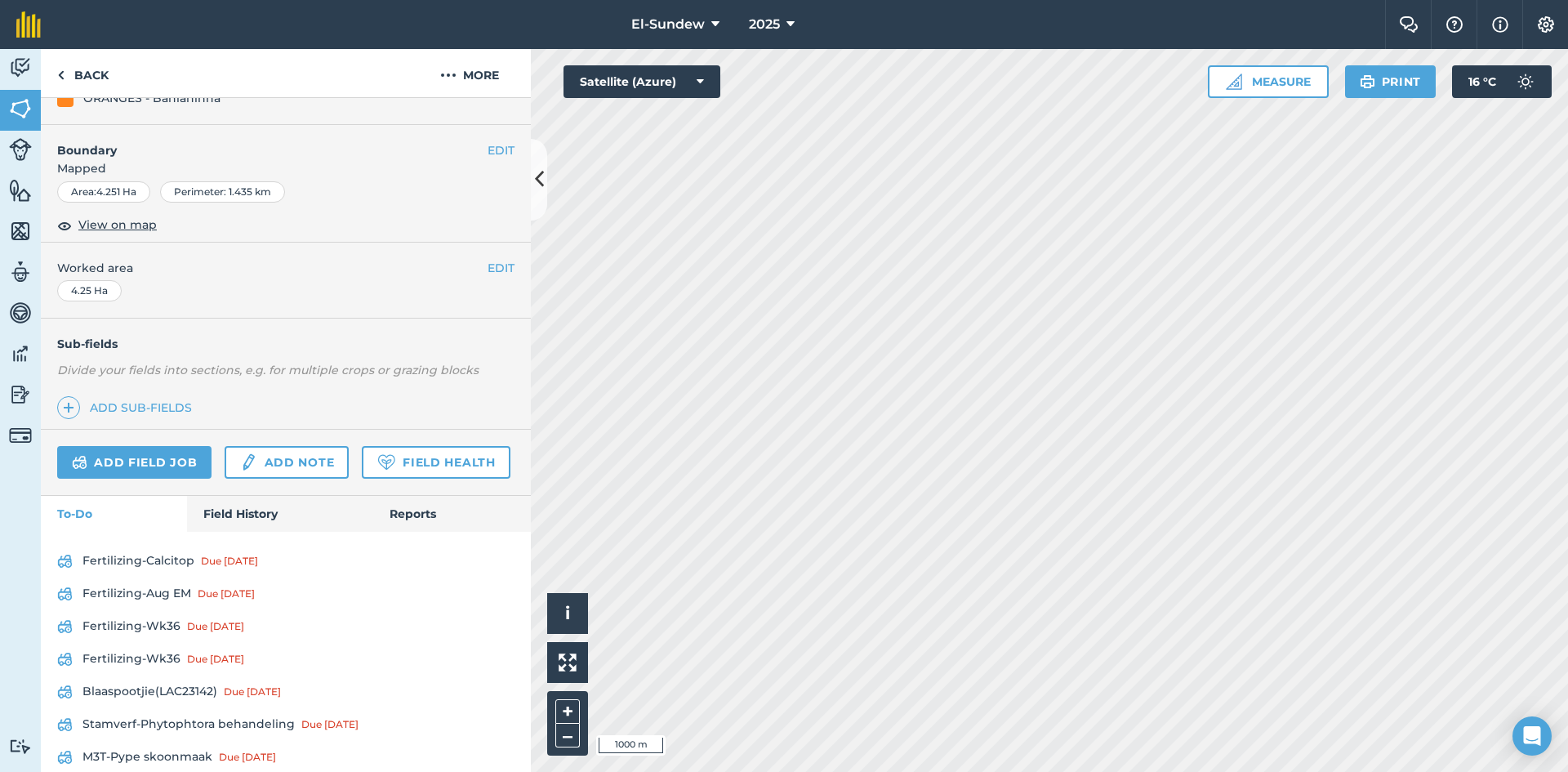
scroll to position [545, 0]
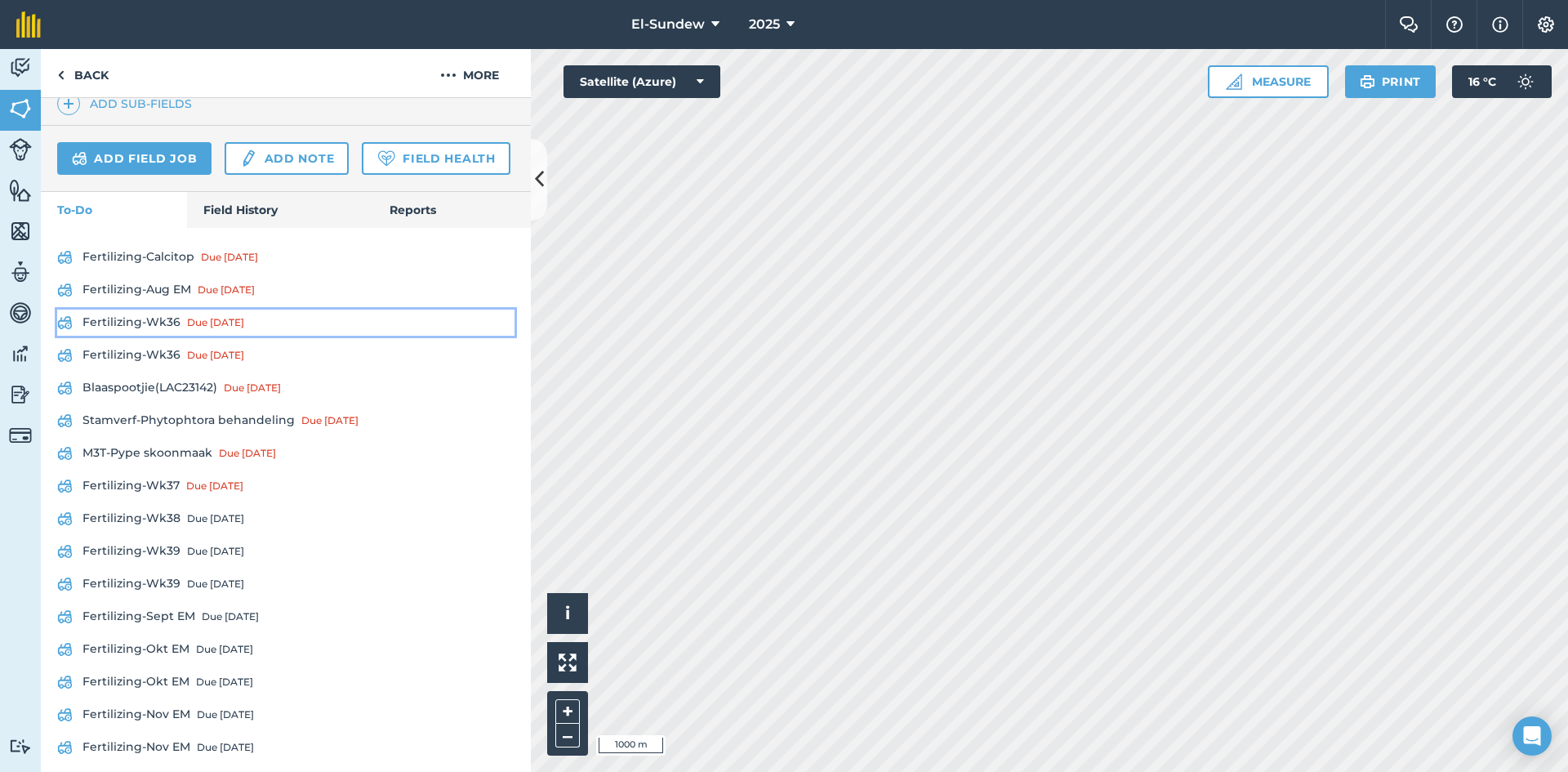
click at [166, 336] on link "Fertilizing-Wk36 Due [DATE]" at bounding box center [285, 323] width 457 height 26
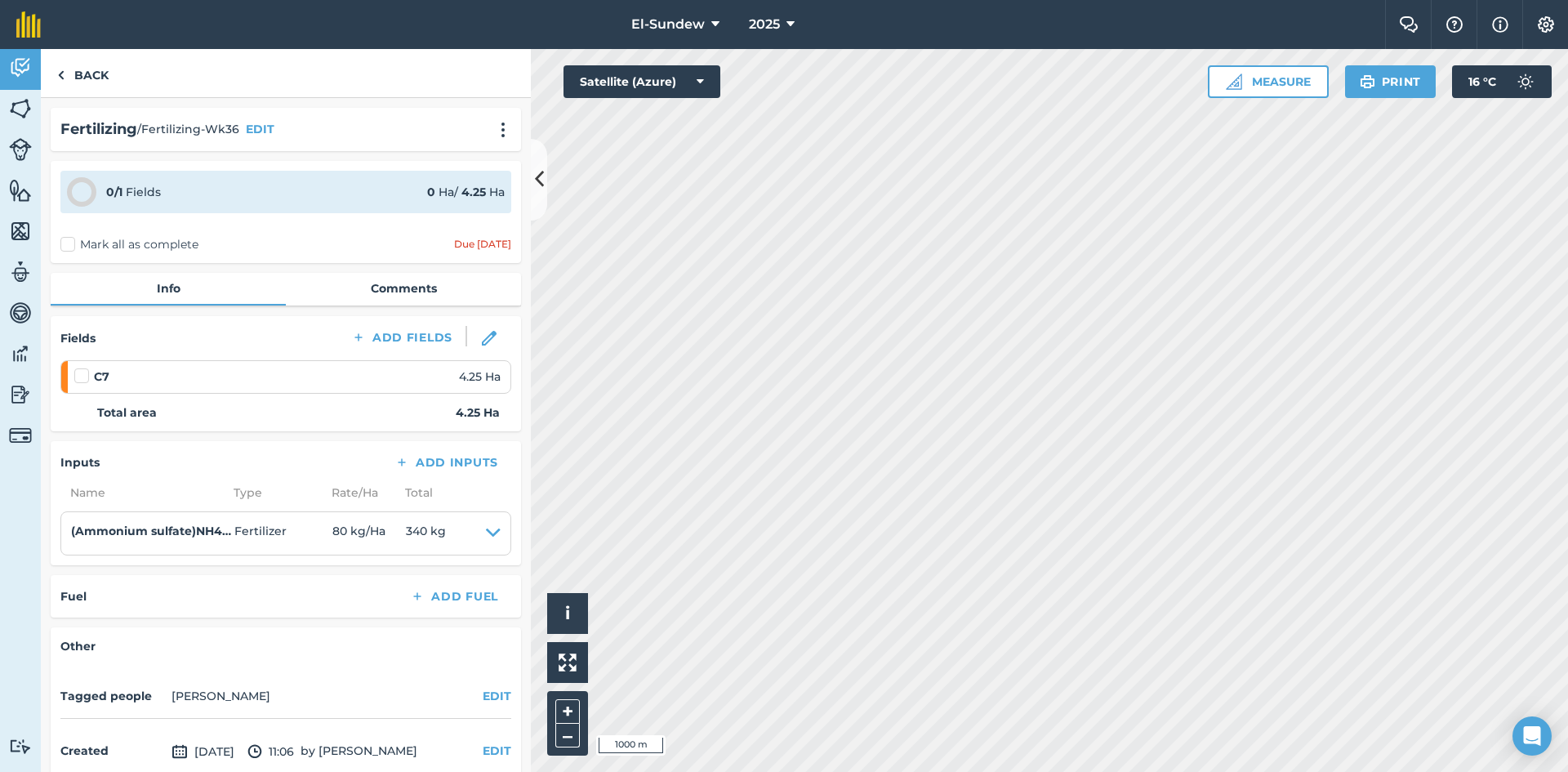
click at [78, 367] on label at bounding box center [84, 367] width 19 height 0
click at [78, 373] on input "checkbox" at bounding box center [80, 372] width 10 height 10
checkbox input "false"
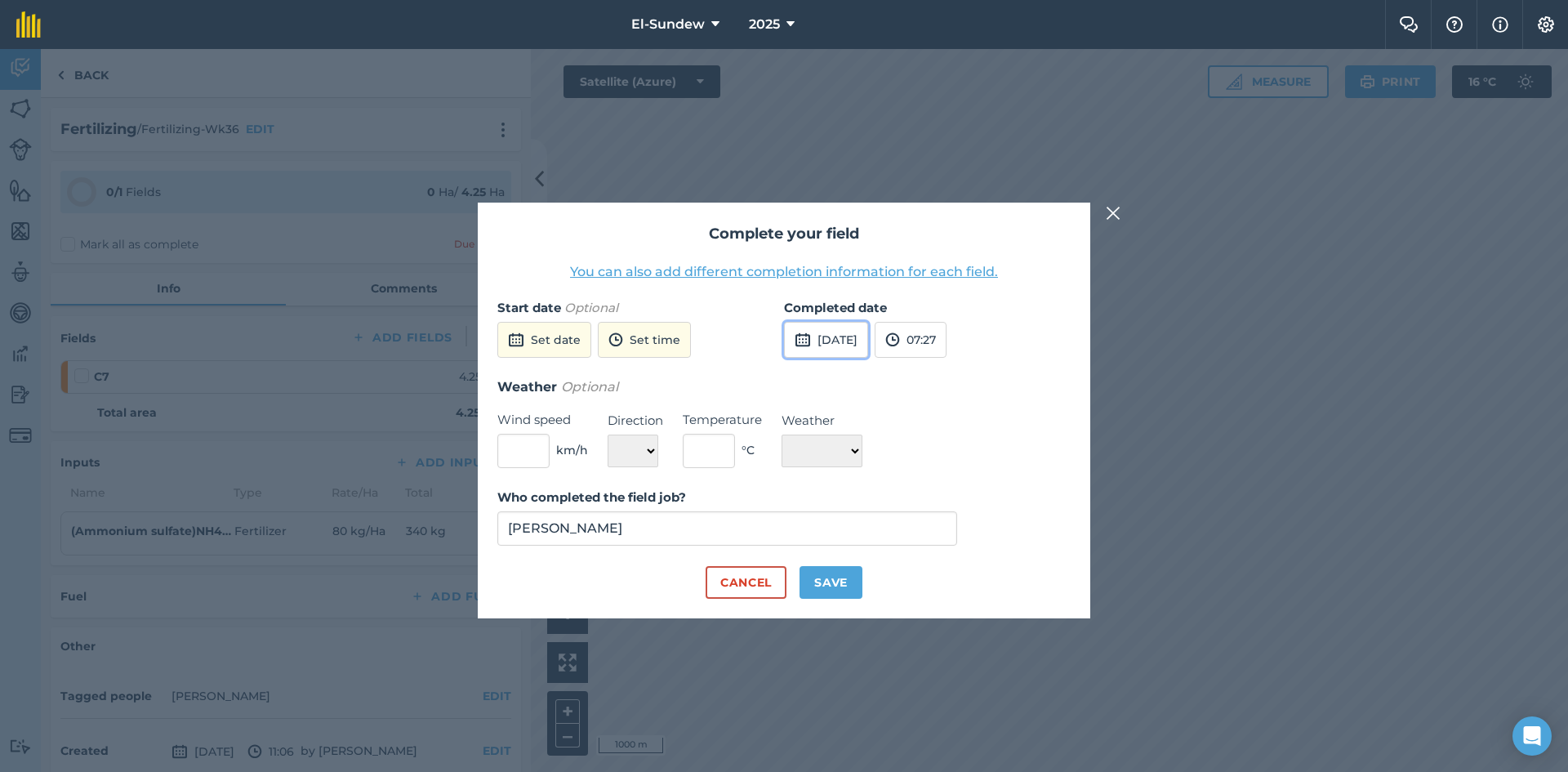
click at [859, 345] on button "[DATE]" at bounding box center [826, 339] width 84 height 36
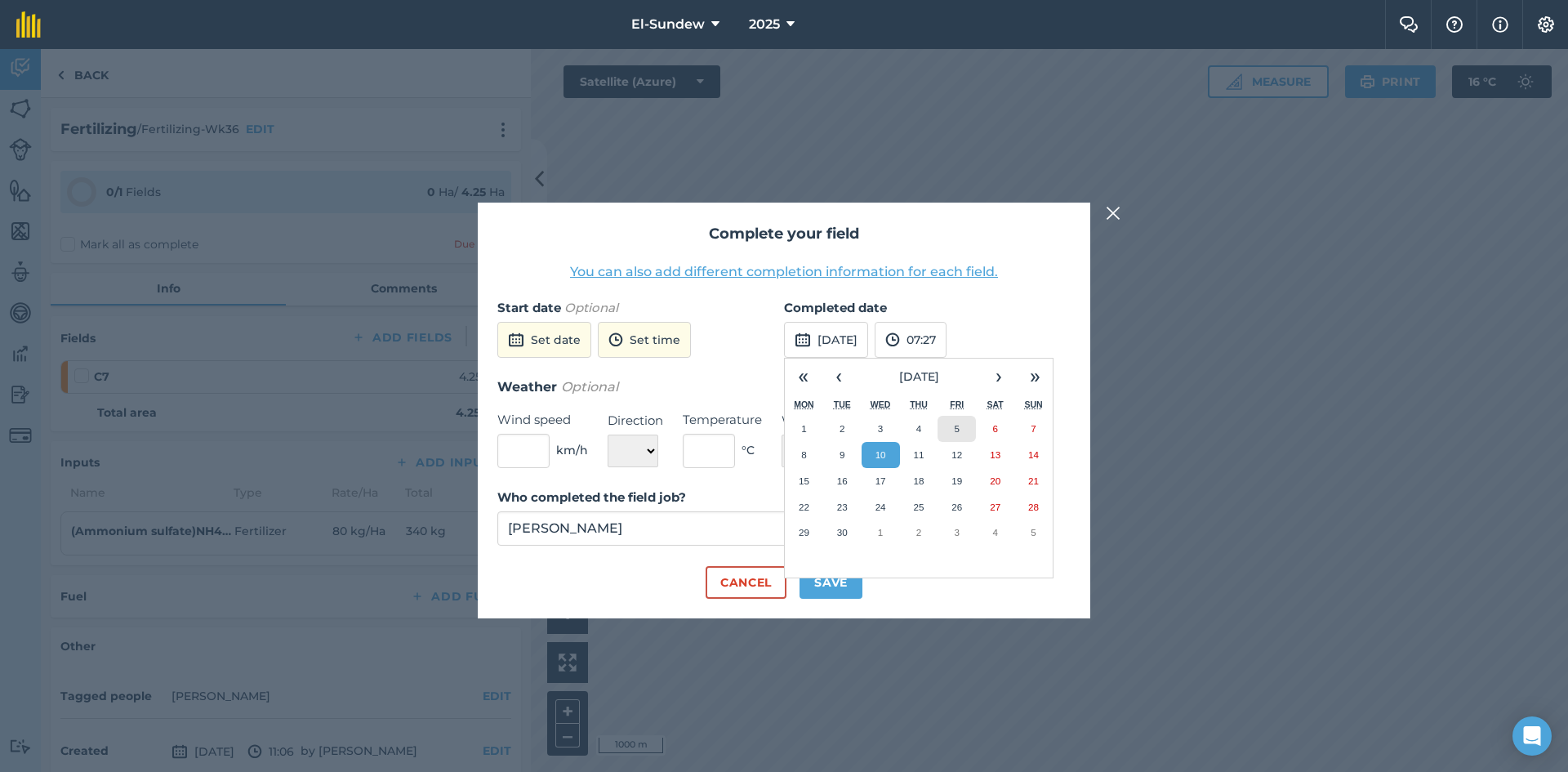
click at [966, 428] on button "5" at bounding box center [957, 428] width 38 height 26
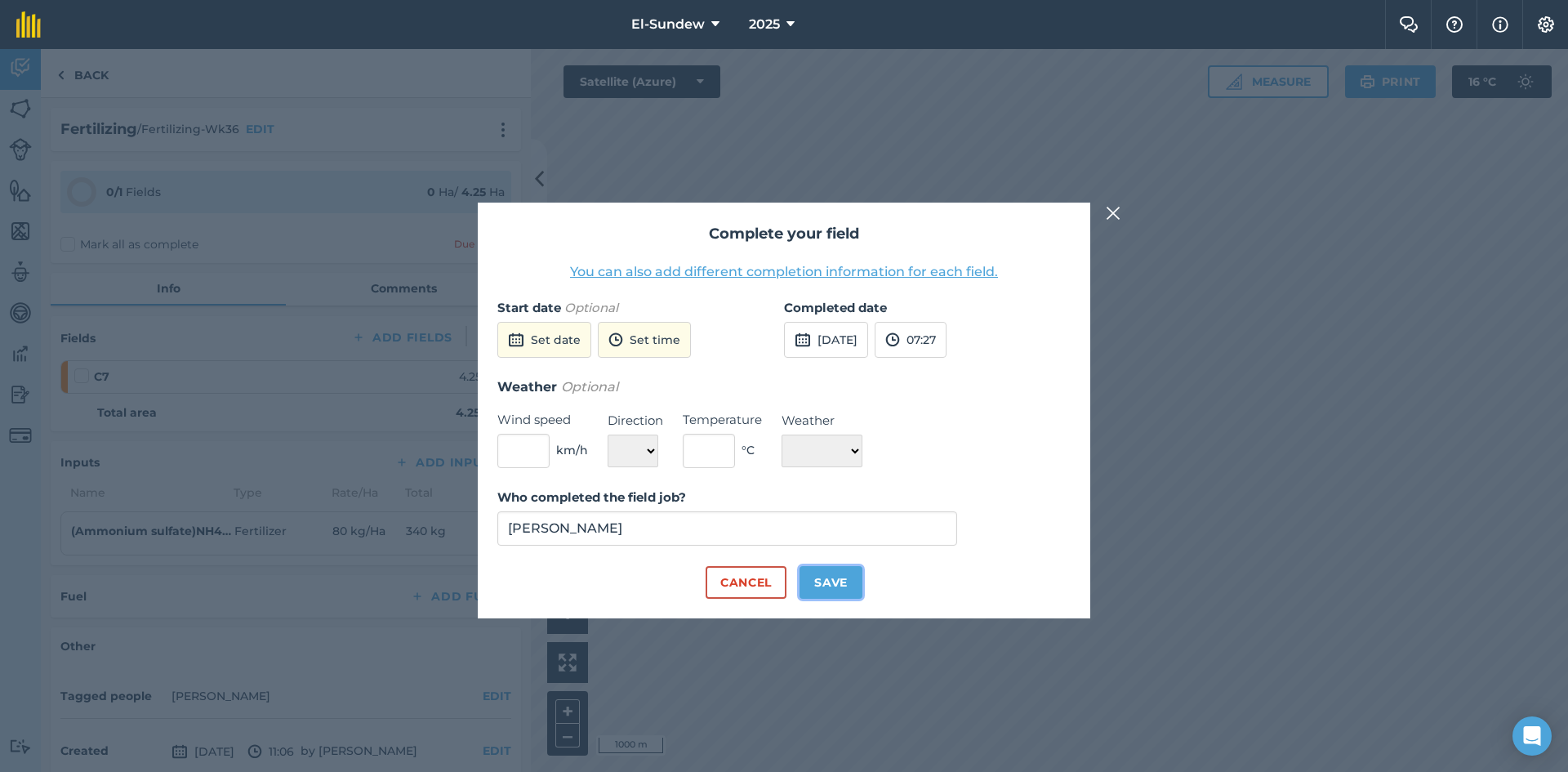
click at [825, 579] on button "Save" at bounding box center [831, 581] width 63 height 32
checkbox input "true"
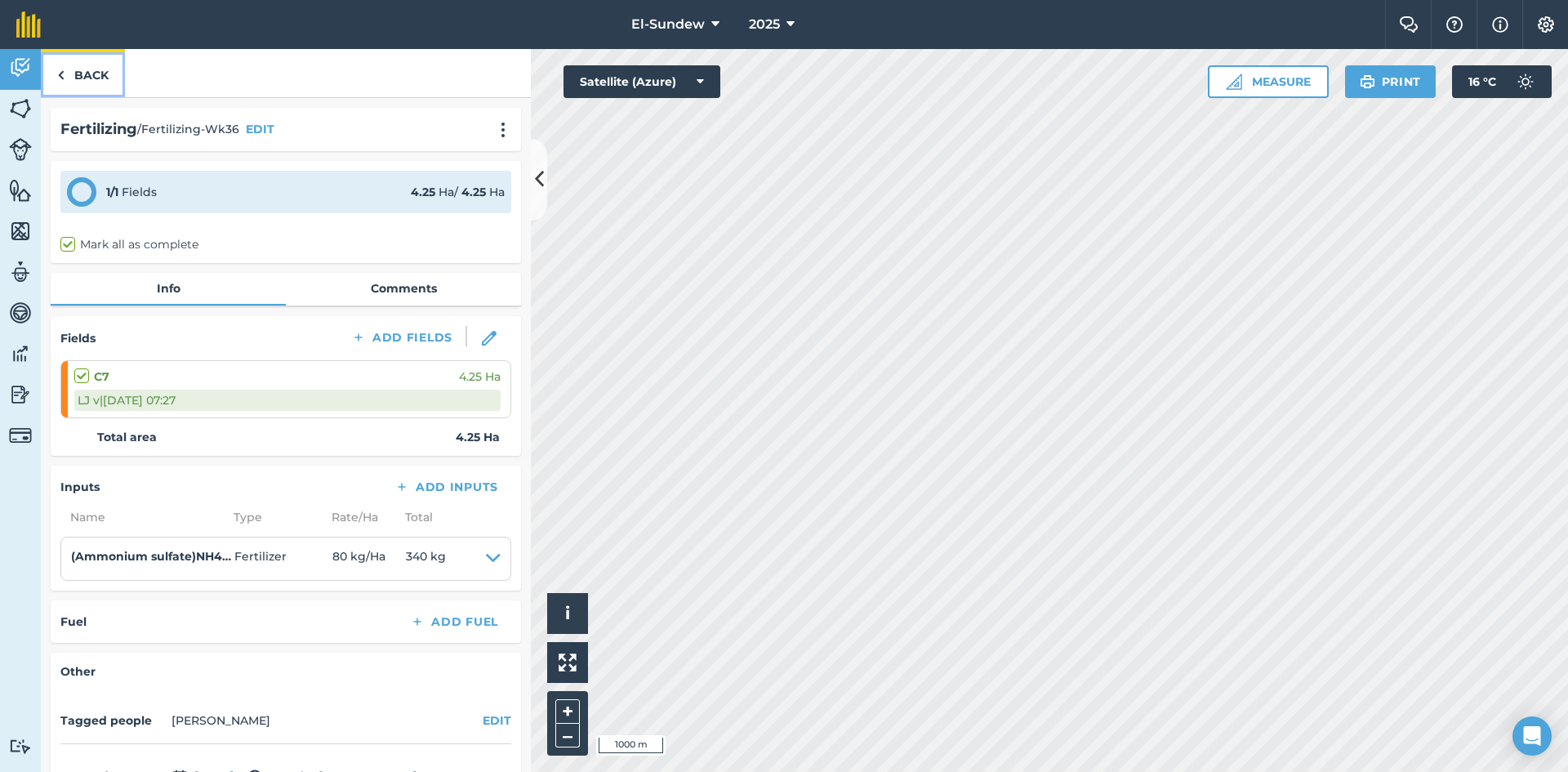
click at [110, 66] on link "Back" at bounding box center [83, 73] width 84 height 48
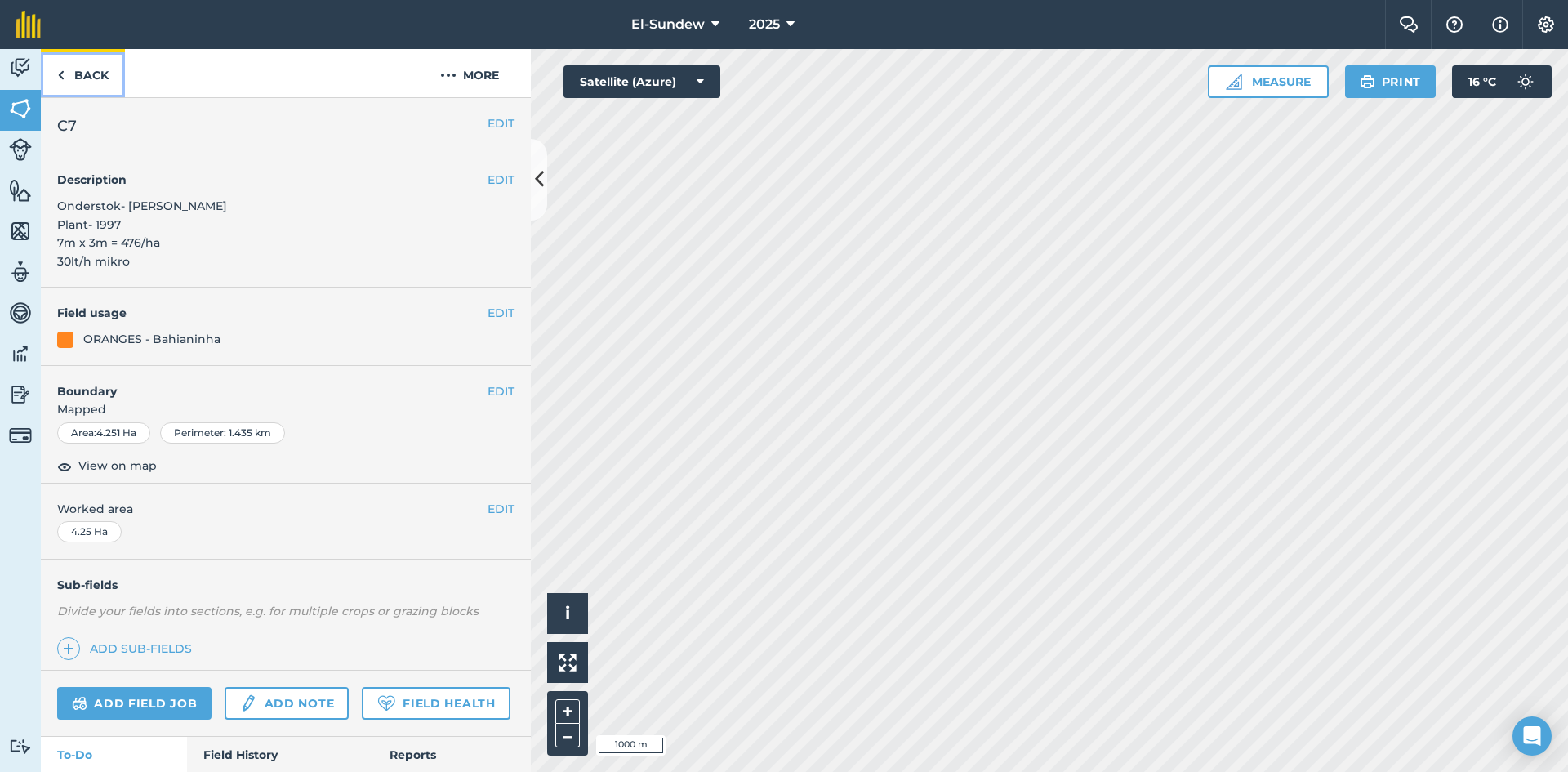
click at [115, 69] on link "Back" at bounding box center [83, 73] width 84 height 48
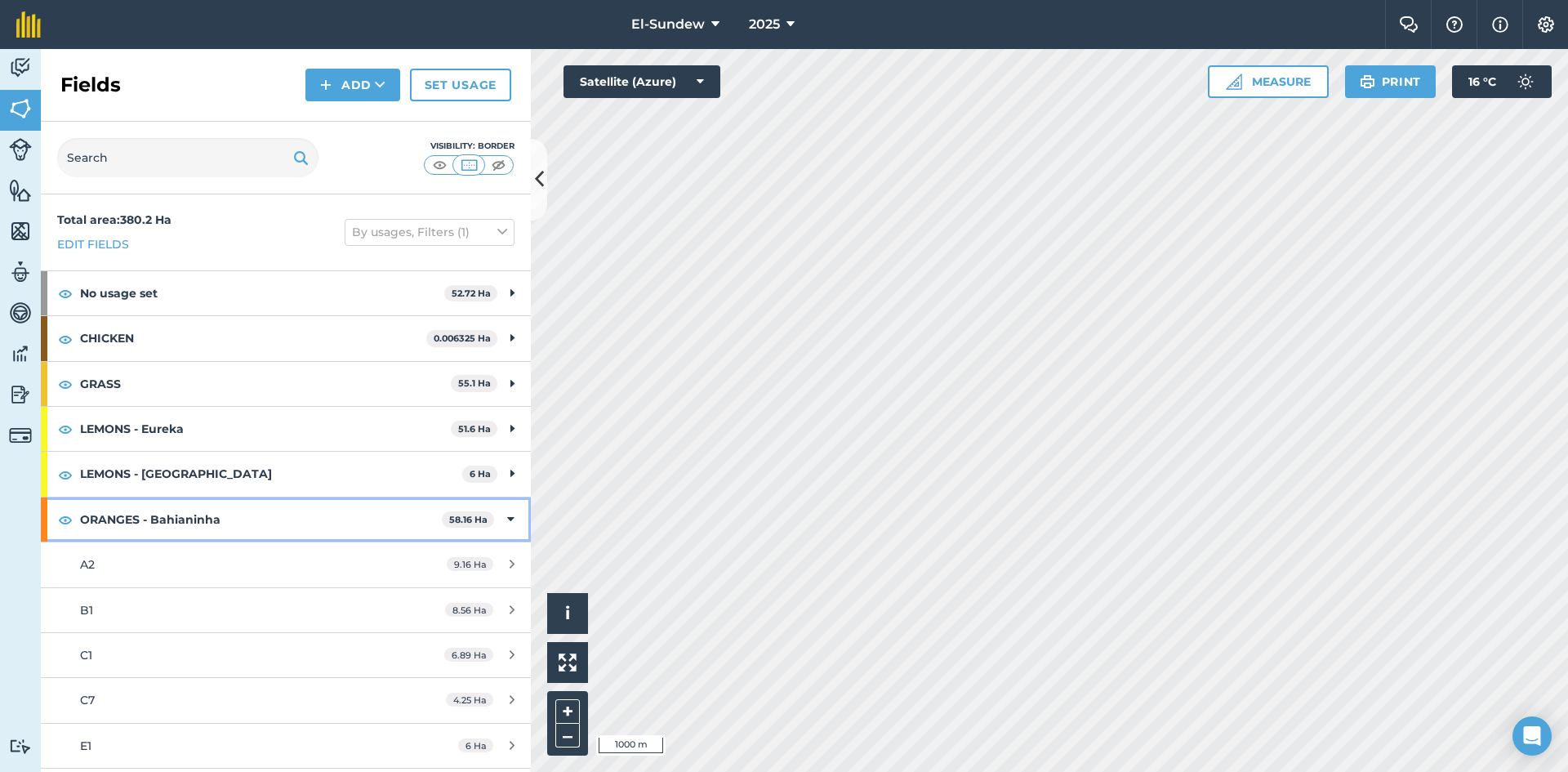
click at [242, 535] on strong "ORANGES - Bahianinha" at bounding box center [261, 519] width 362 height 44
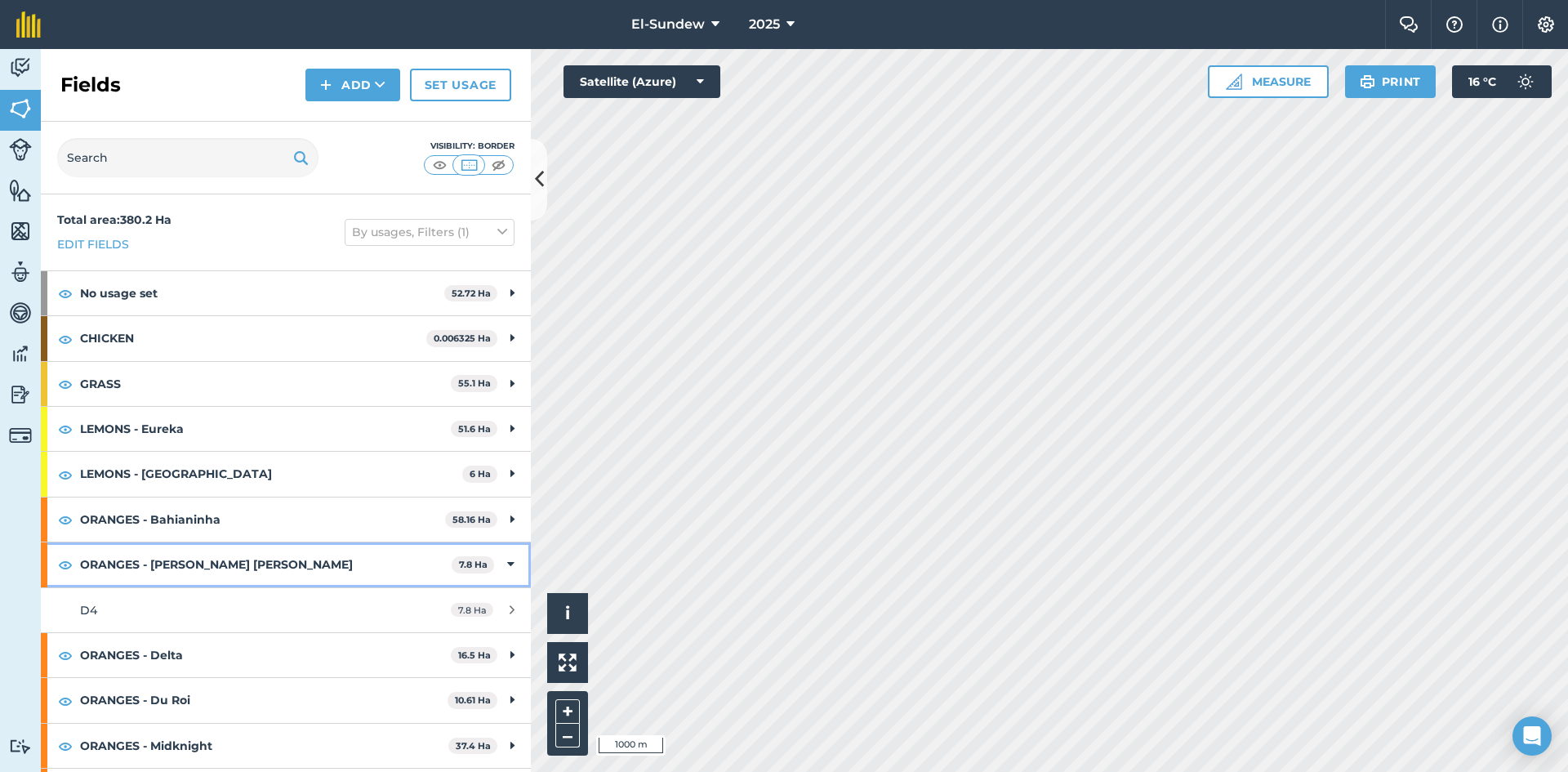
click at [238, 570] on strong "ORANGES - [PERSON_NAME] [PERSON_NAME]" at bounding box center [266, 564] width 372 height 44
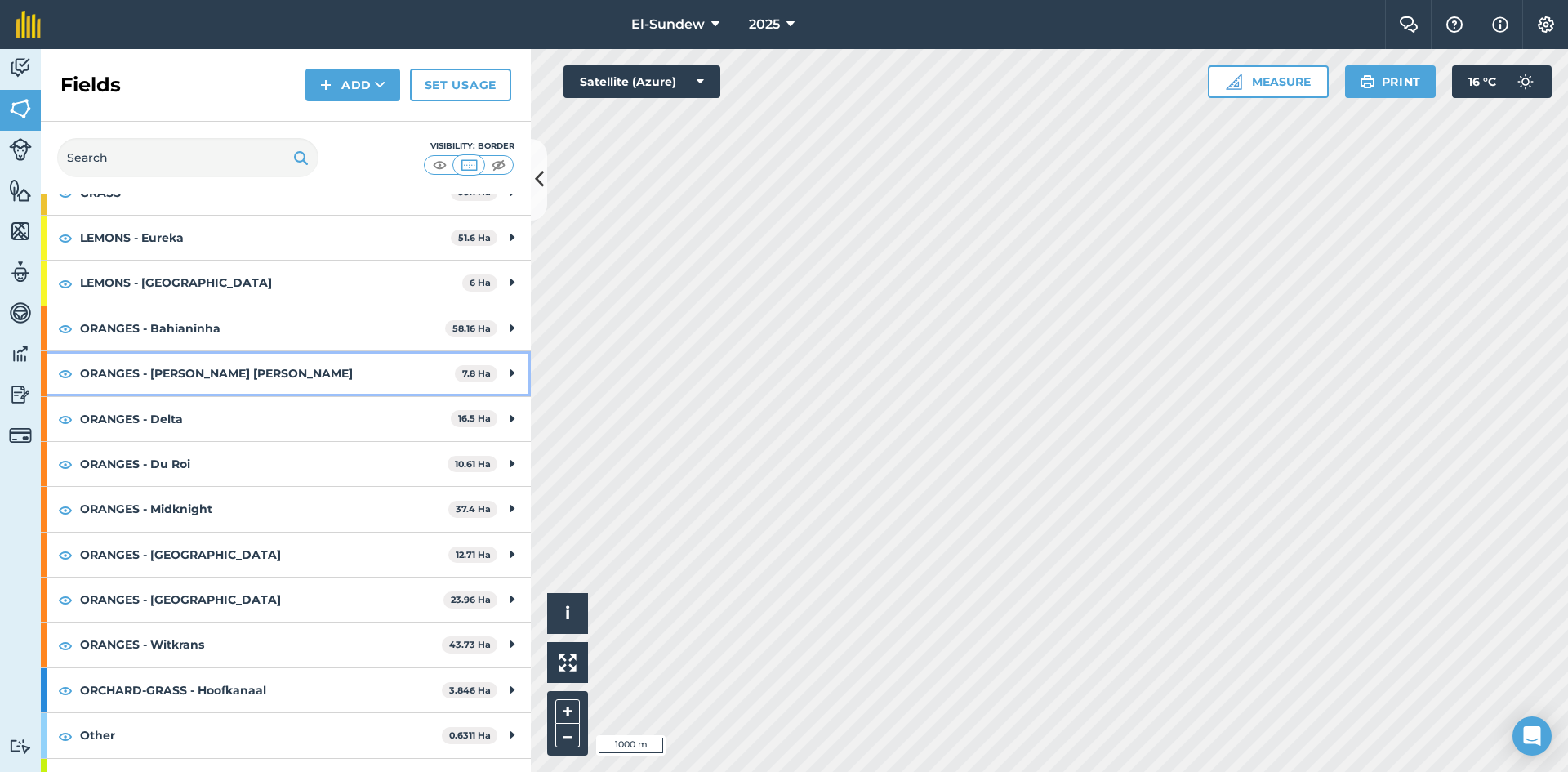
scroll to position [222, 0]
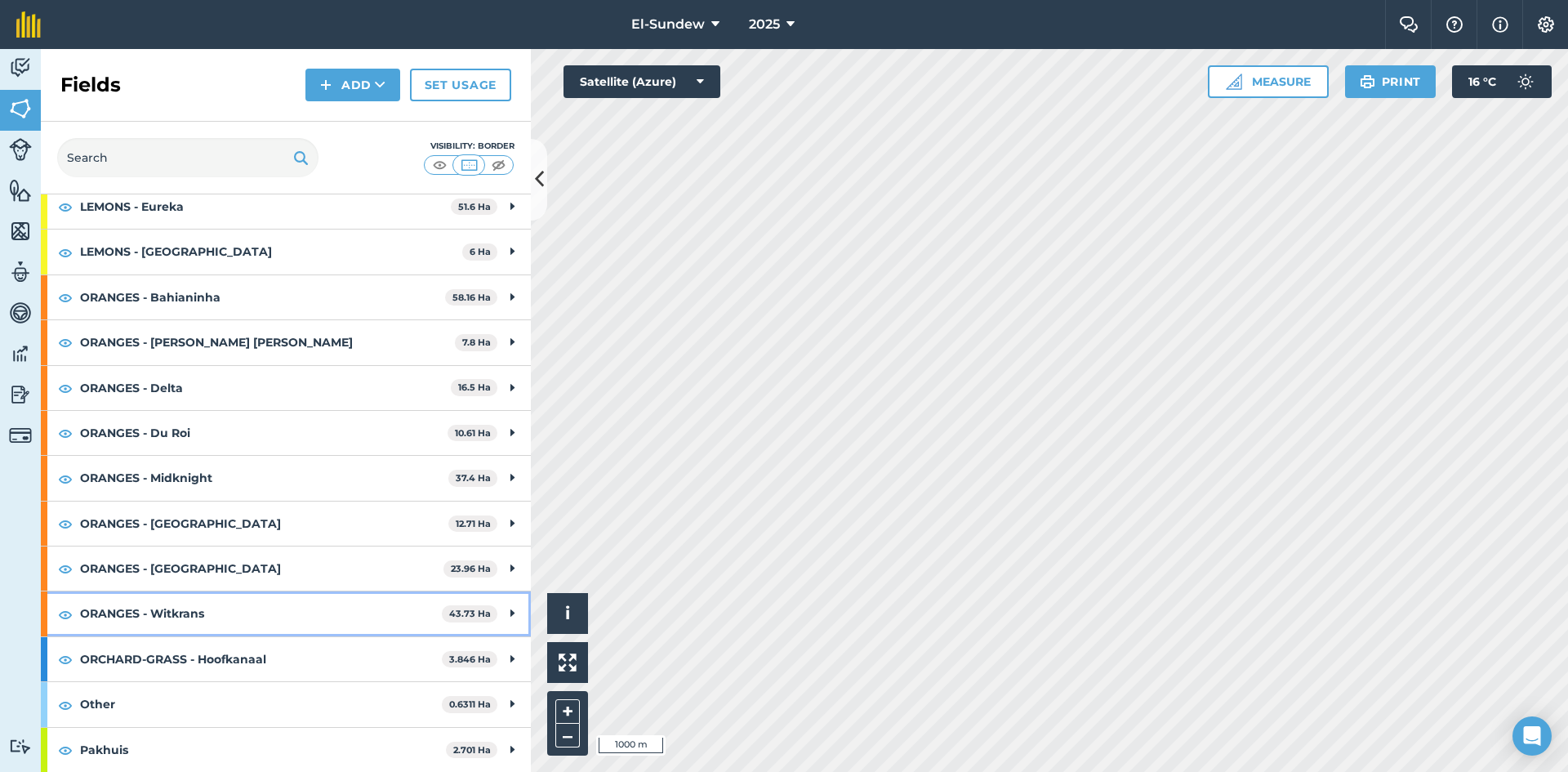
click at [228, 618] on strong "ORANGES - Witkrans" at bounding box center [261, 613] width 362 height 44
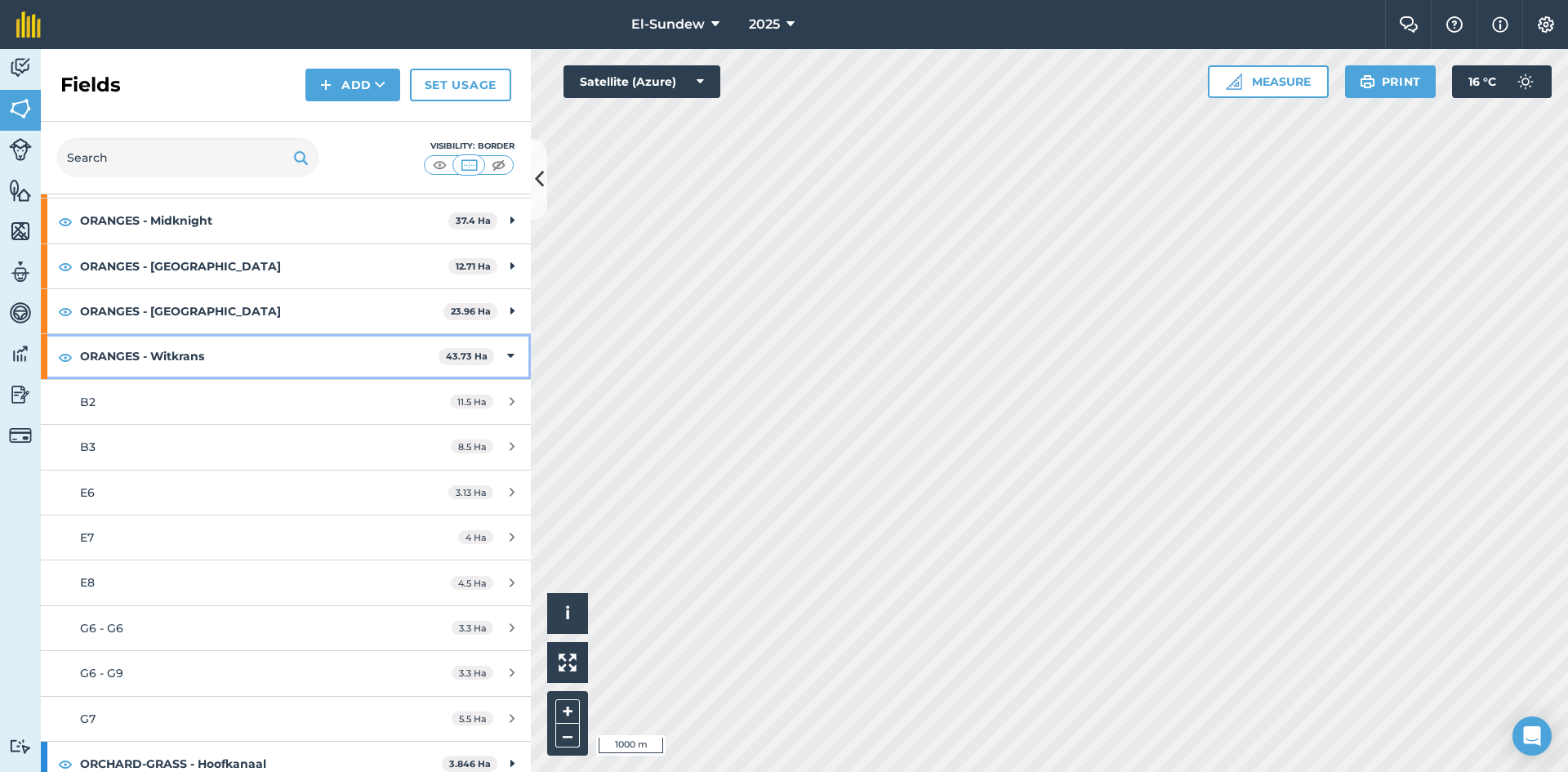
scroll to position [494, 0]
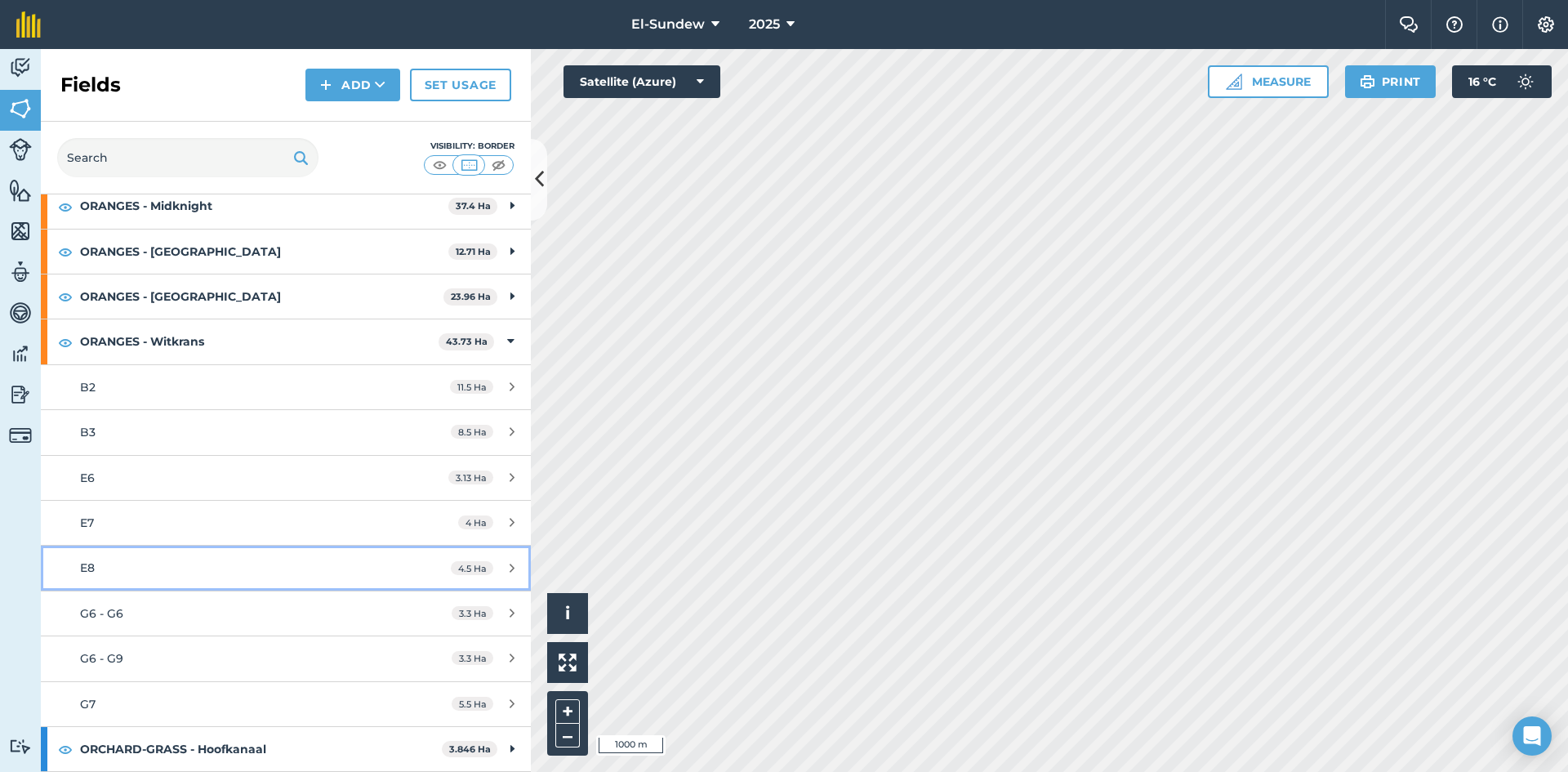
click at [177, 563] on div "E8" at bounding box center [233, 567] width 307 height 18
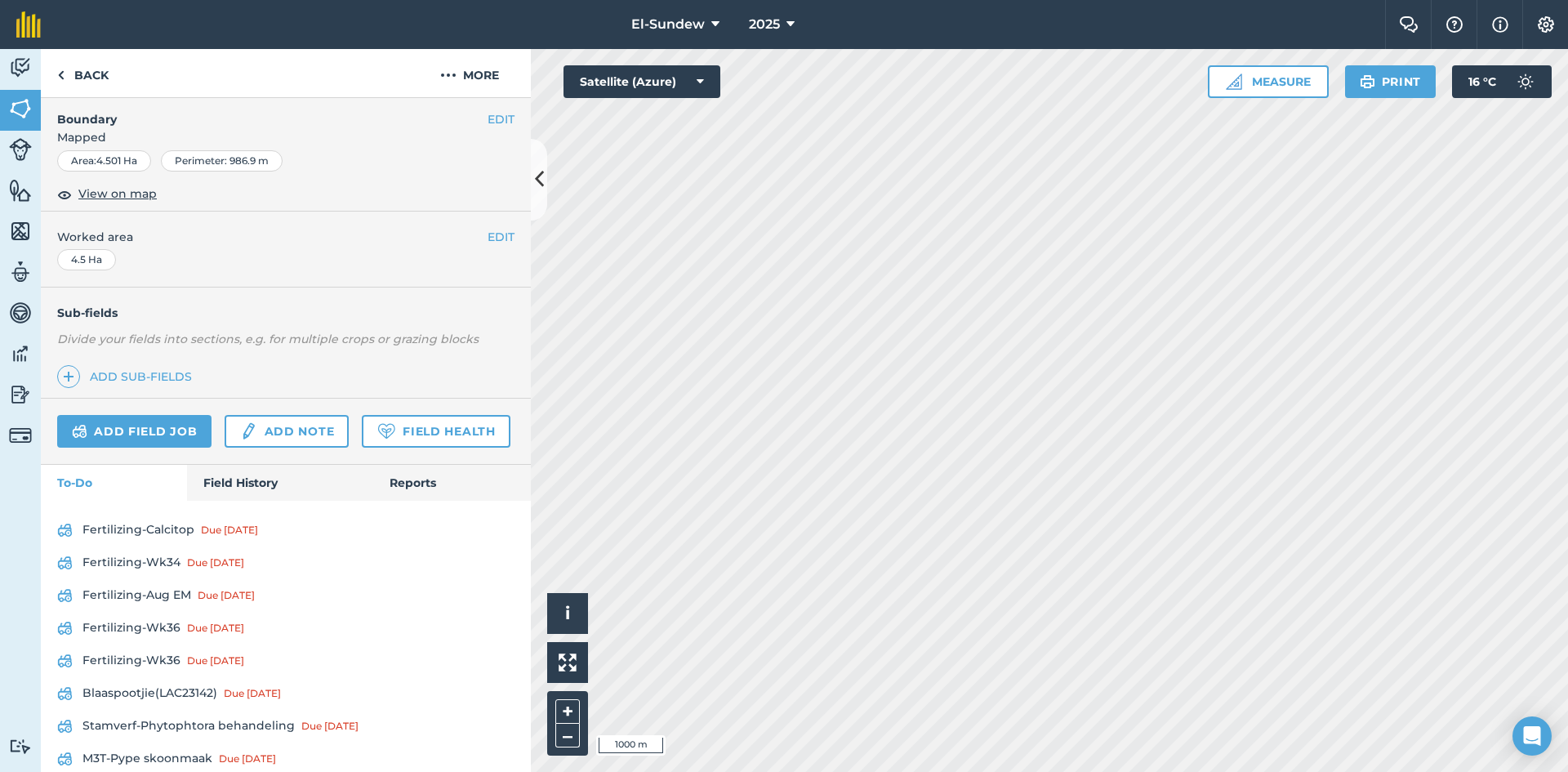
scroll to position [545, 0]
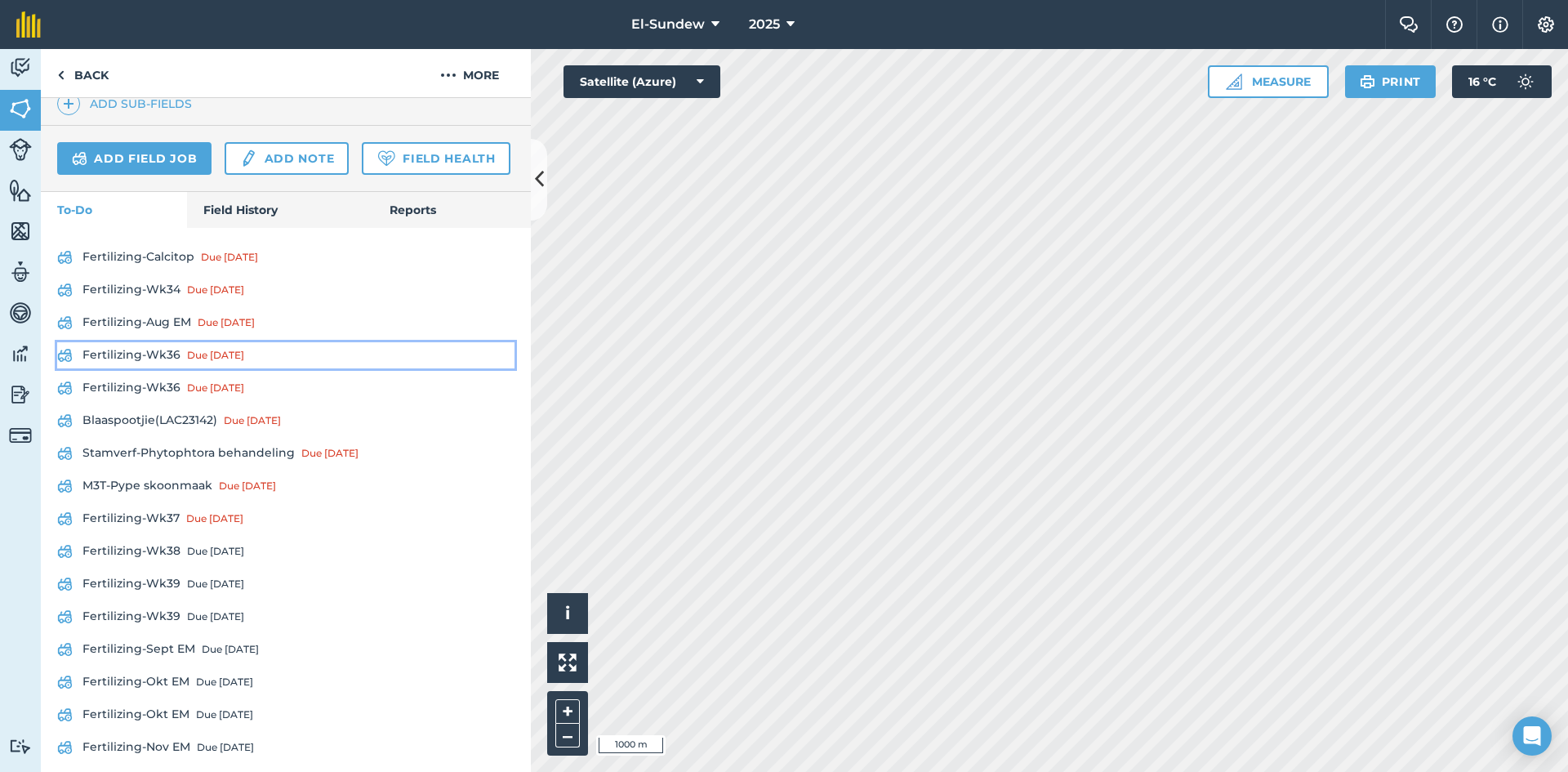
click at [155, 368] on link "Fertilizing-Wk36 Due [DATE]" at bounding box center [285, 355] width 457 height 26
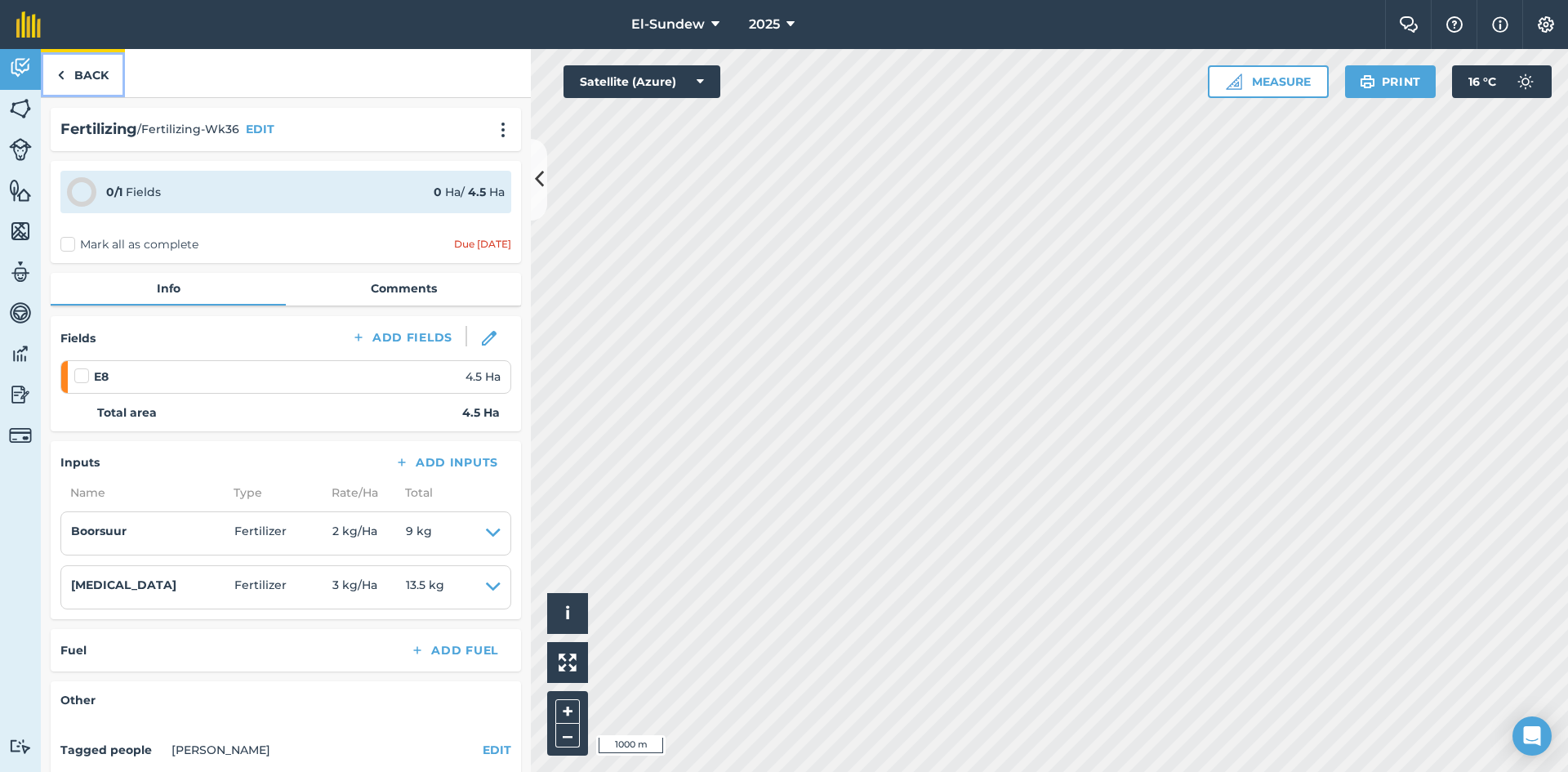
click at [107, 80] on link "Back" at bounding box center [83, 73] width 84 height 48
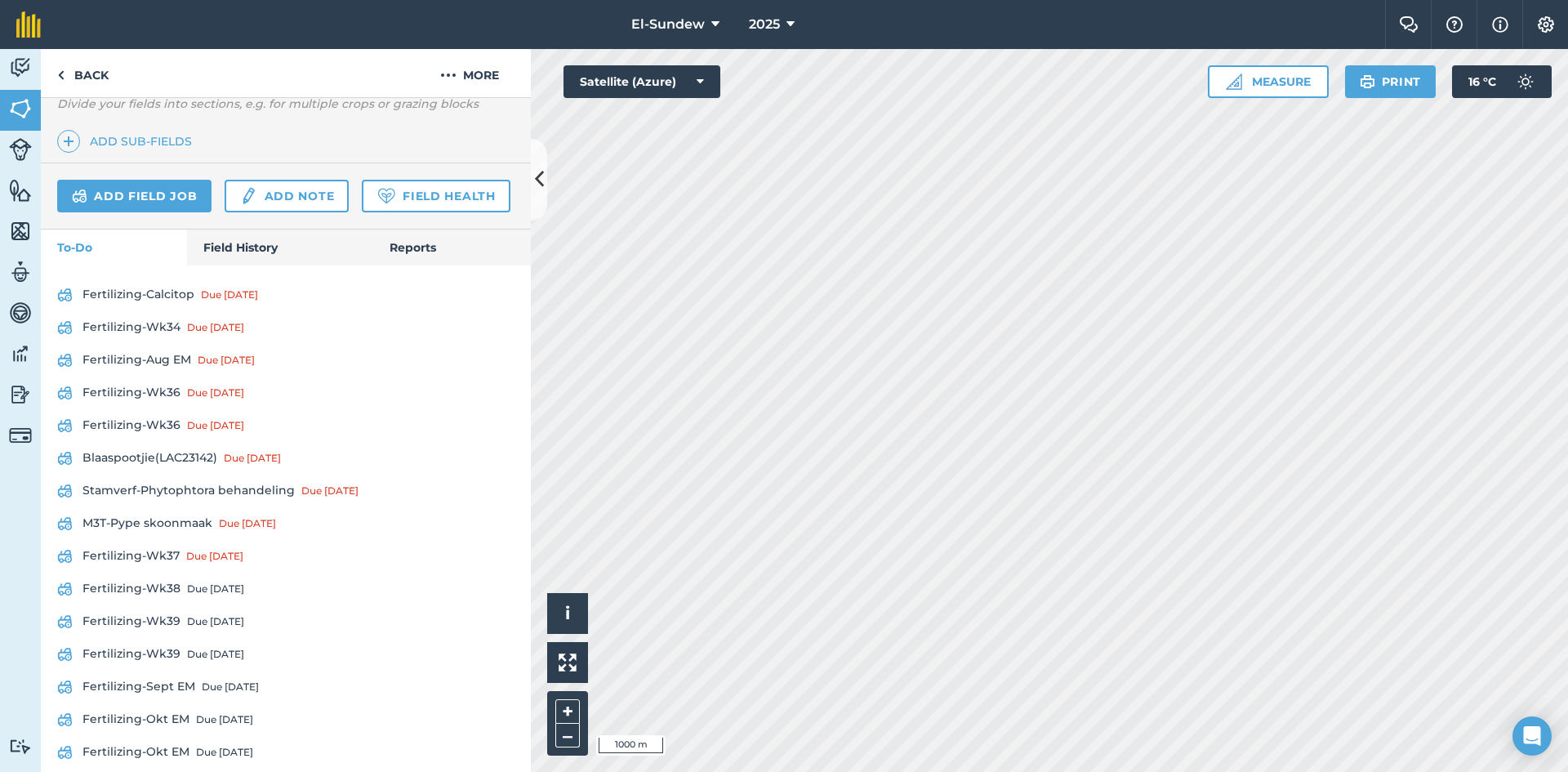
scroll to position [545, 0]
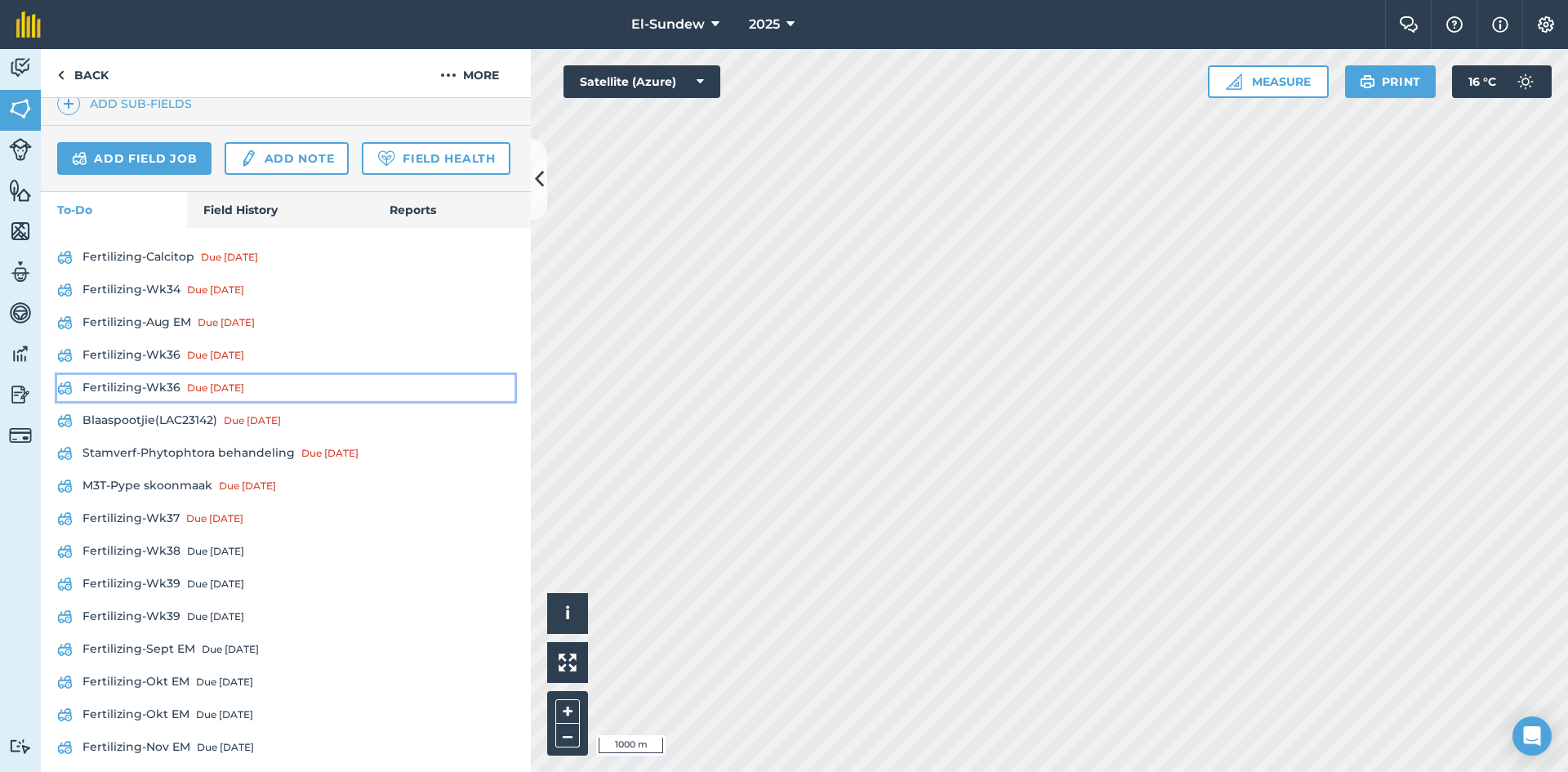
click at [167, 401] on link "Fertilizing-Wk36 Due [DATE]" at bounding box center [285, 388] width 457 height 26
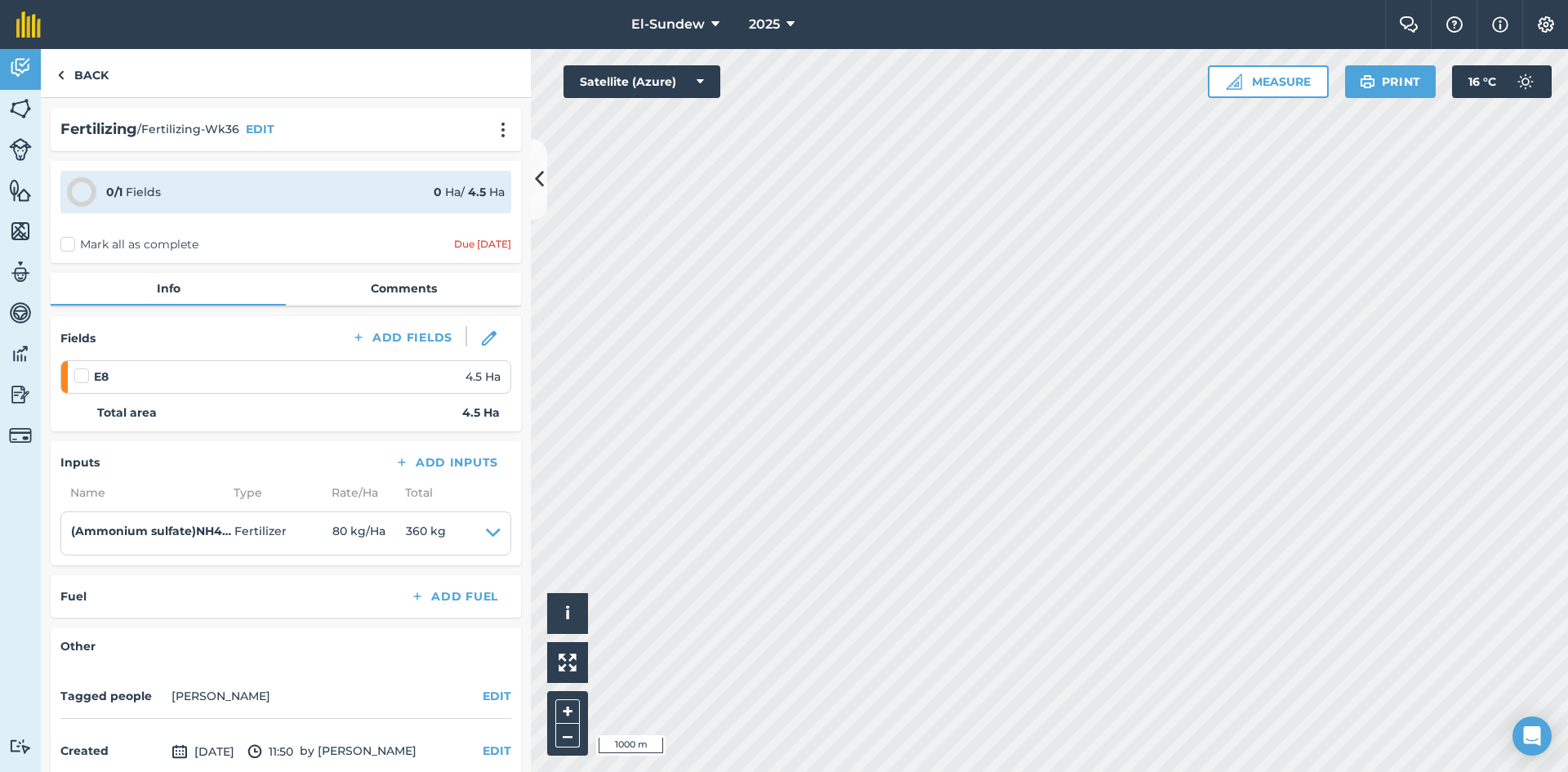
click at [76, 367] on label at bounding box center [84, 367] width 19 height 0
click at [76, 376] on input "checkbox" at bounding box center [80, 372] width 10 height 10
checkbox input "false"
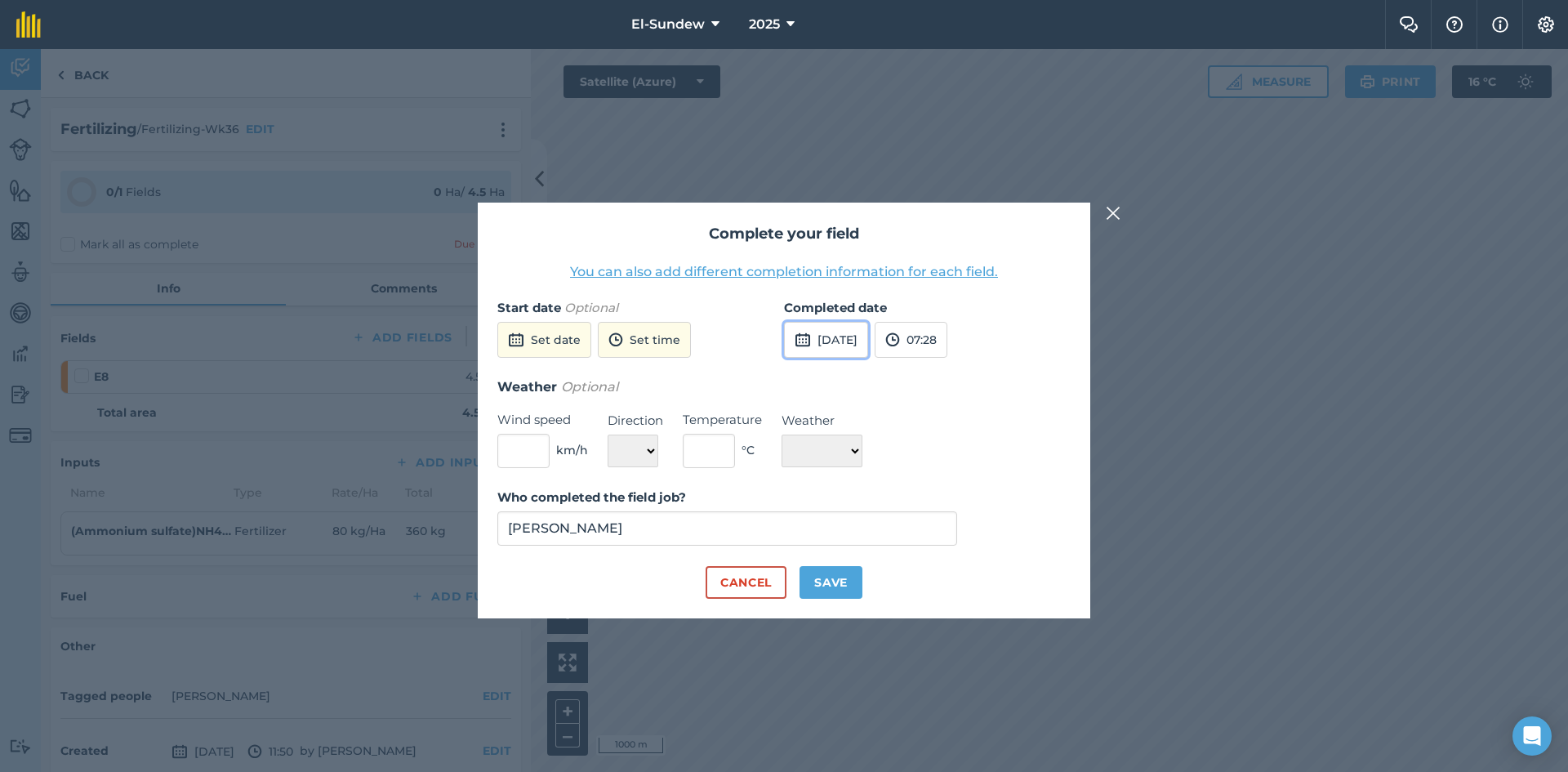
click at [868, 331] on button "[DATE]" at bounding box center [826, 339] width 84 height 36
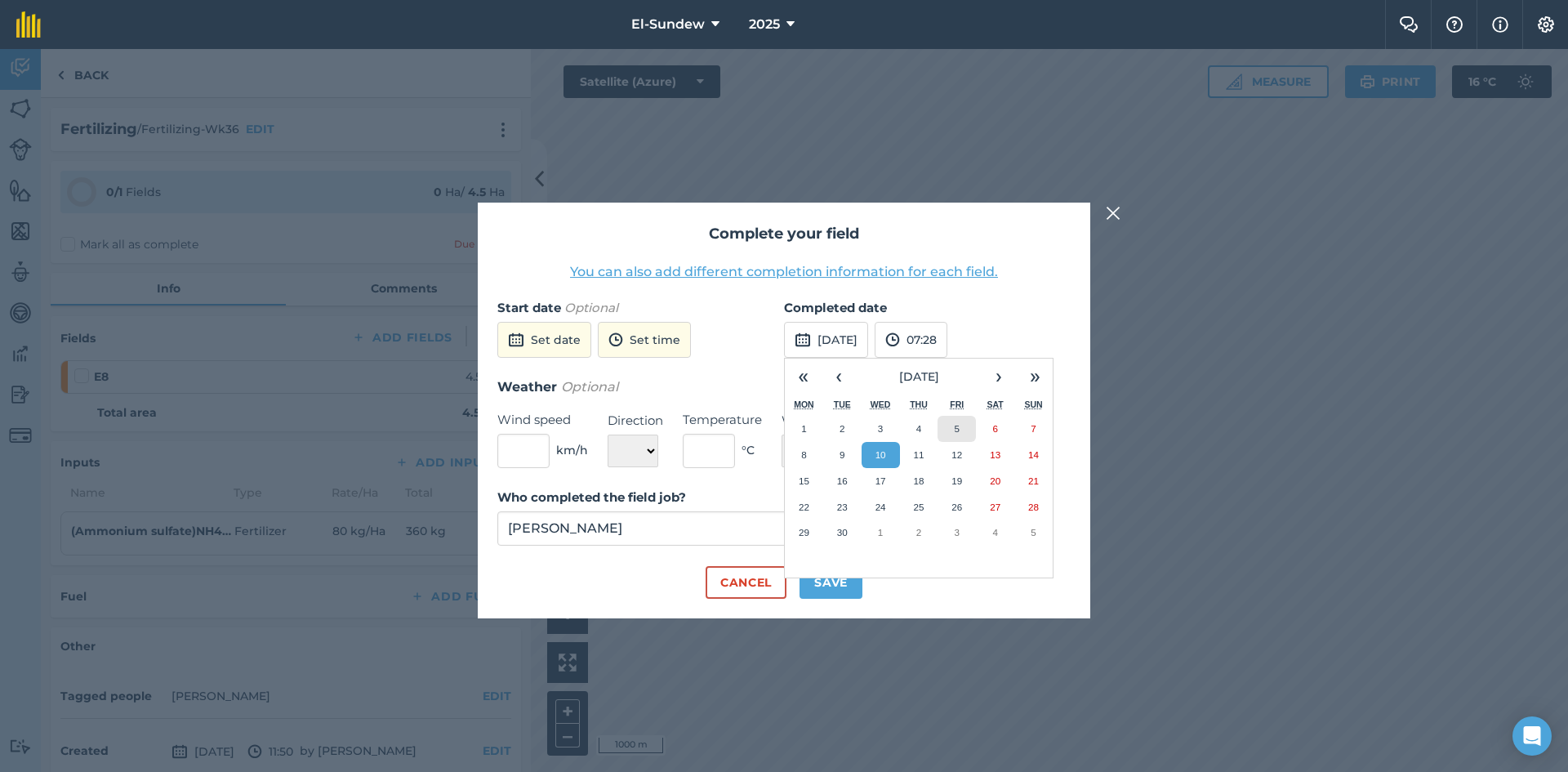
click at [951, 435] on button "5" at bounding box center [957, 428] width 38 height 26
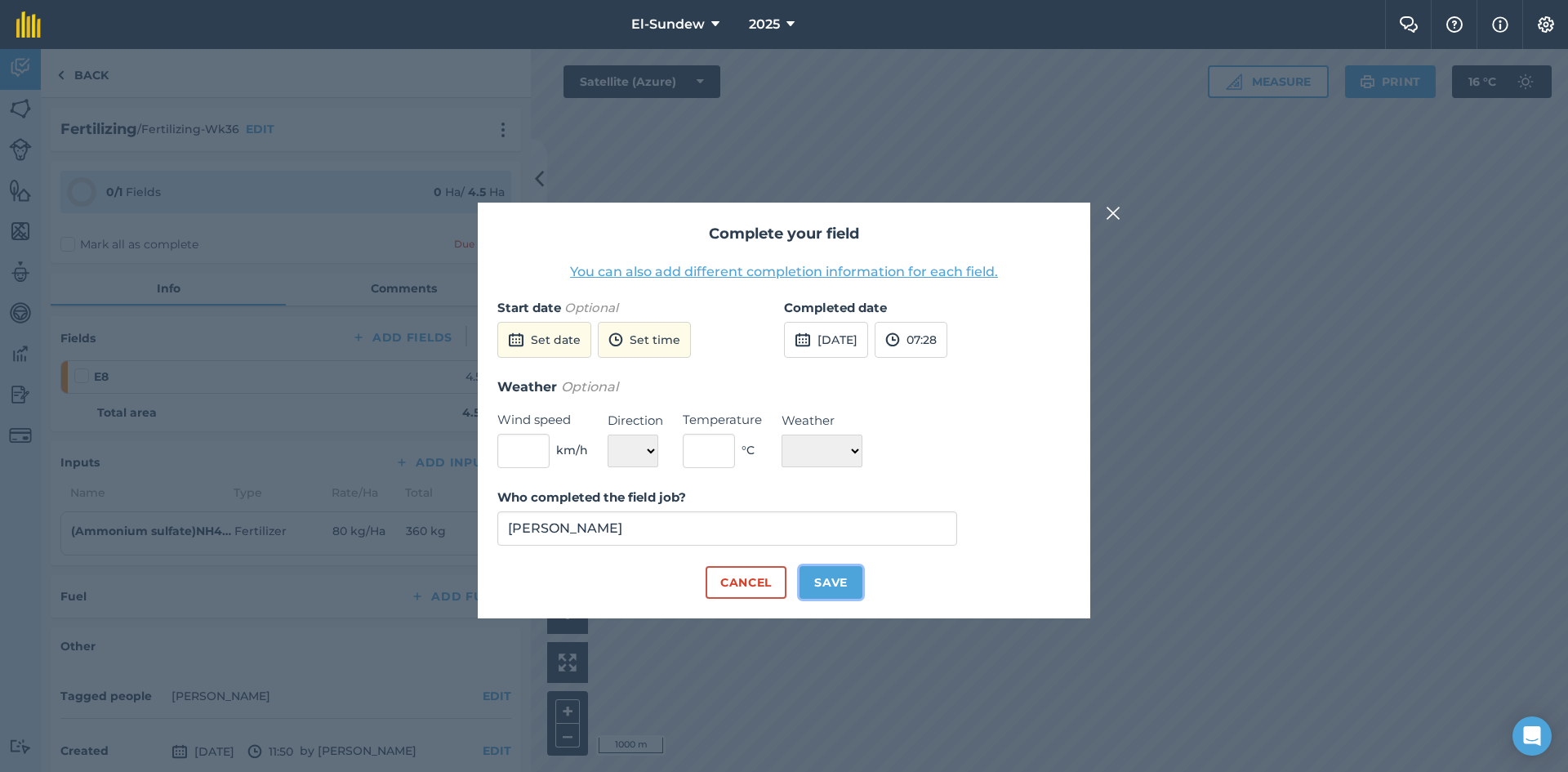
click at [829, 585] on button "Save" at bounding box center [831, 581] width 63 height 32
checkbox input "true"
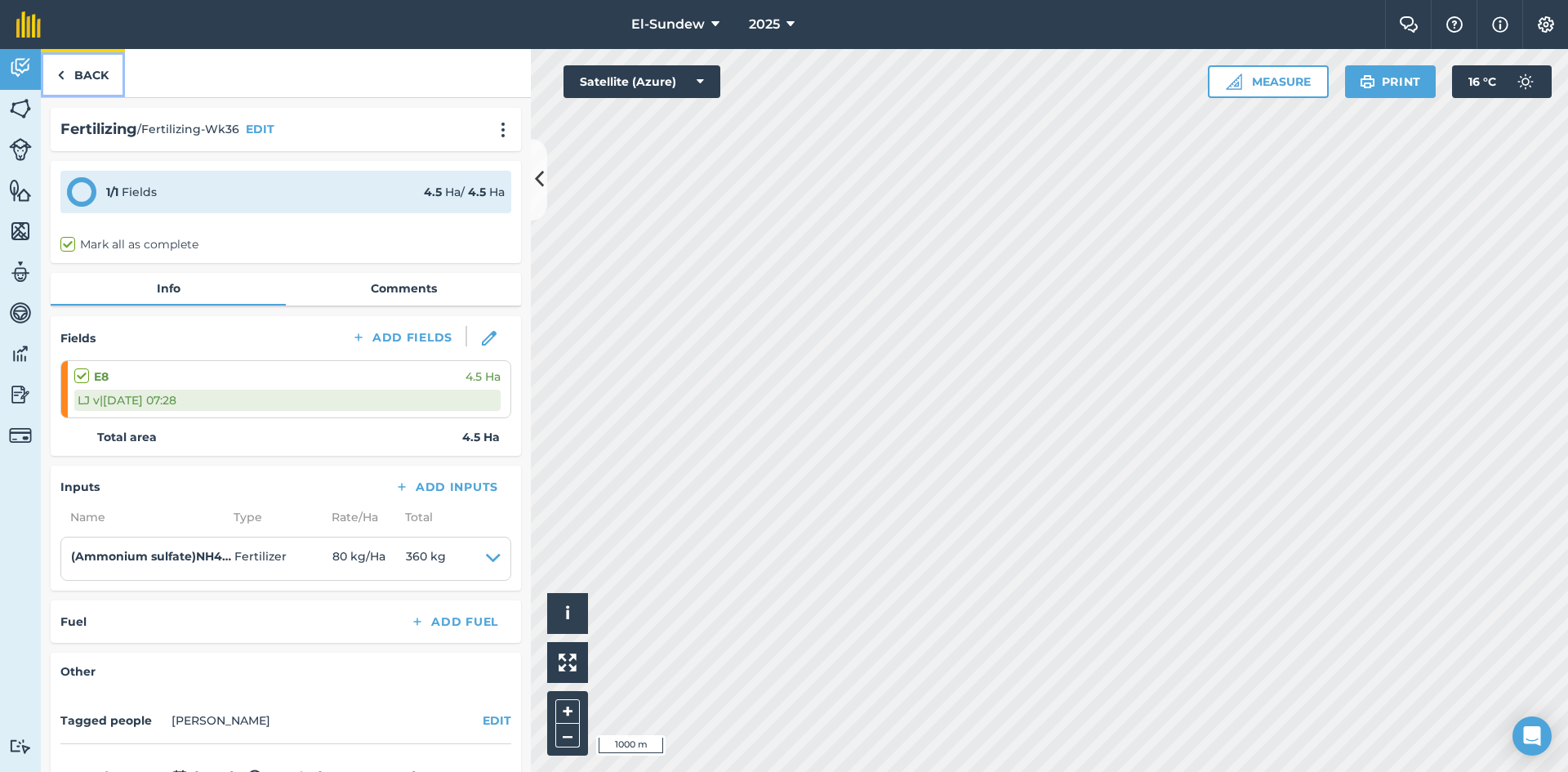
click at [93, 80] on link "Back" at bounding box center [83, 73] width 84 height 48
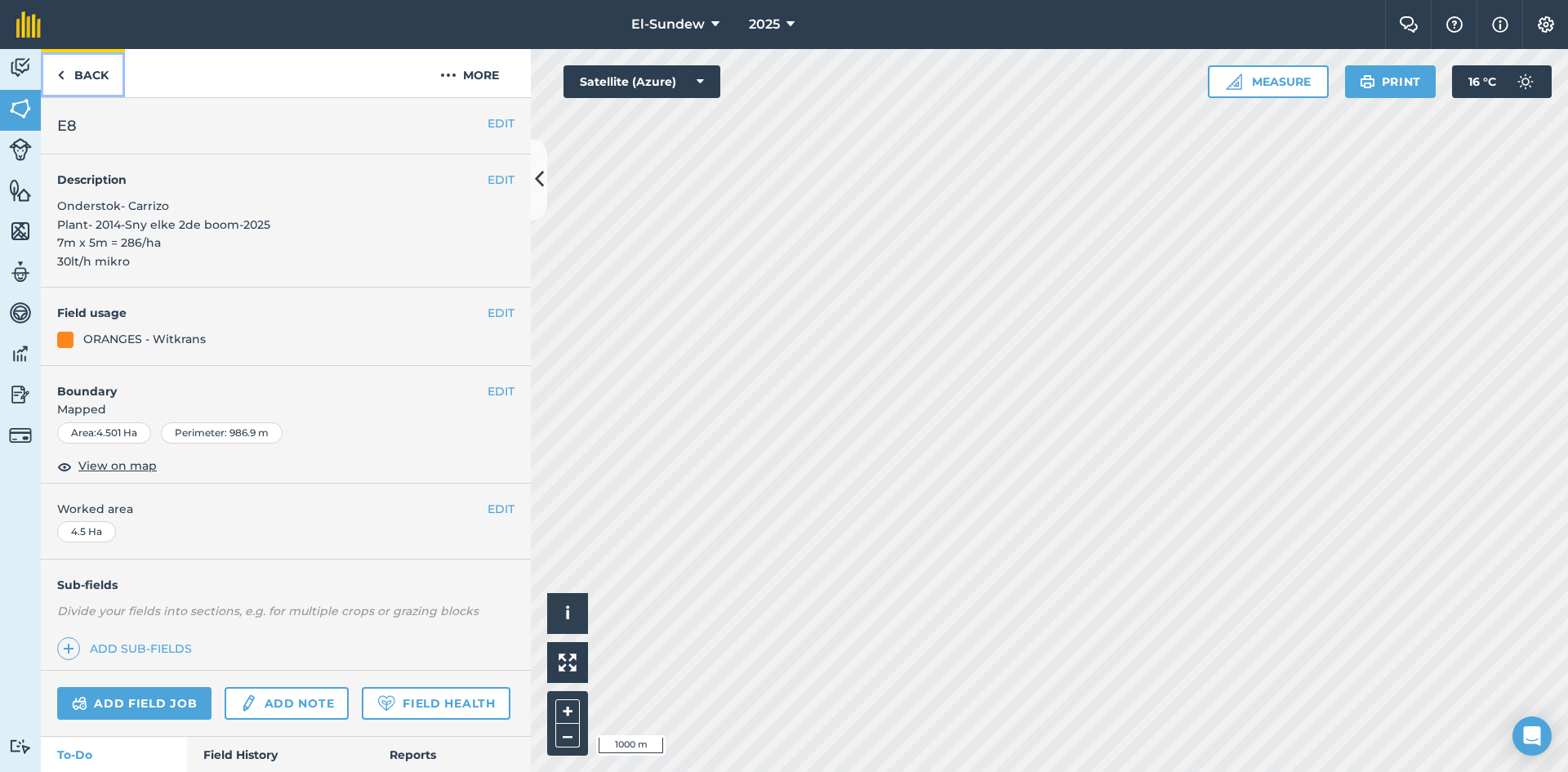
click at [93, 80] on link "Back" at bounding box center [83, 73] width 84 height 48
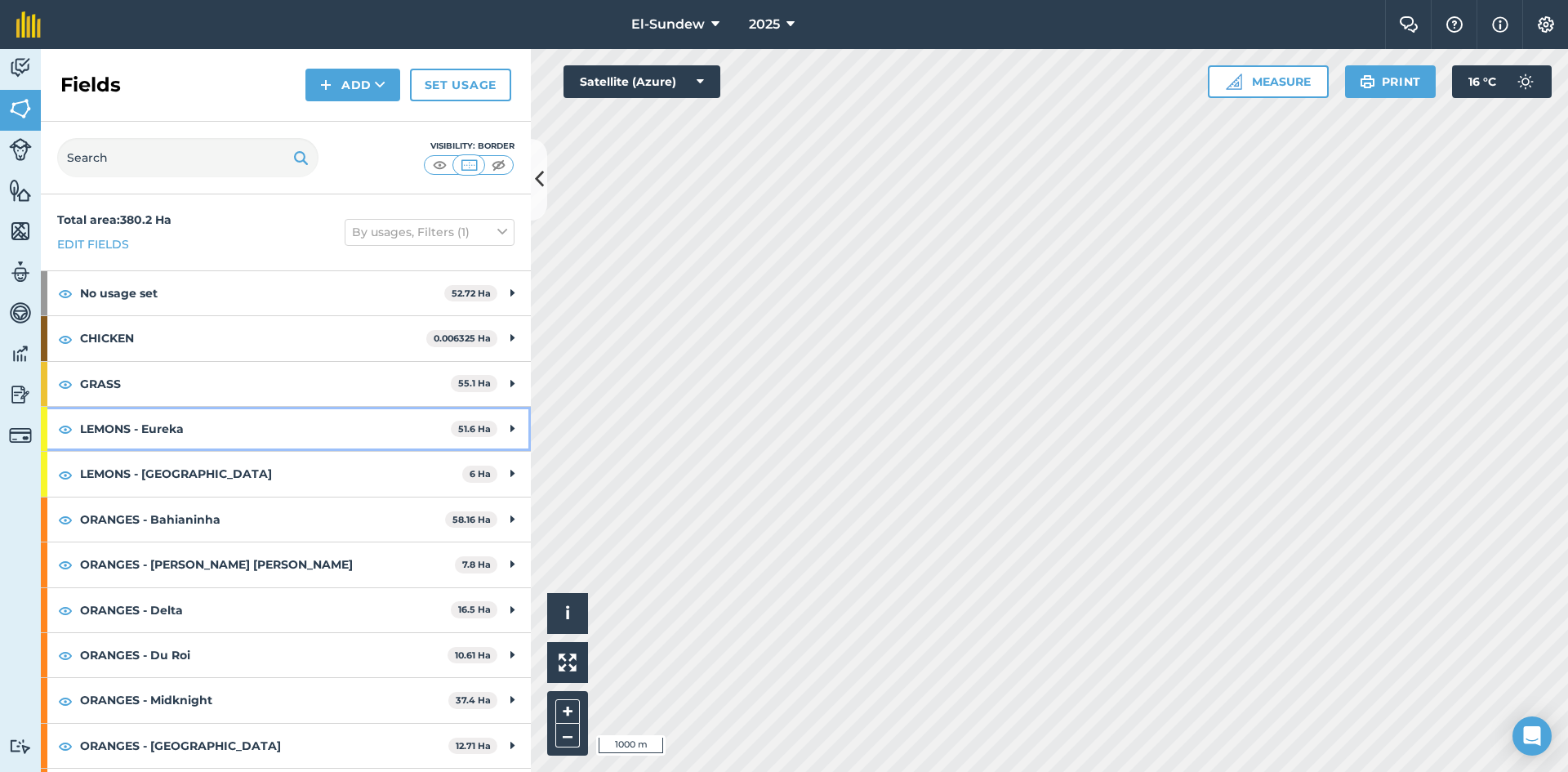
click at [247, 439] on strong "LEMONS - Eureka" at bounding box center [266, 428] width 371 height 44
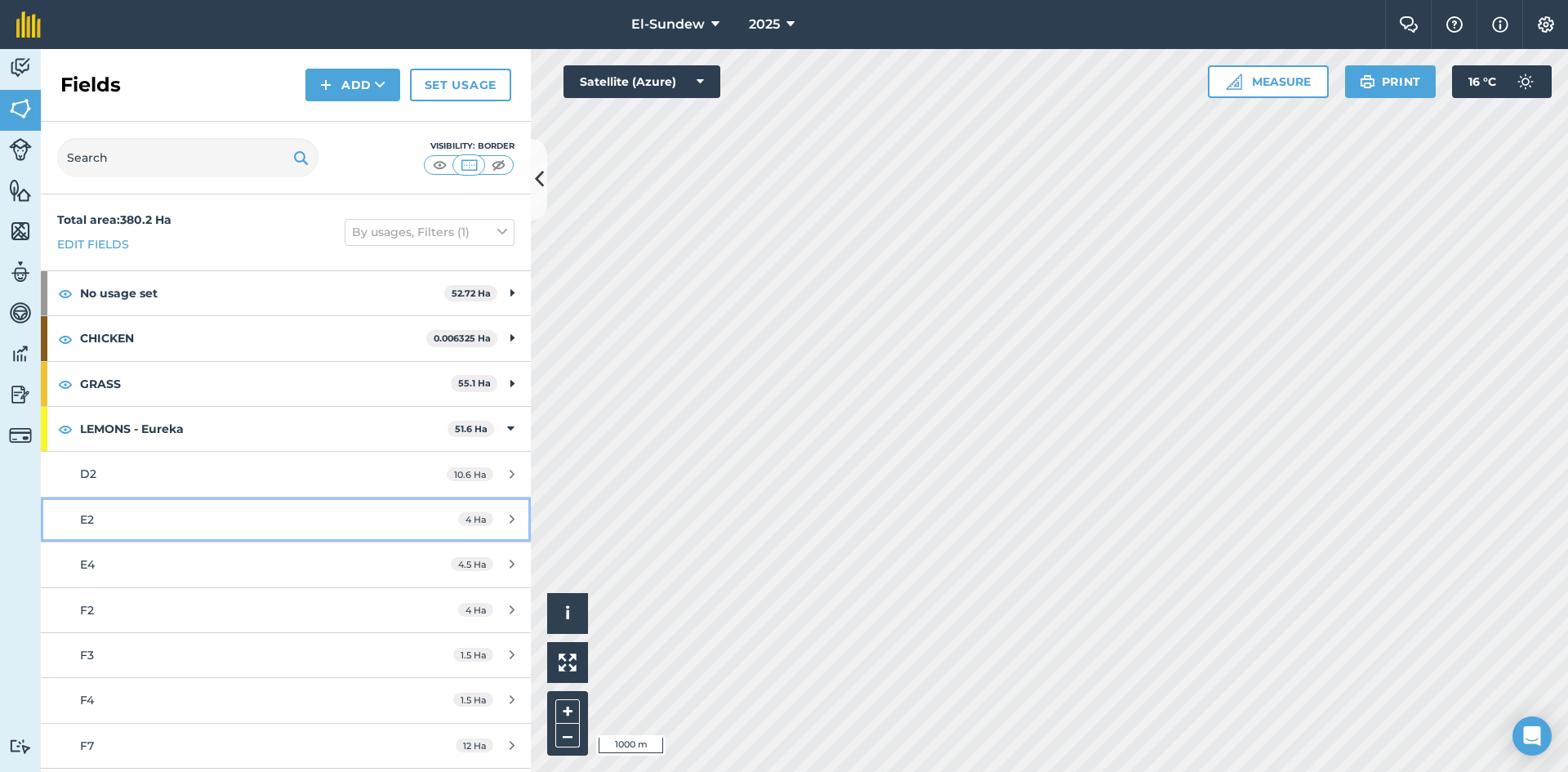
click at [225, 525] on div "E2" at bounding box center [233, 519] width 307 height 18
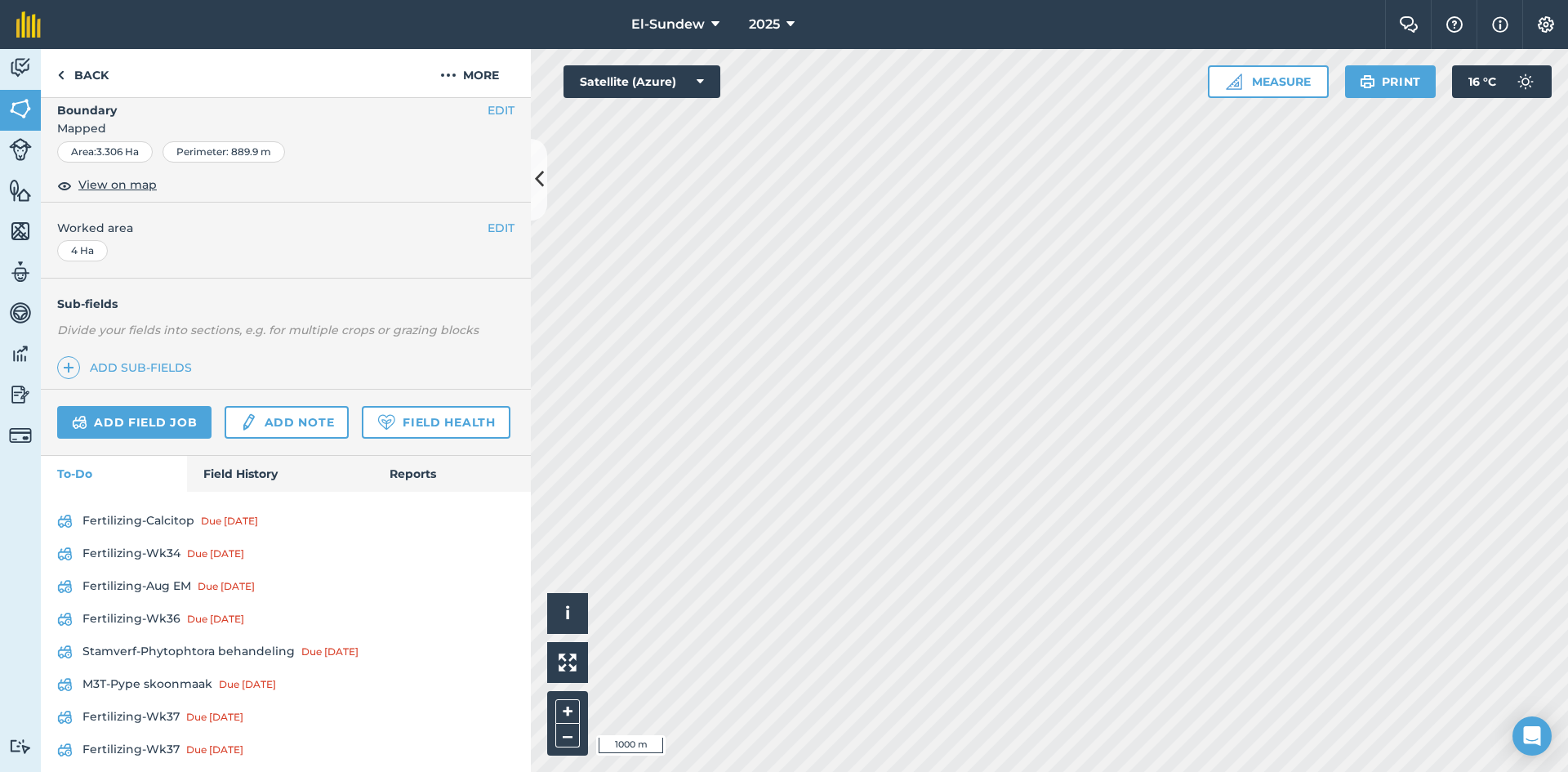
scroll to position [545, 0]
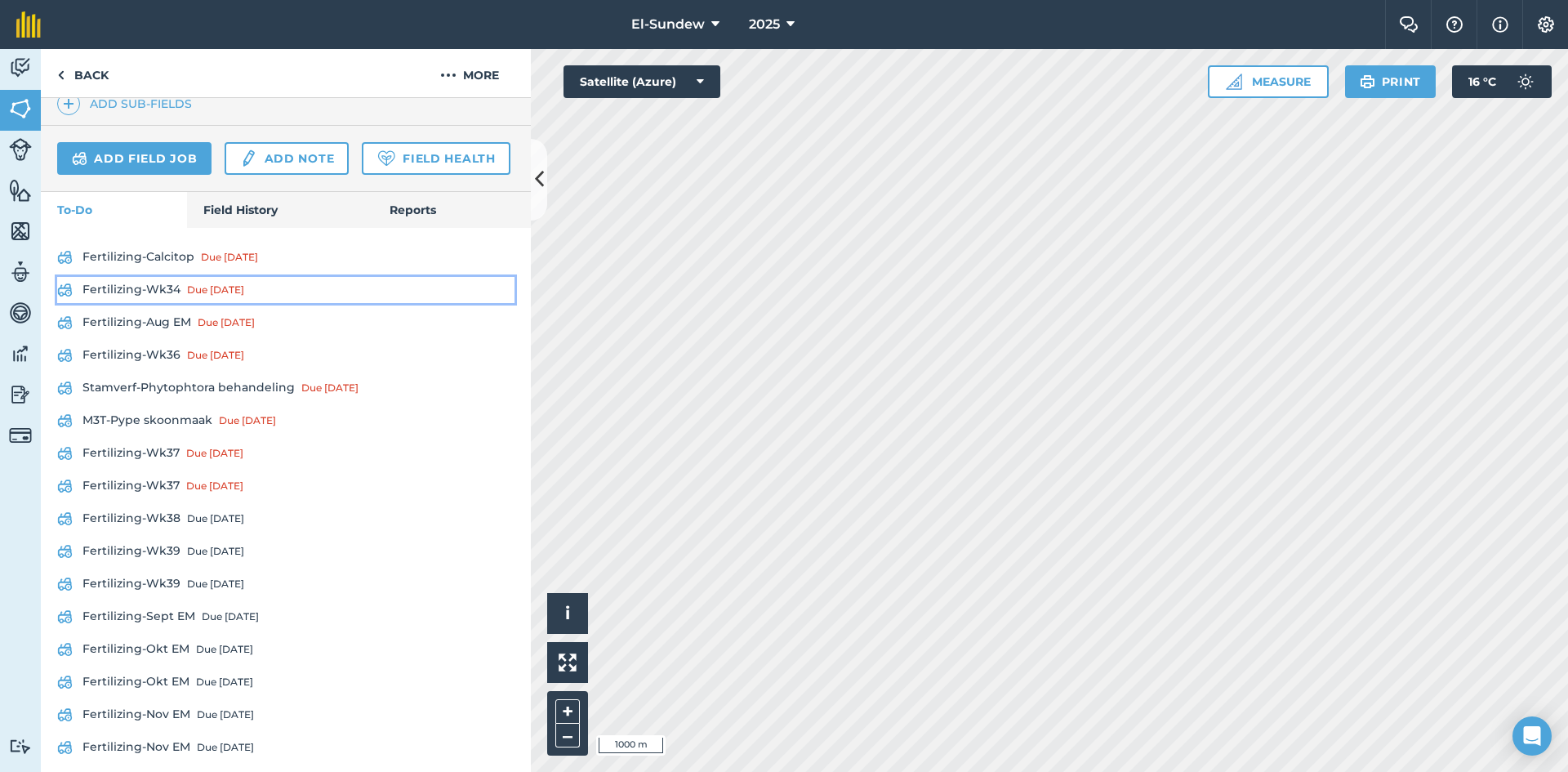
click at [139, 303] on link "Fertilizing-Wk34 Due [DATE]" at bounding box center [285, 290] width 457 height 26
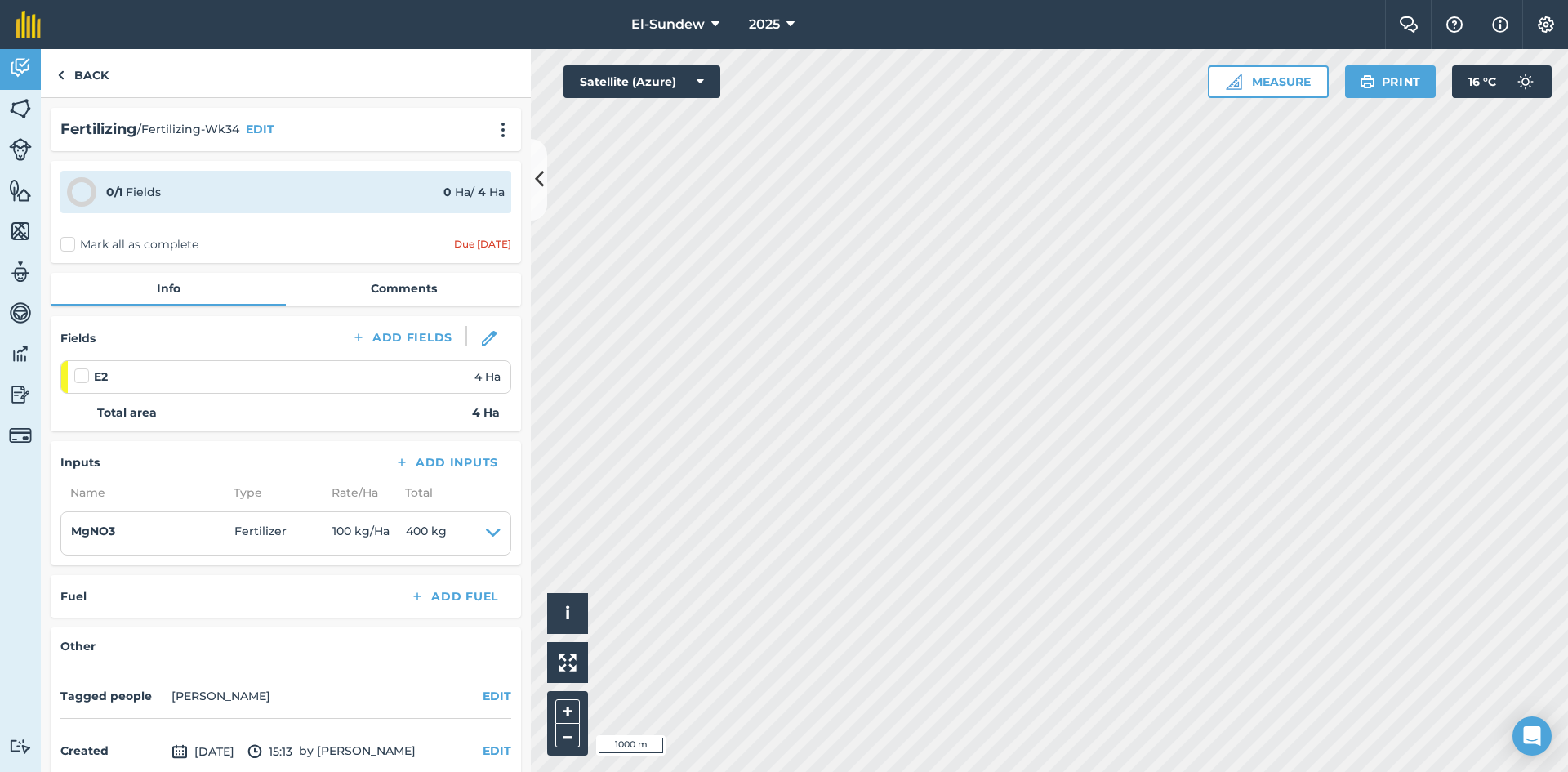
click at [81, 367] on label at bounding box center [84, 367] width 19 height 0
click at [81, 373] on input "checkbox" at bounding box center [80, 372] width 10 height 10
checkbox input "false"
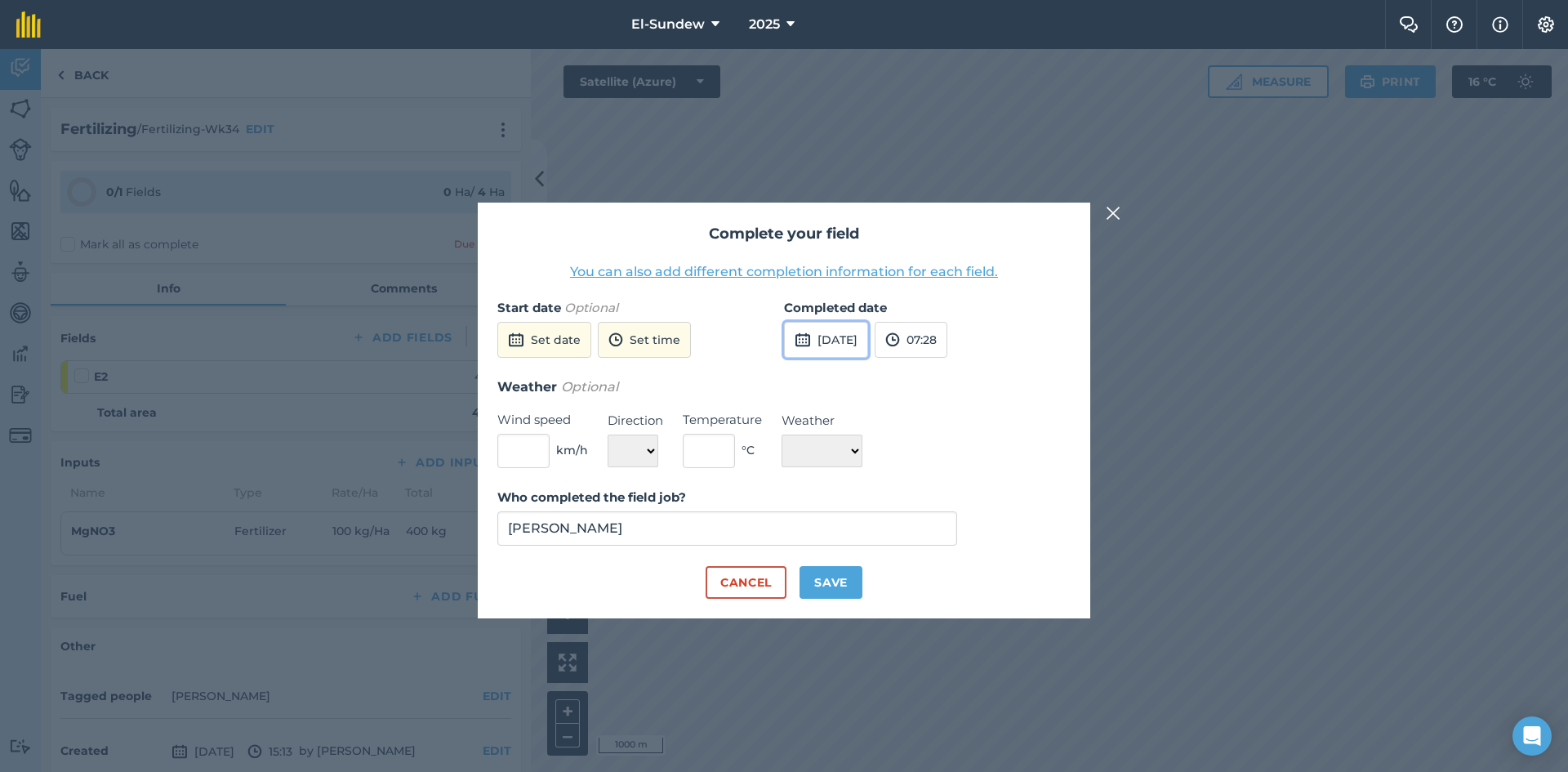
click at [868, 337] on button "[DATE]" at bounding box center [826, 339] width 84 height 36
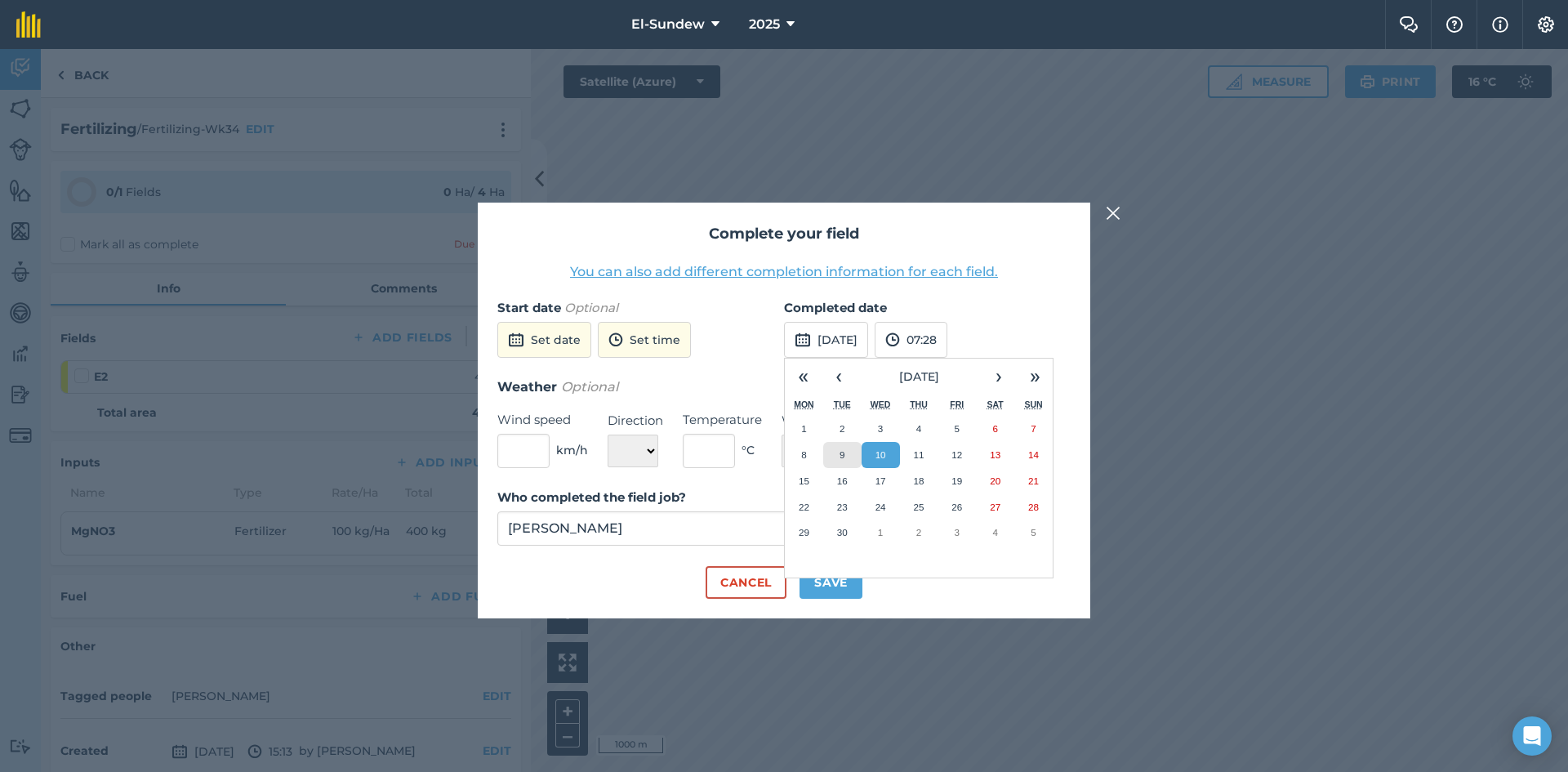
click at [833, 463] on button "9" at bounding box center [842, 455] width 38 height 26
click at [833, 585] on button "Save" at bounding box center [831, 581] width 63 height 32
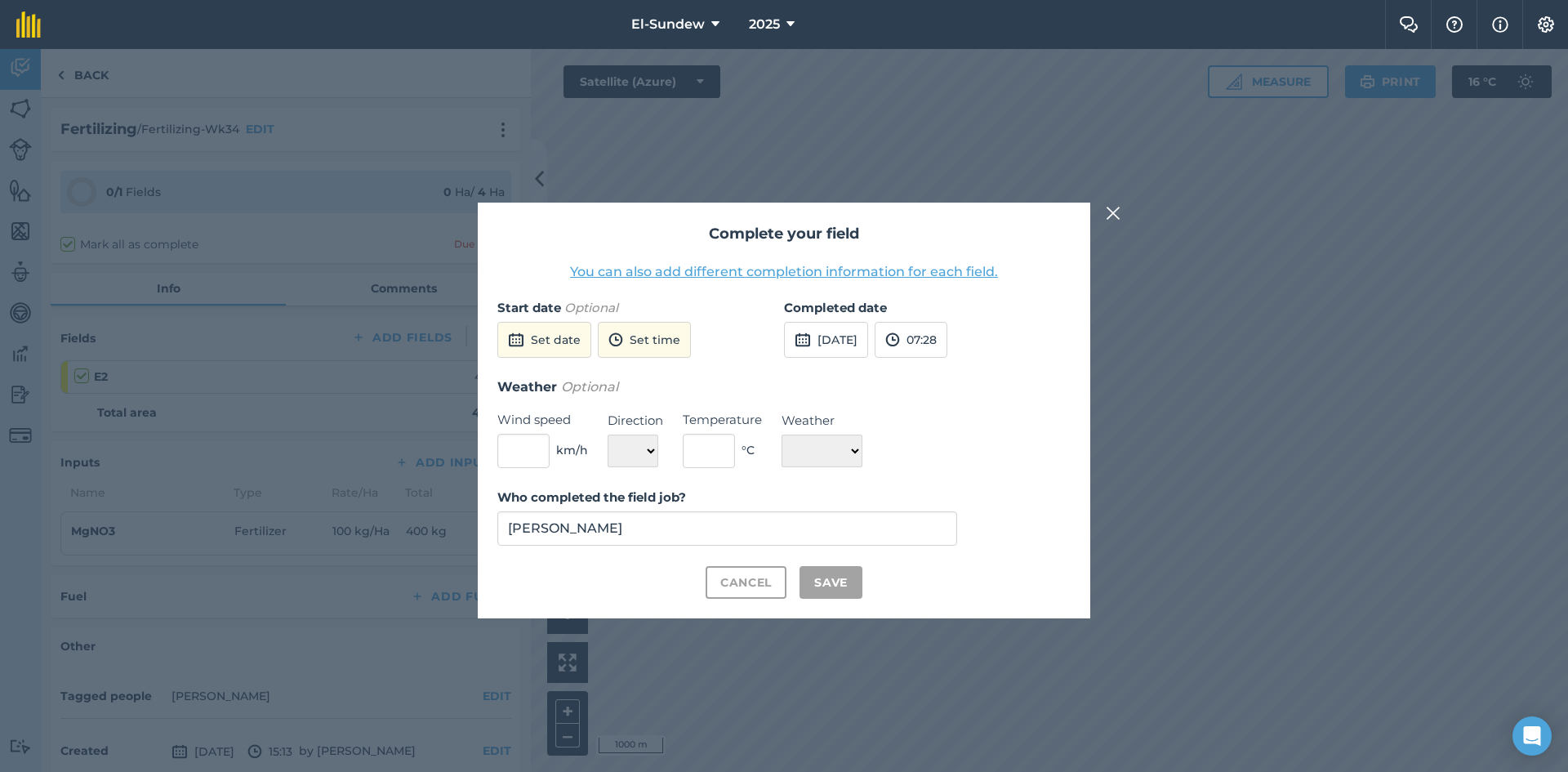
checkbox input "true"
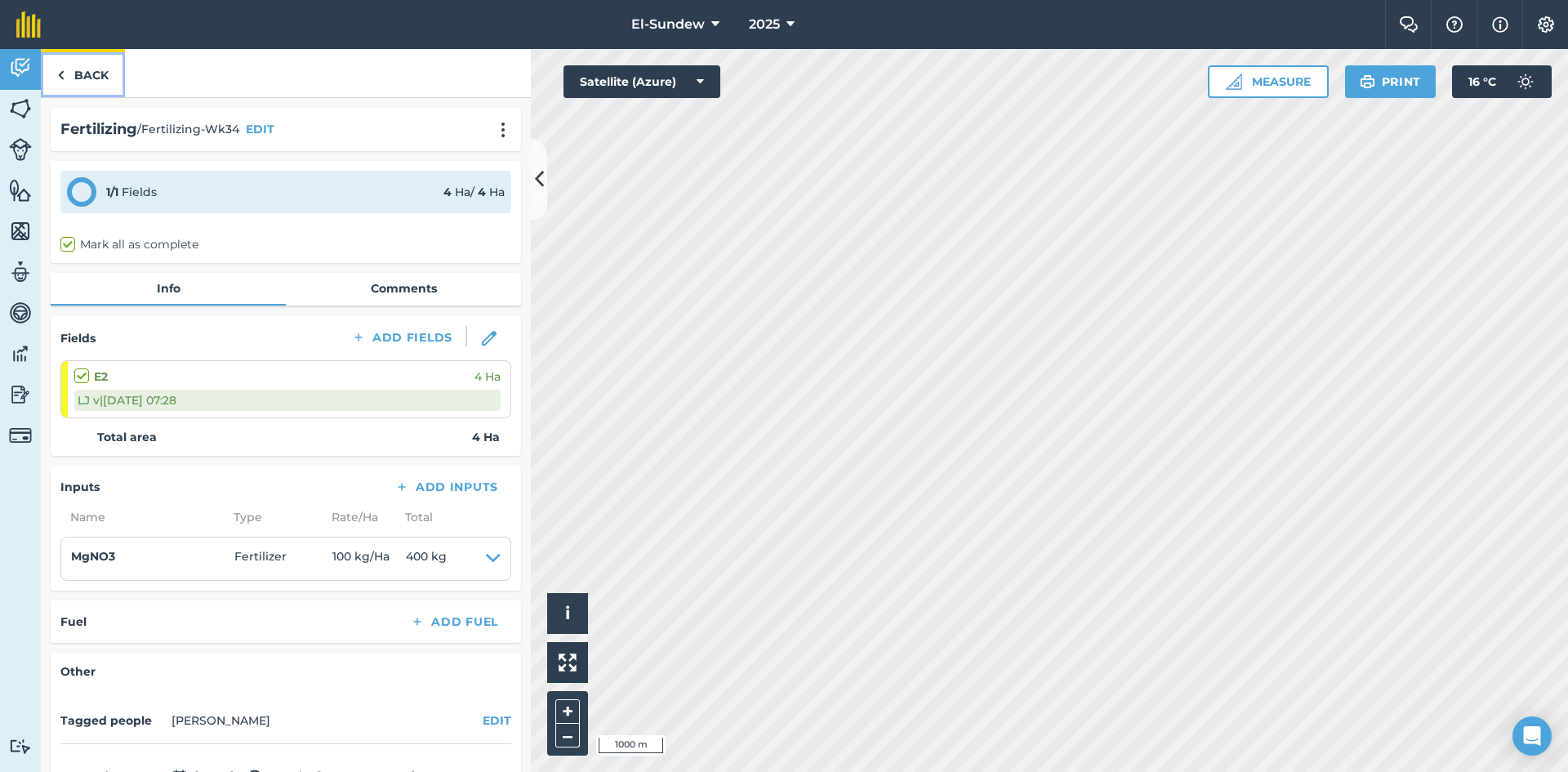
click at [97, 82] on link "Back" at bounding box center [83, 73] width 84 height 48
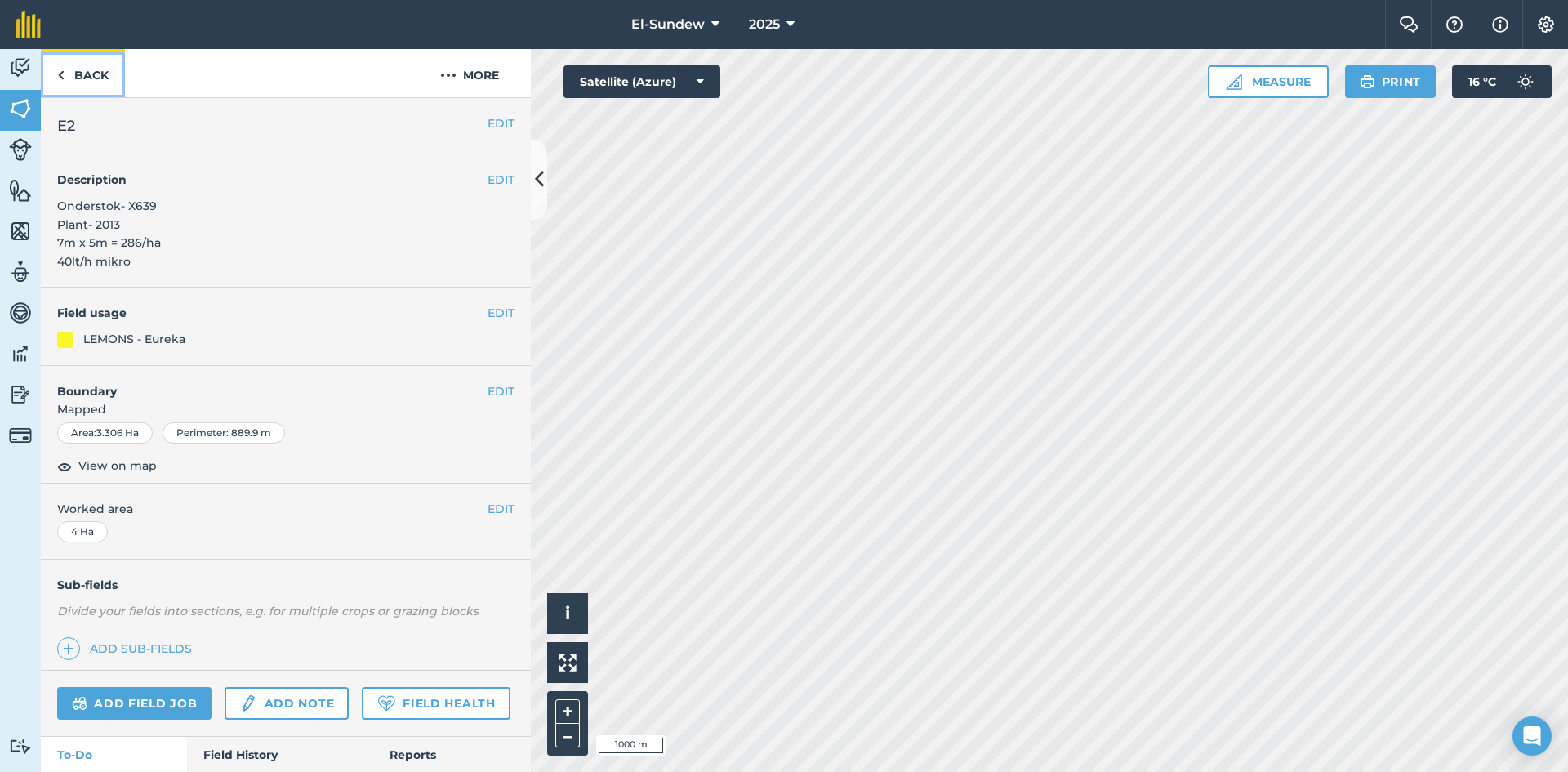
click at [100, 80] on link "Back" at bounding box center [83, 73] width 84 height 48
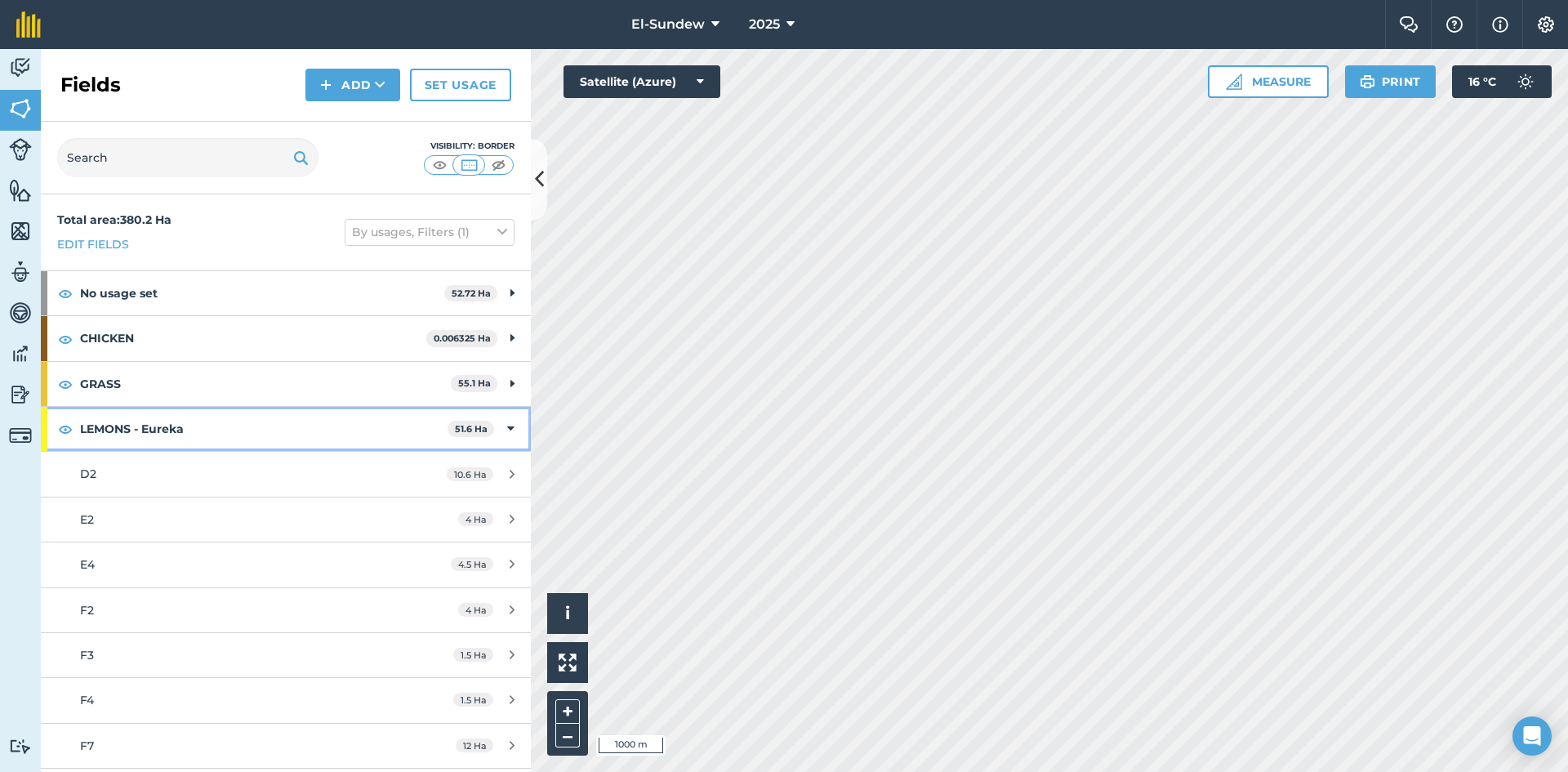
click at [233, 432] on strong "LEMONS - Eureka" at bounding box center [264, 428] width 367 height 44
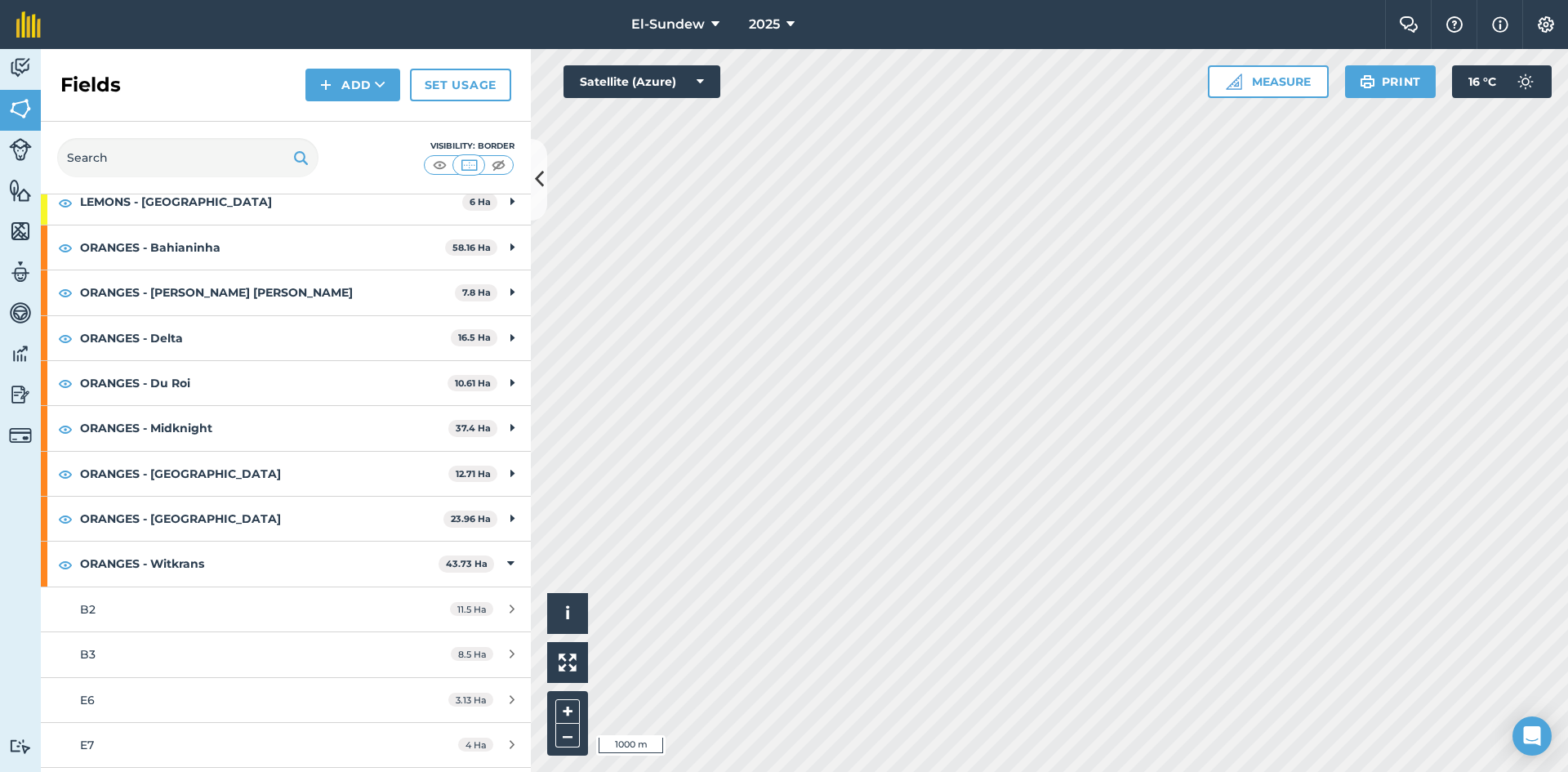
scroll to position [545, 0]
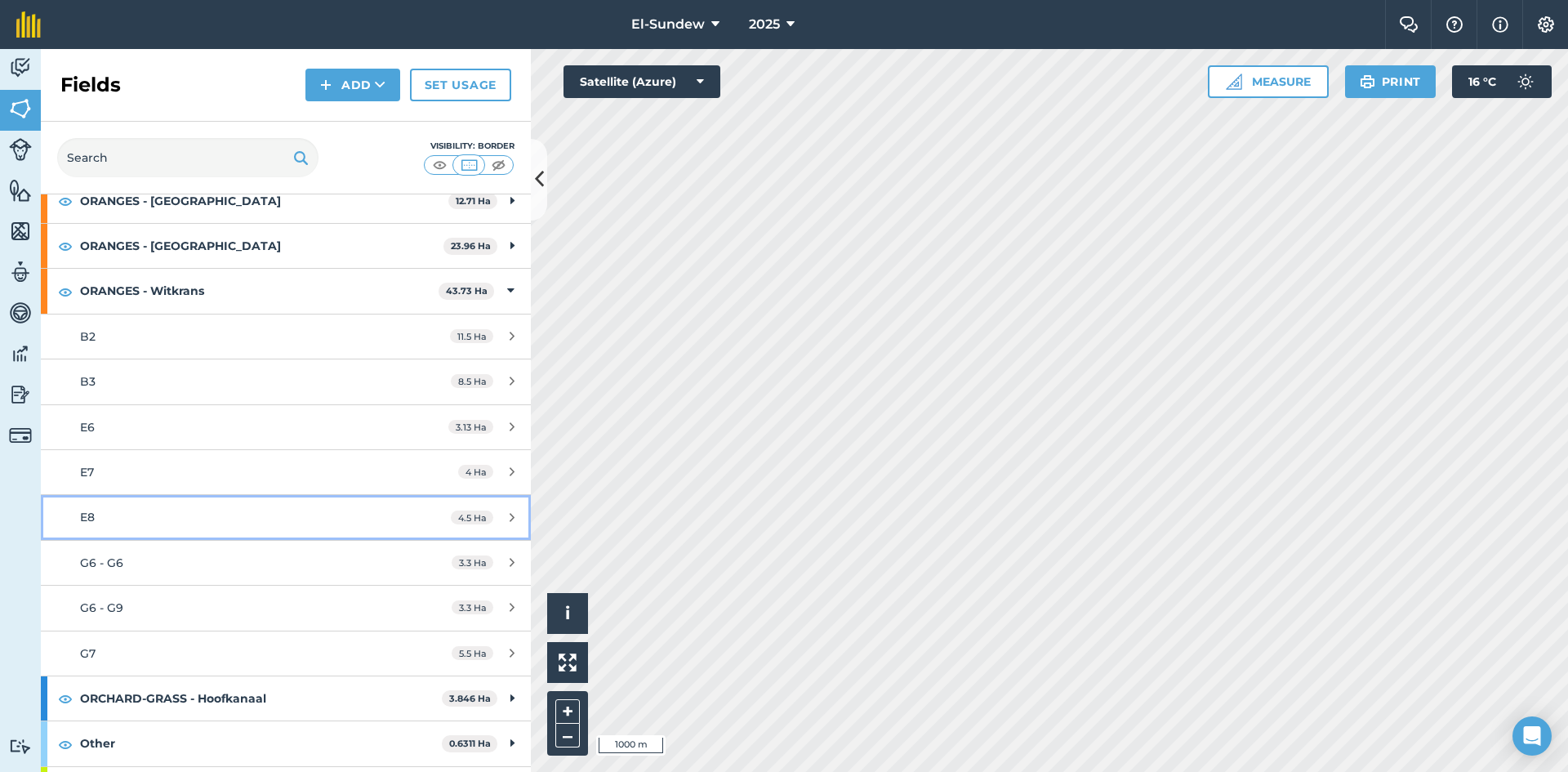
click at [204, 511] on div "E8" at bounding box center [233, 517] width 307 height 18
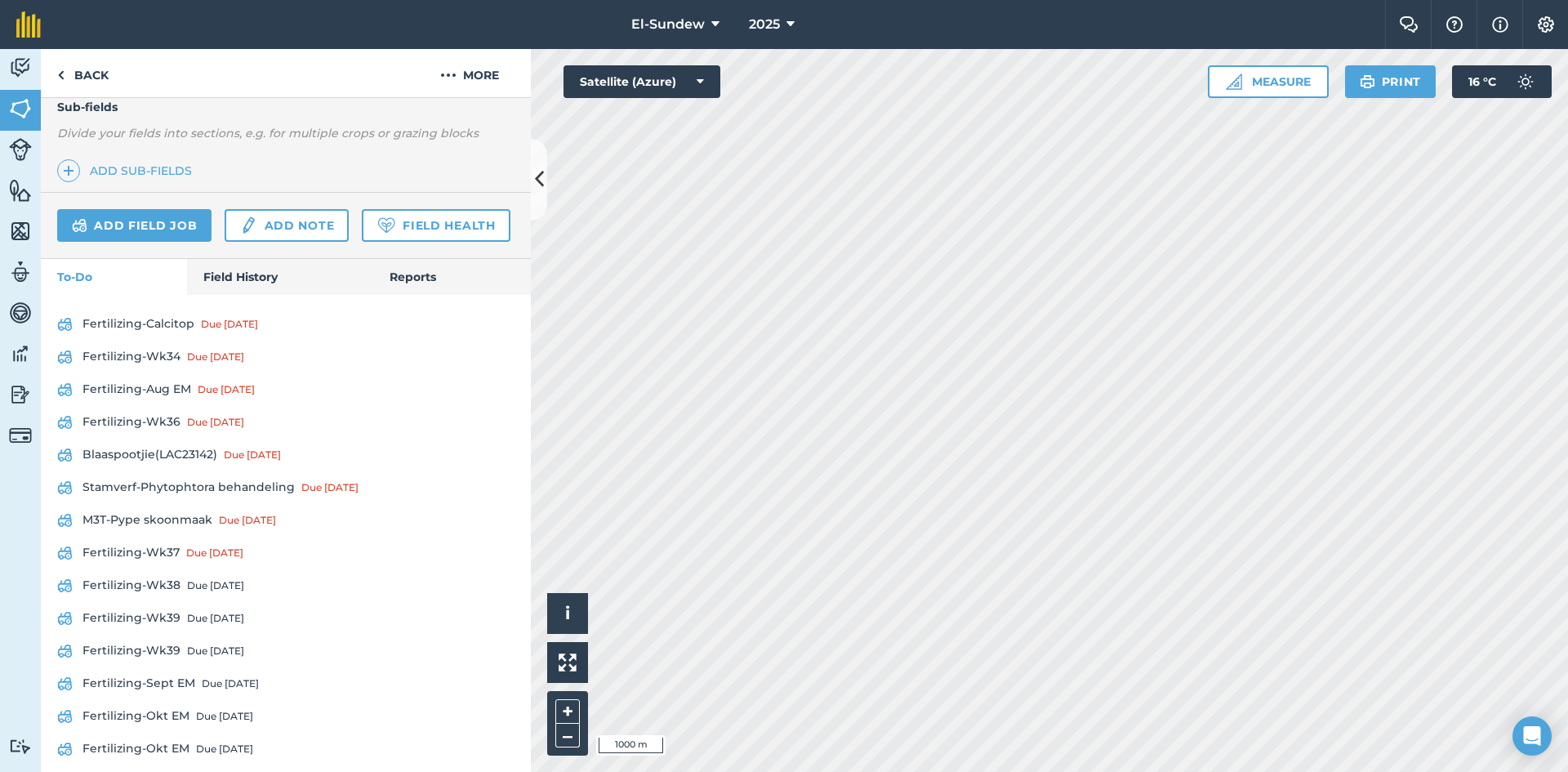
scroll to position [545, 0]
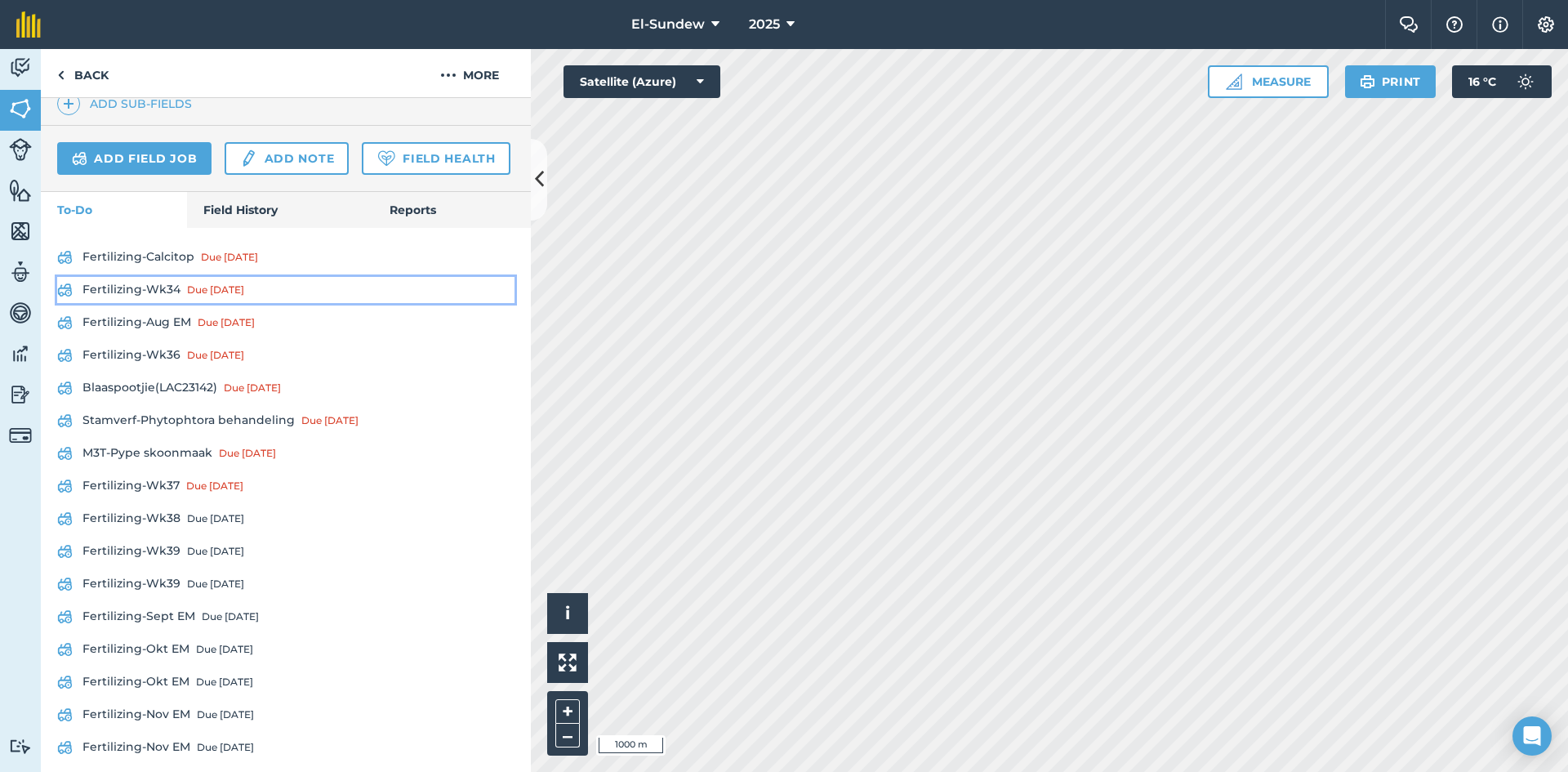
click at [169, 303] on link "Fertilizing-Wk34 Due [DATE]" at bounding box center [285, 290] width 457 height 26
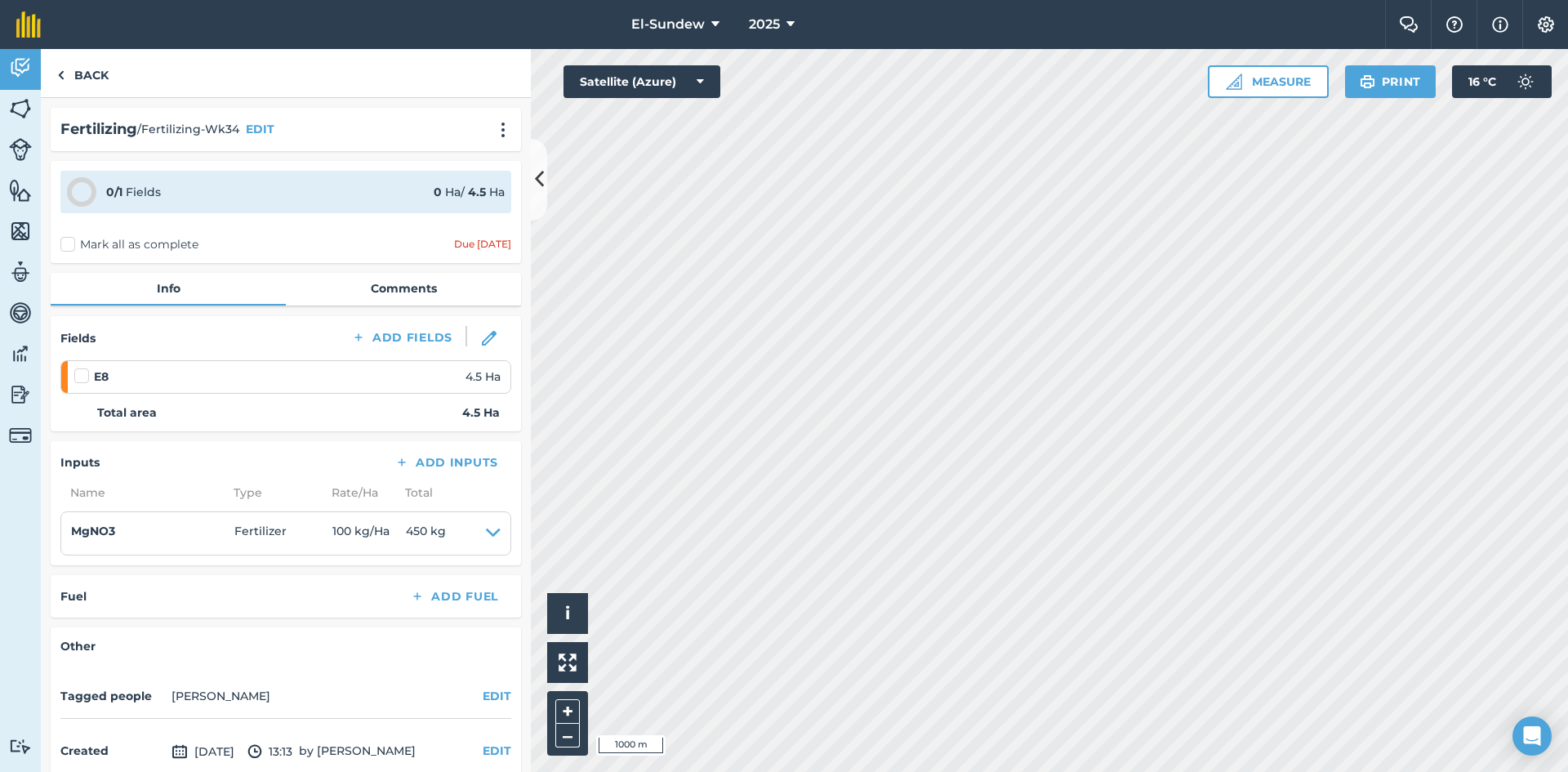
click at [80, 367] on label at bounding box center [84, 367] width 19 height 0
click at [80, 372] on input "checkbox" at bounding box center [80, 372] width 10 height 10
checkbox input "false"
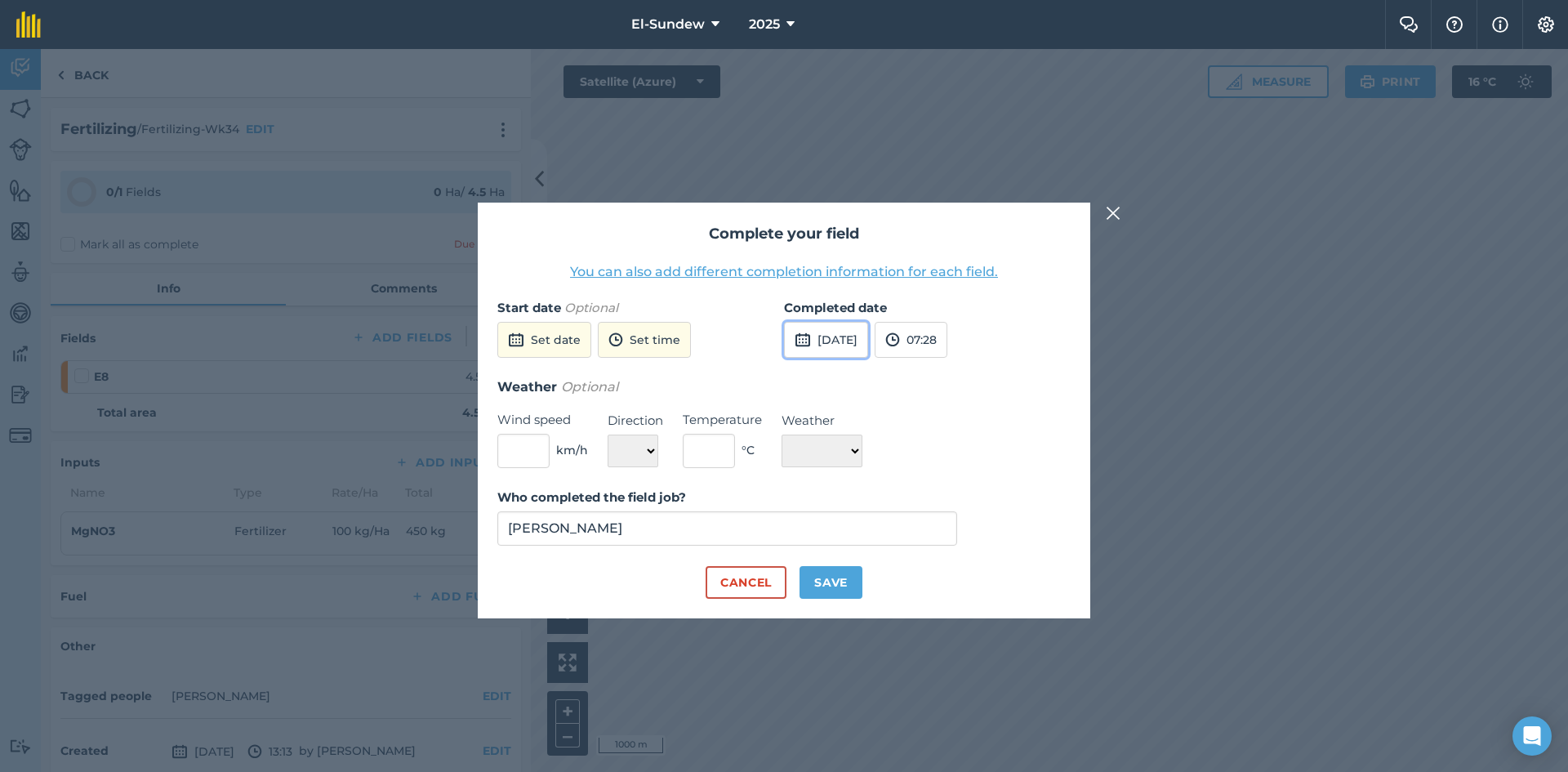
click at [826, 338] on button "[DATE]" at bounding box center [826, 339] width 84 height 36
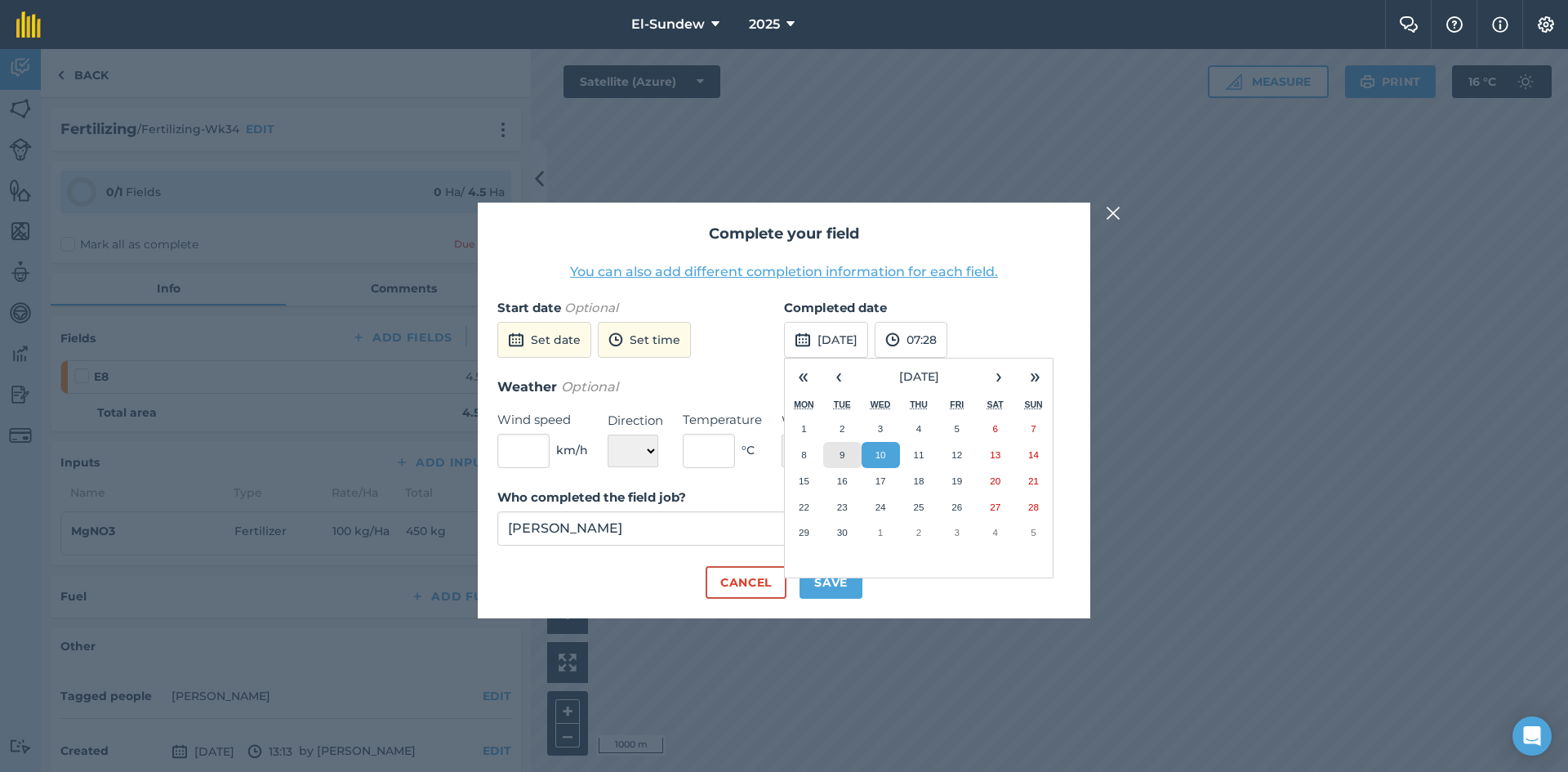
click at [847, 444] on button "9" at bounding box center [842, 455] width 38 height 26
click at [848, 576] on button "Save" at bounding box center [831, 581] width 63 height 32
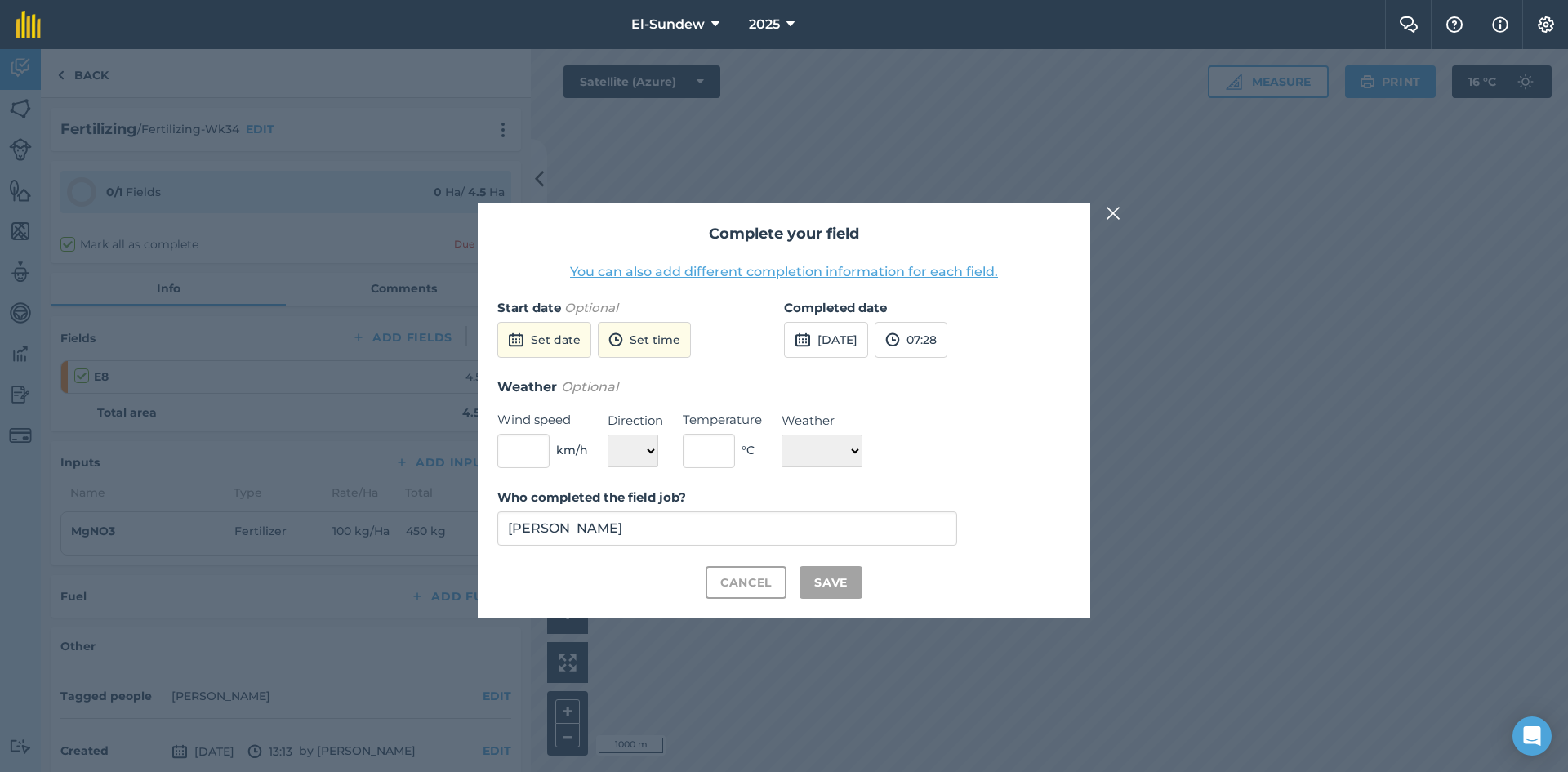
checkbox input "true"
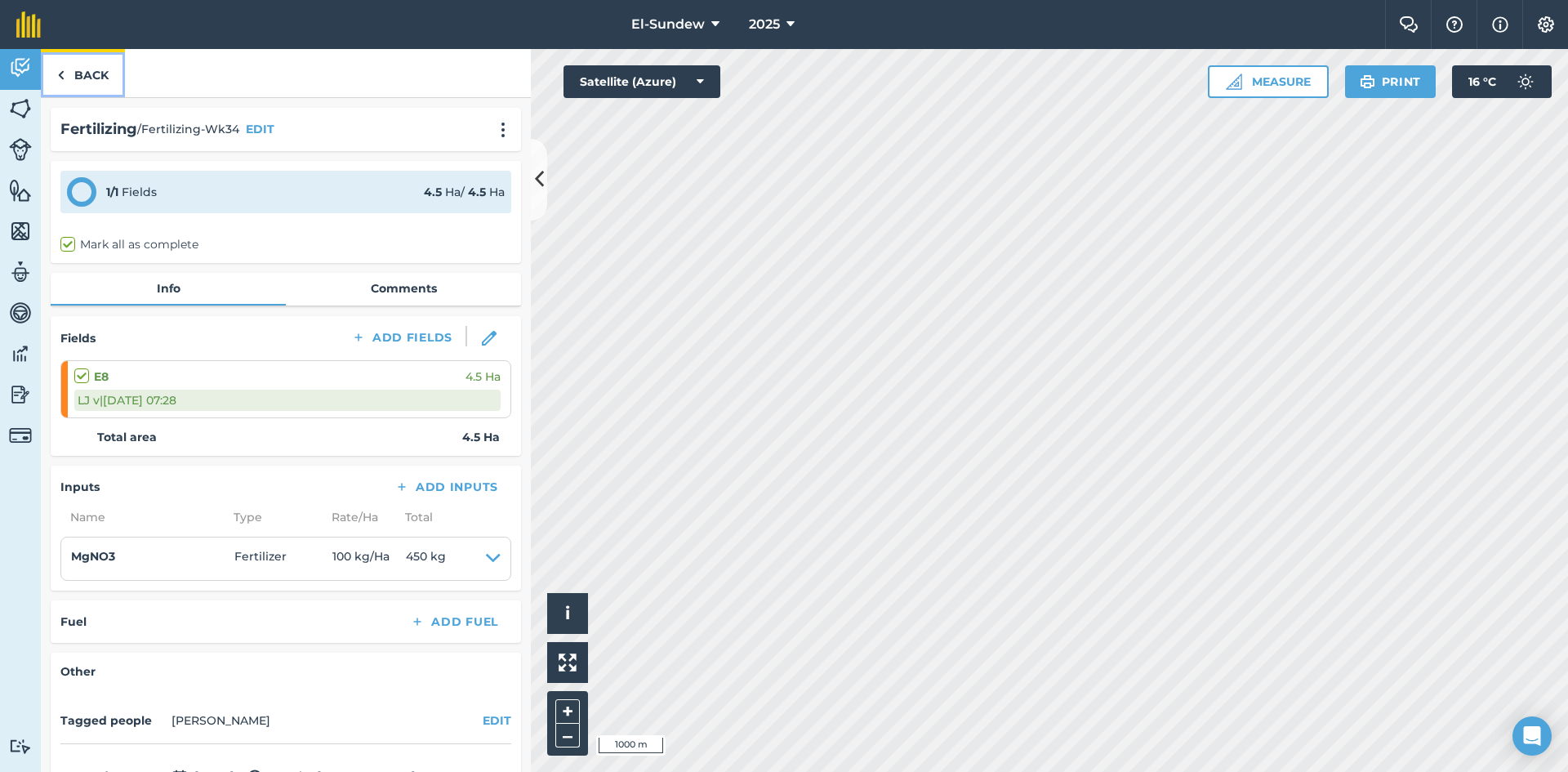
click at [86, 65] on link "Back" at bounding box center [83, 73] width 84 height 48
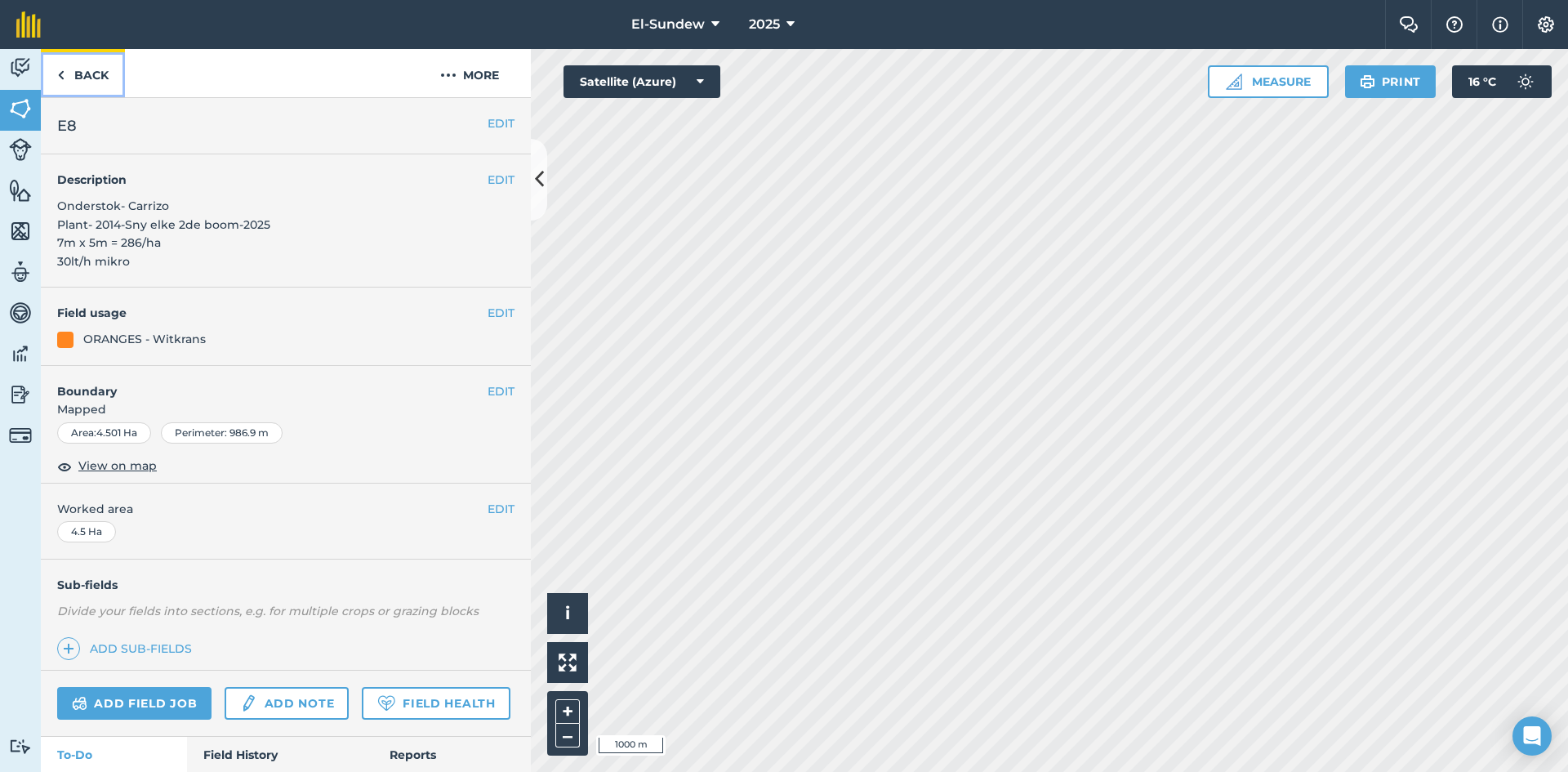
click at [106, 81] on link "Back" at bounding box center [83, 73] width 84 height 48
